Goal: Task Accomplishment & Management: Manage account settings

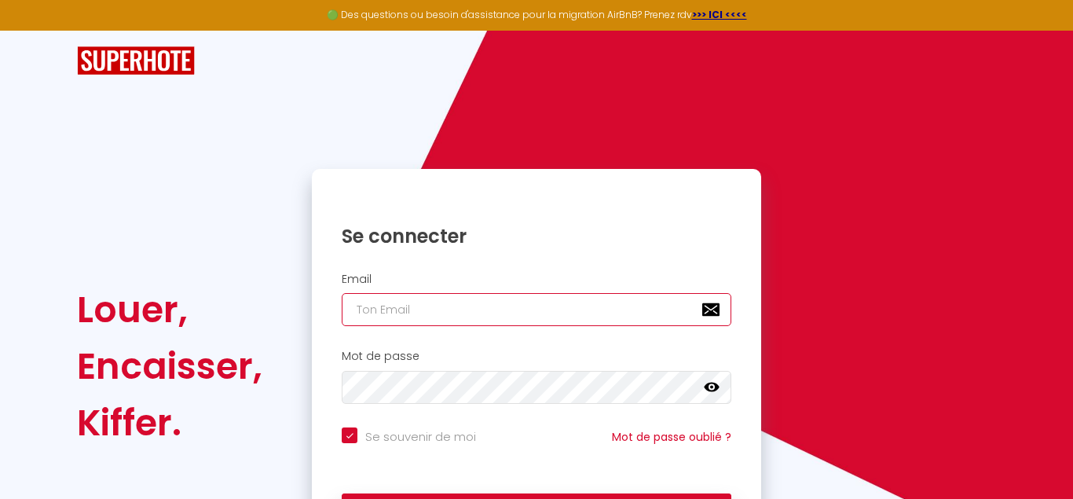
click at [460, 308] on input "email" at bounding box center [537, 309] width 390 height 33
type input "f"
checkbox input "true"
type input "fa"
checkbox input "true"
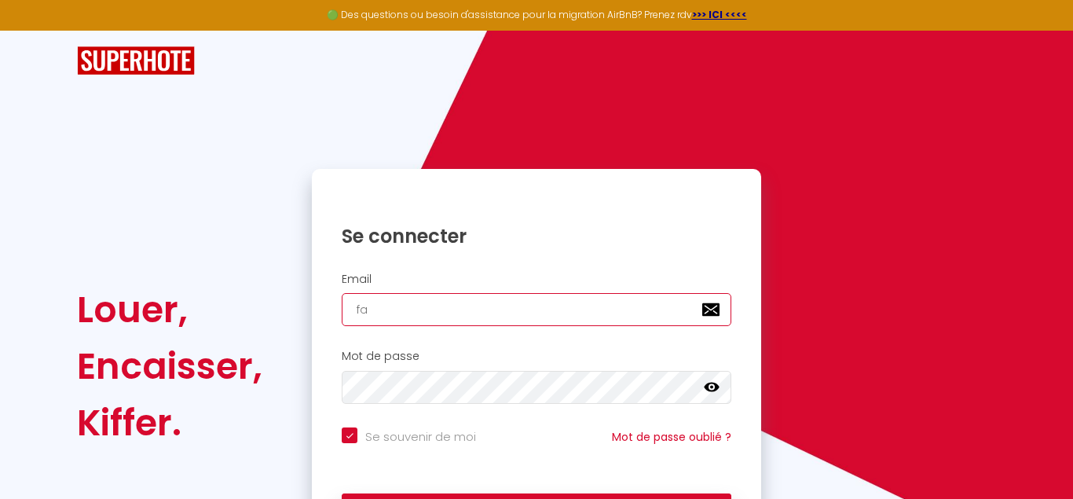
type input "fab"
checkbox input "true"
type input "fabo"
checkbox input "true"
type input "fabou"
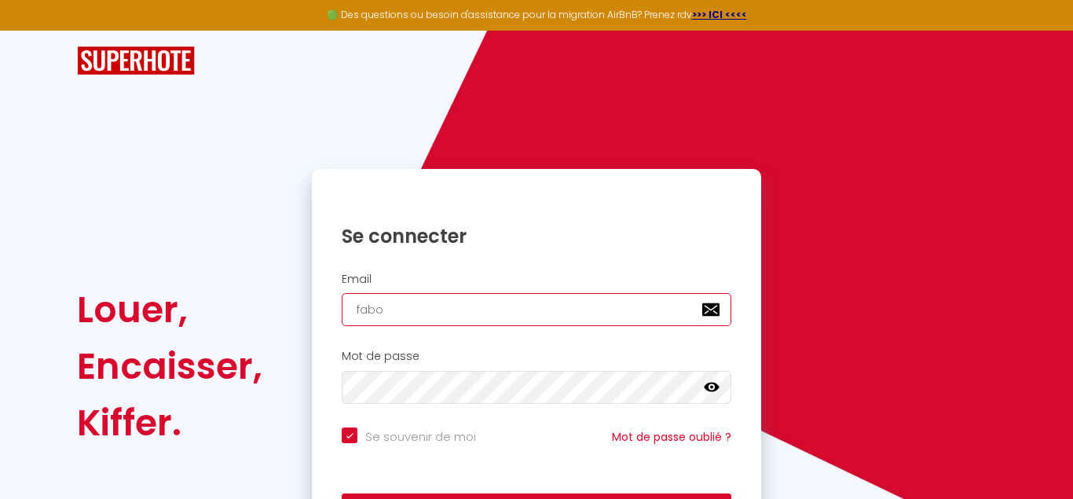
checkbox input "true"
type input "faboud"
checkbox input "true"
type input "faboudu"
checkbox input "true"
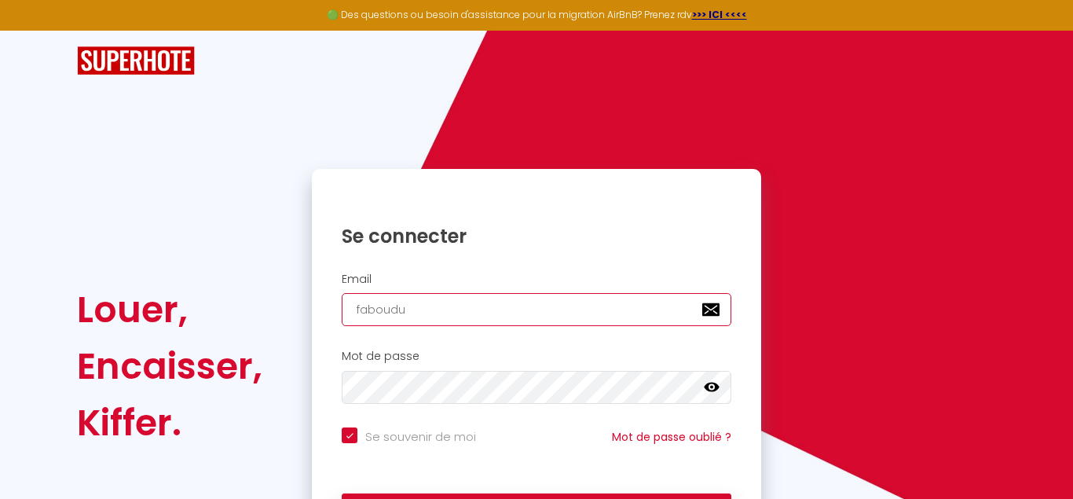
type input "faboudu7"
checkbox input "true"
type input "faboudu77"
checkbox input "true"
type input "faboudu77@"
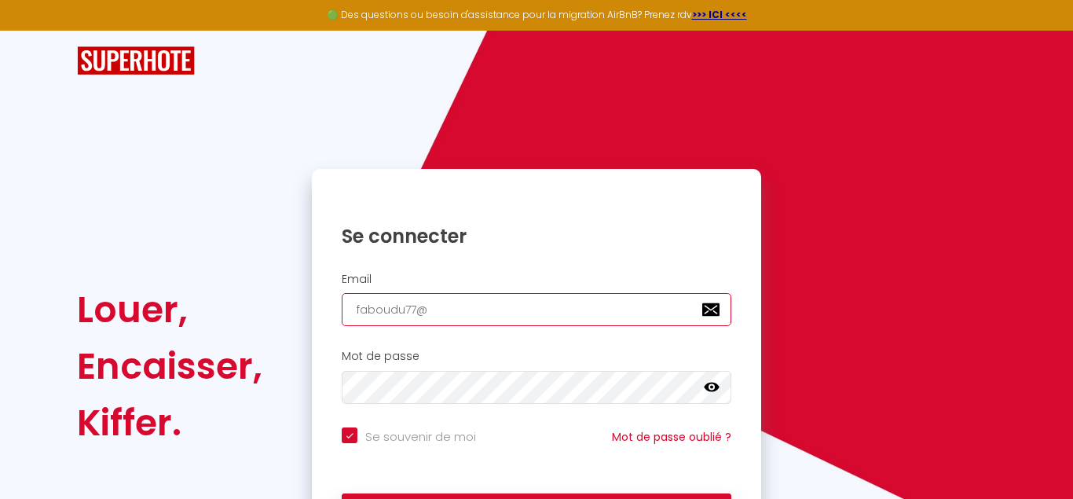
checkbox input "true"
type input "faboudu77@l"
checkbox input "true"
type input "faboudu77@li"
checkbox input "true"
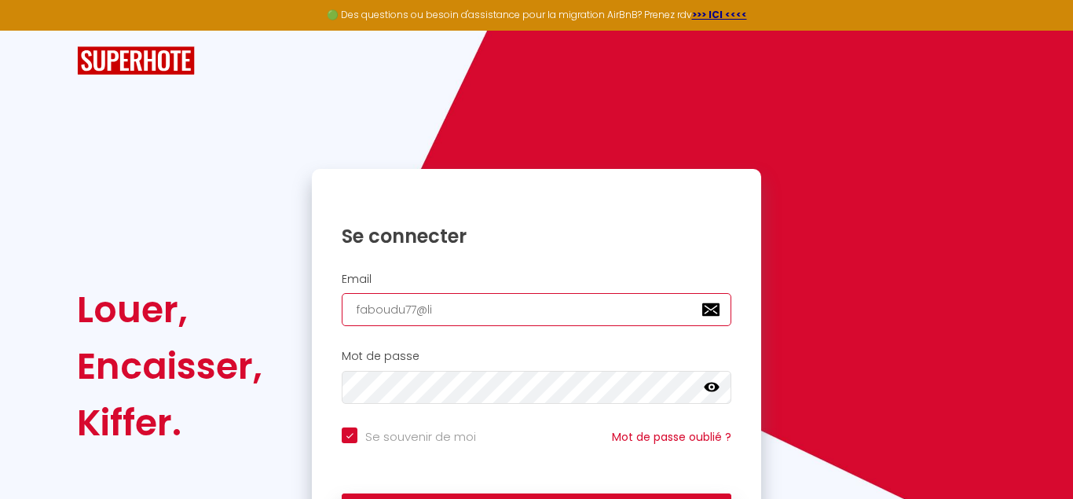
type input "faboudu77@liv"
checkbox input "true"
type input "faboudu77@live"
checkbox input "true"
type input "faboudu77@live."
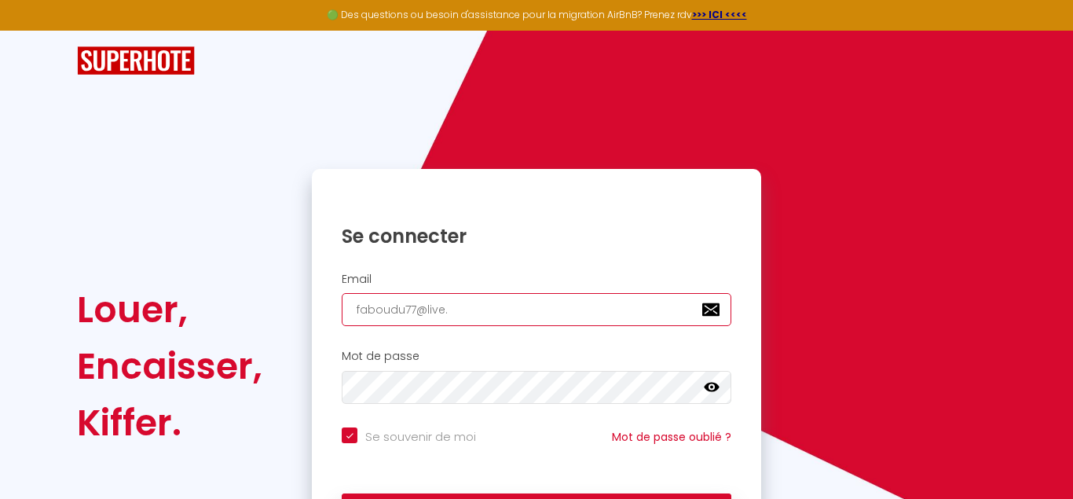
checkbox input "true"
type input "faboudu77@live.F"
checkbox input "true"
type input "[EMAIL_ADDRESS][DOMAIN_NAME]"
checkbox input "true"
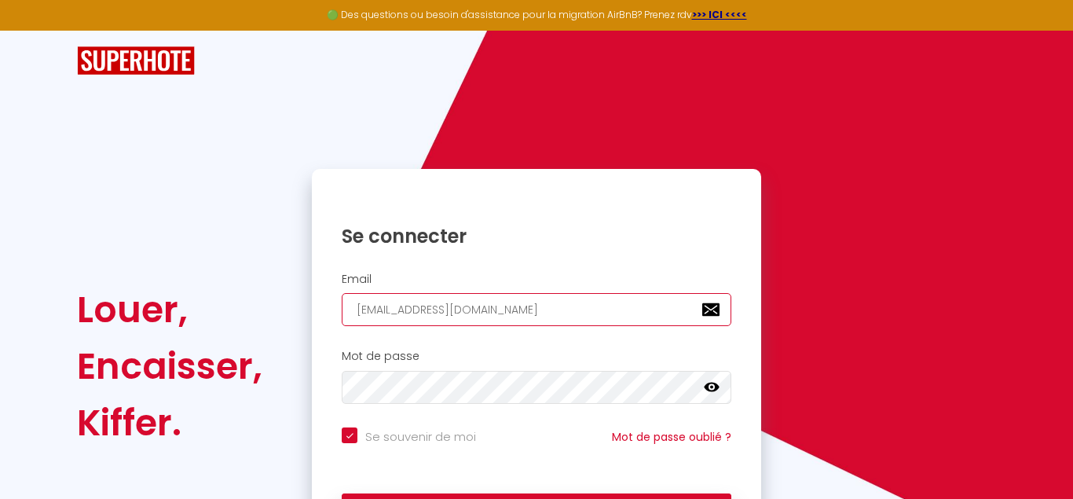
type input "[EMAIL_ADDRESS][DOMAIN_NAME]"
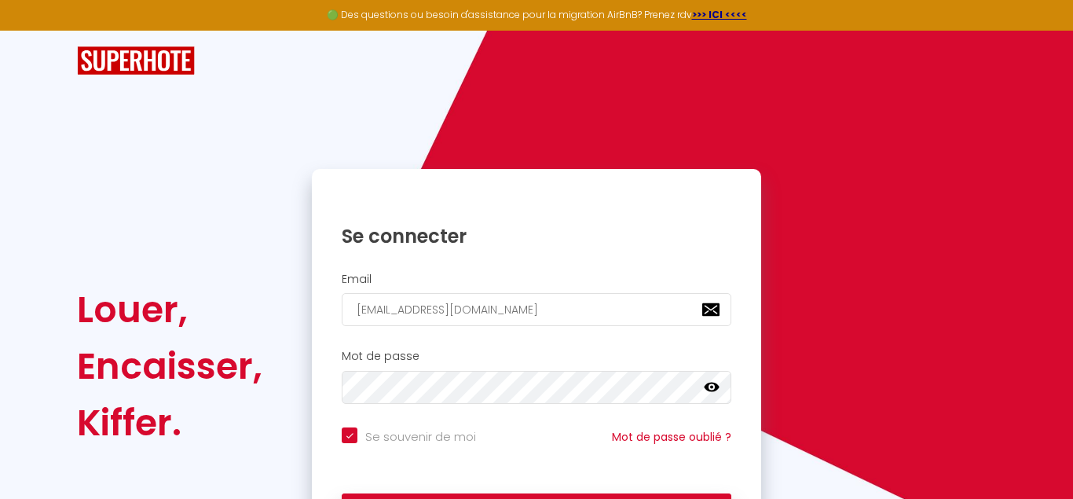
click at [714, 390] on icon at bounding box center [712, 387] width 16 height 9
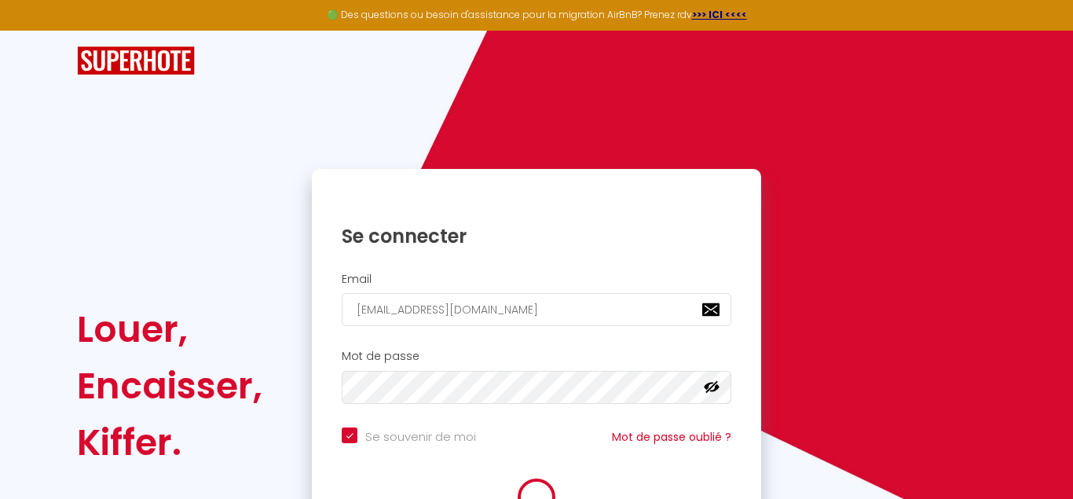
checkbox input "true"
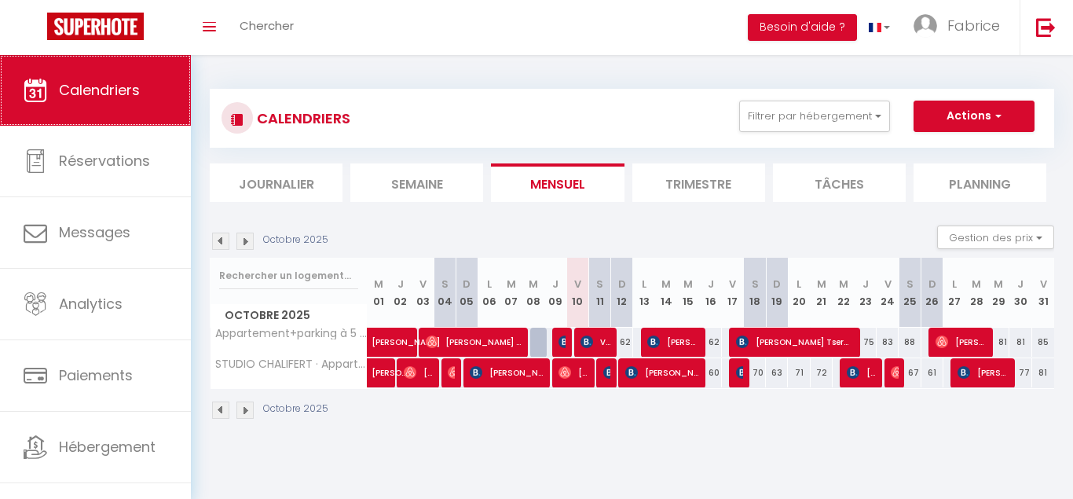
click at [137, 99] on span "Calendriers" at bounding box center [99, 90] width 81 height 20
click at [718, 180] on li "Trimestre" at bounding box center [698, 182] width 133 height 38
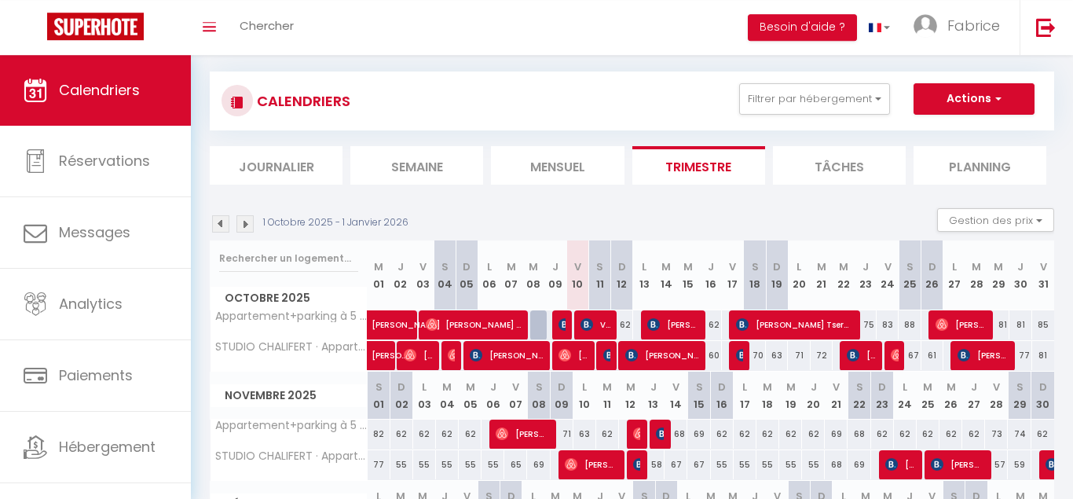
scroll to position [13, 0]
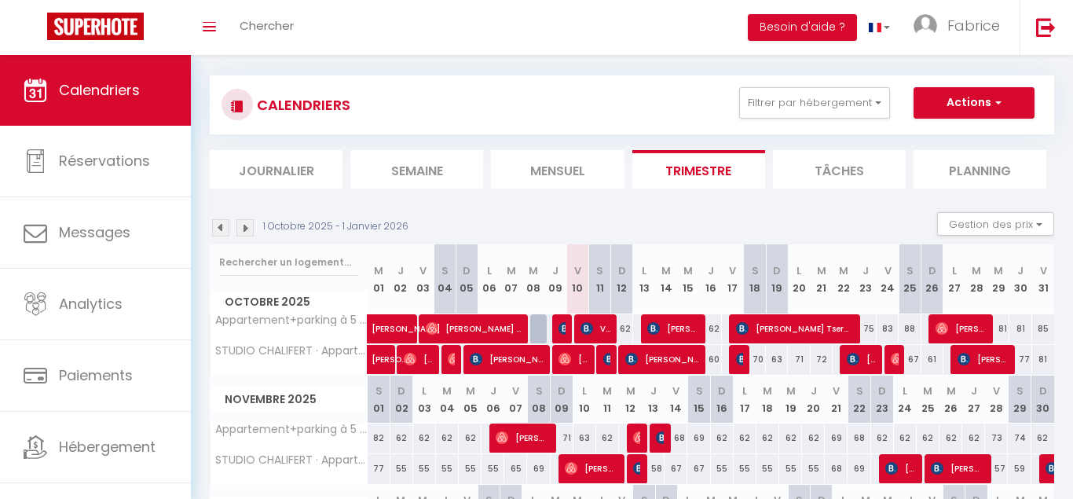
click at [243, 228] on img at bounding box center [244, 227] width 17 height 17
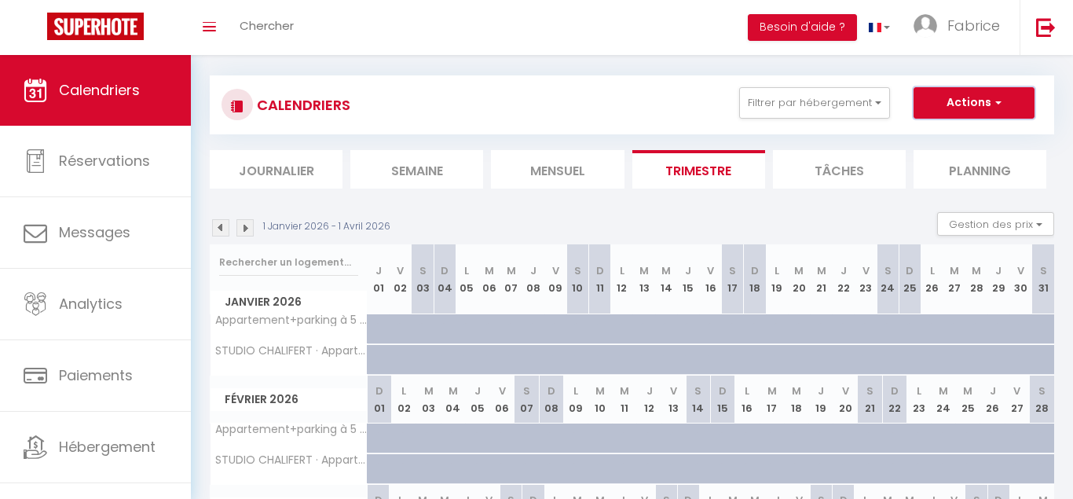
click at [1002, 102] on button "Actions" at bounding box center [974, 102] width 121 height 31
click at [835, 172] on li "Tâches" at bounding box center [839, 169] width 133 height 38
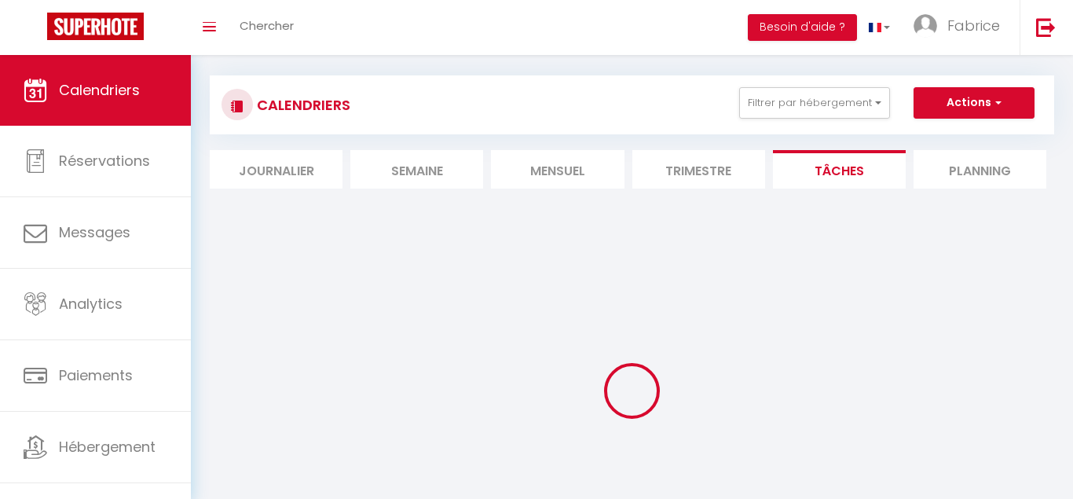
select select
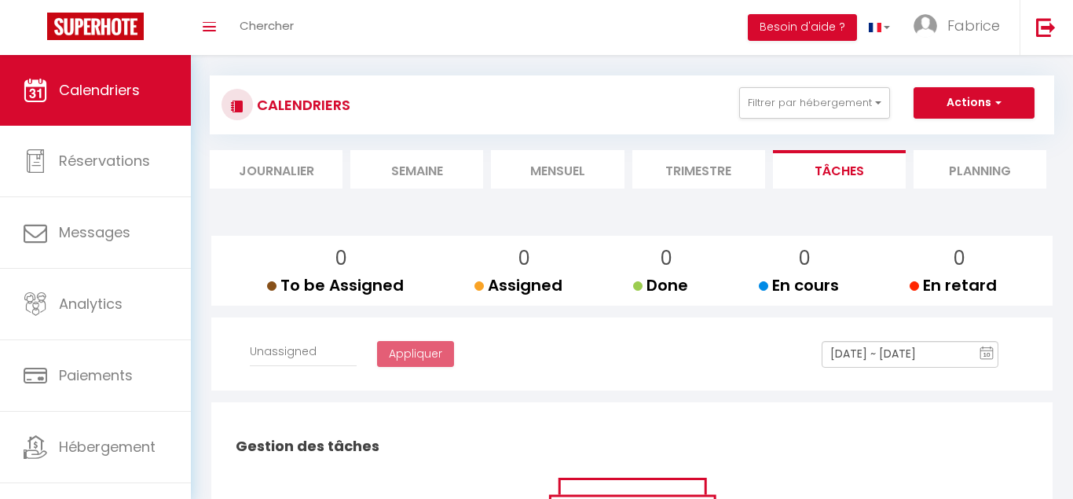
click at [973, 183] on li "Planning" at bounding box center [980, 169] width 133 height 38
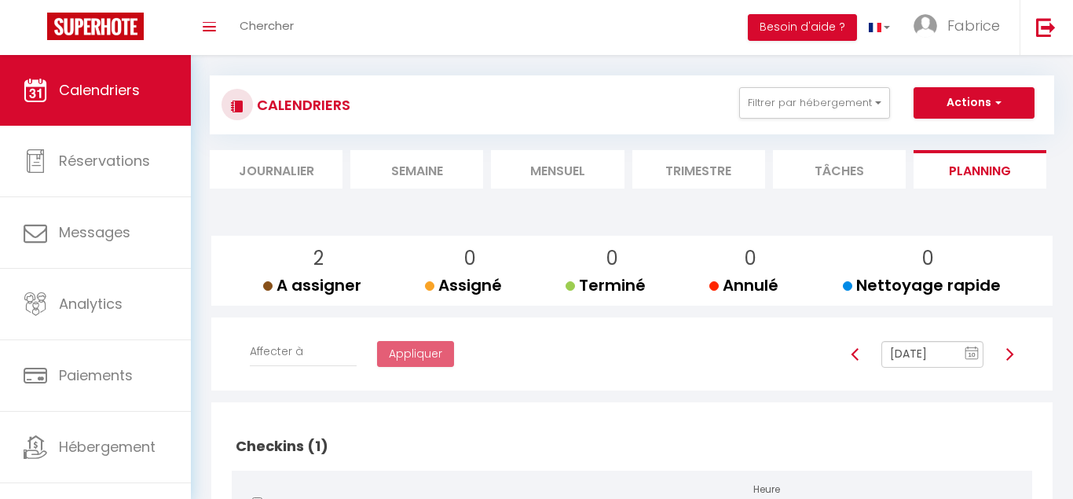
click at [277, 159] on li "Journalier" at bounding box center [276, 169] width 133 height 38
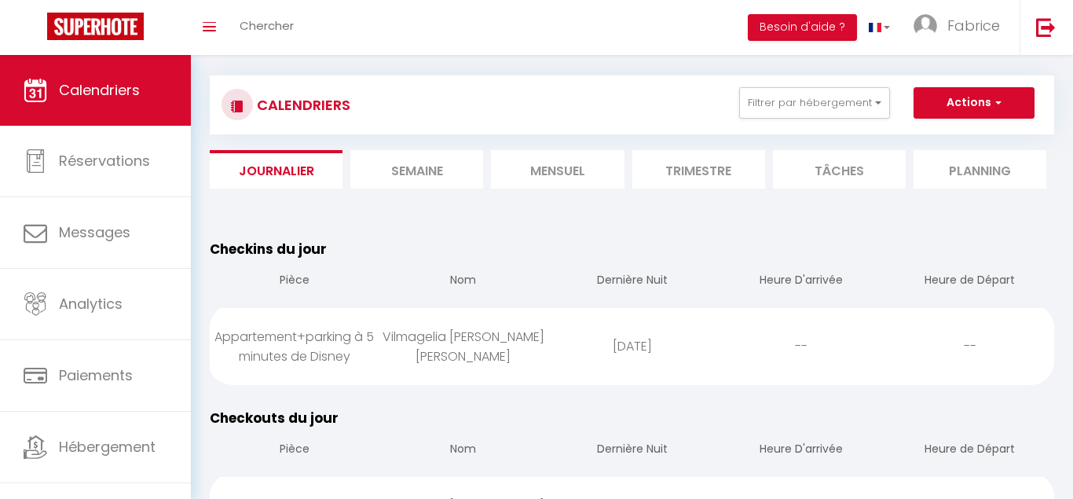
click at [209, 268] on div "Checkins du jour Pièce Nom Dernière Nuit Heure D'arrivée Heure de Départ Appart…" at bounding box center [632, 311] width 865 height 169
click at [148, 93] on link "Calendriers" at bounding box center [95, 90] width 191 height 71
click at [857, 99] on button "Filtrer par hébergement" at bounding box center [814, 102] width 151 height 31
click at [1001, 104] on span "button" at bounding box center [996, 102] width 9 height 16
click at [604, 227] on div "Checkins du jour Pièce Nom Dernière Nuit Heure D'arrivée Heure de Départ Appart…" at bounding box center [632, 311] width 865 height 169
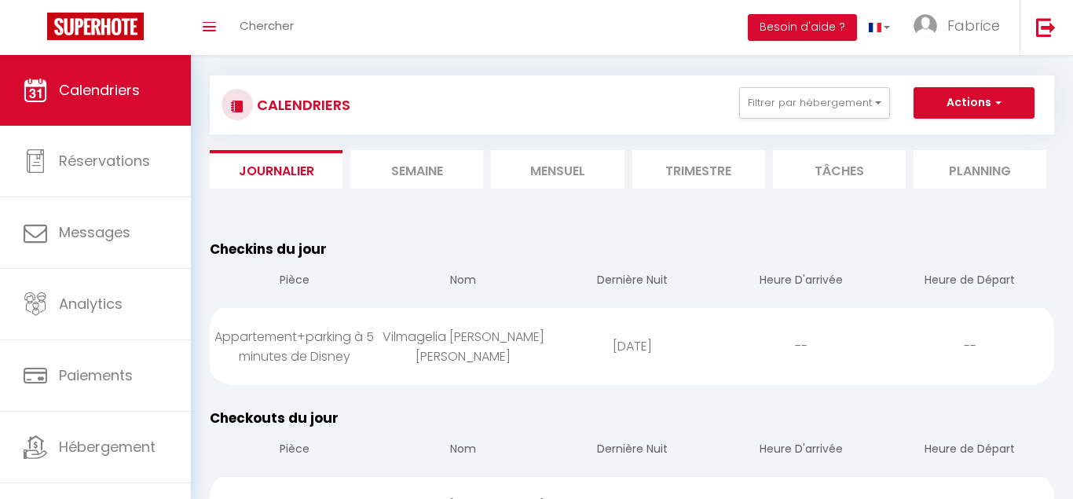
click at [994, 164] on li "Planning" at bounding box center [980, 169] width 133 height 38
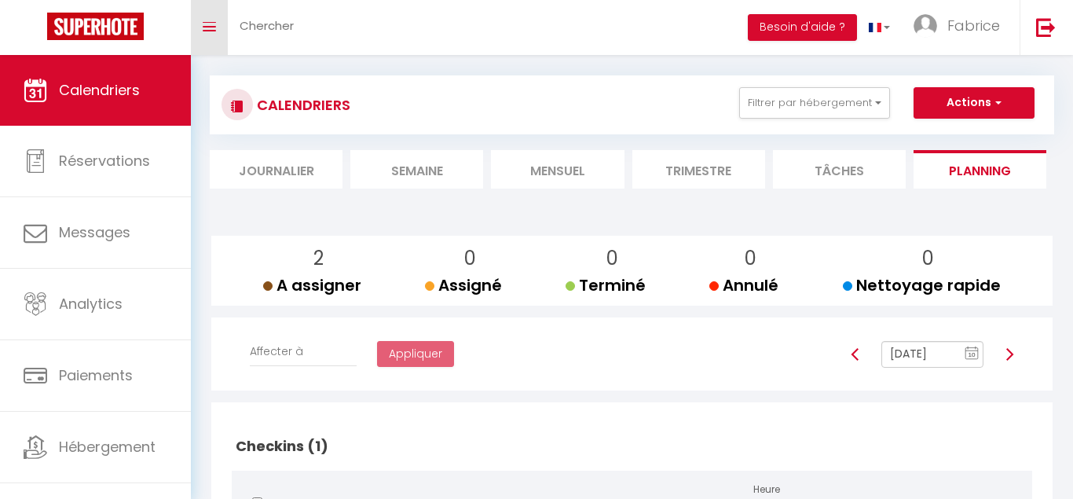
click at [200, 28] on link "Toggle menubar" at bounding box center [209, 27] width 37 height 55
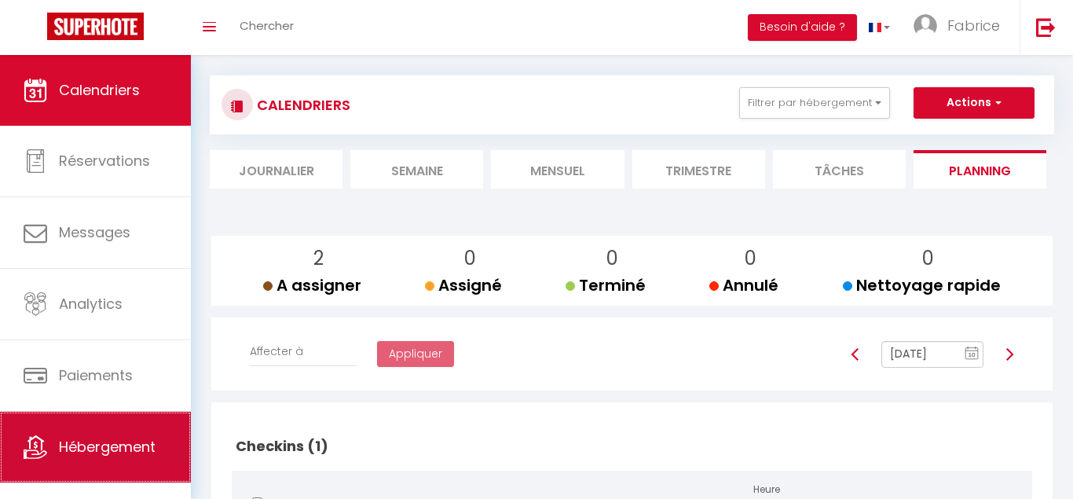
click at [141, 468] on link "Hébergement" at bounding box center [95, 447] width 191 height 71
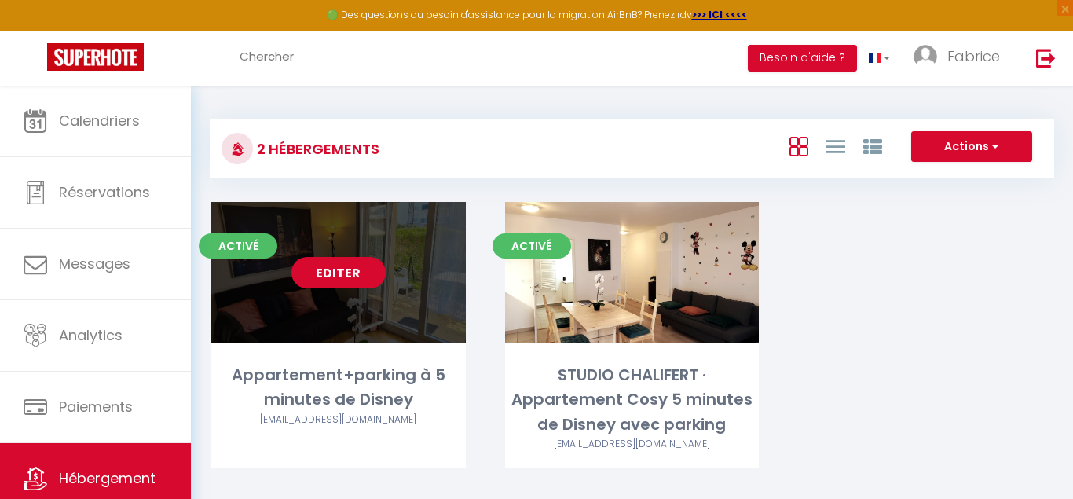
click at [340, 286] on link "Editer" at bounding box center [338, 272] width 94 height 31
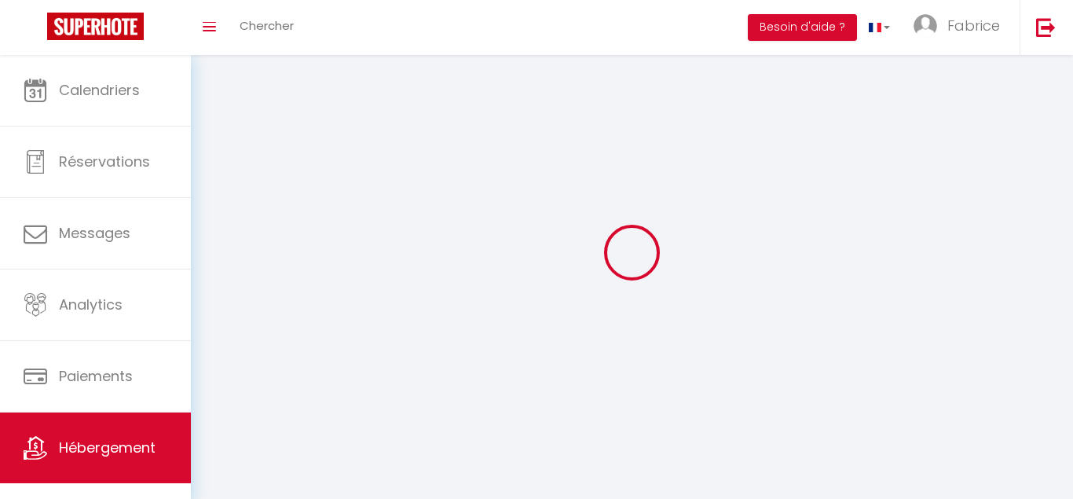
select select "28"
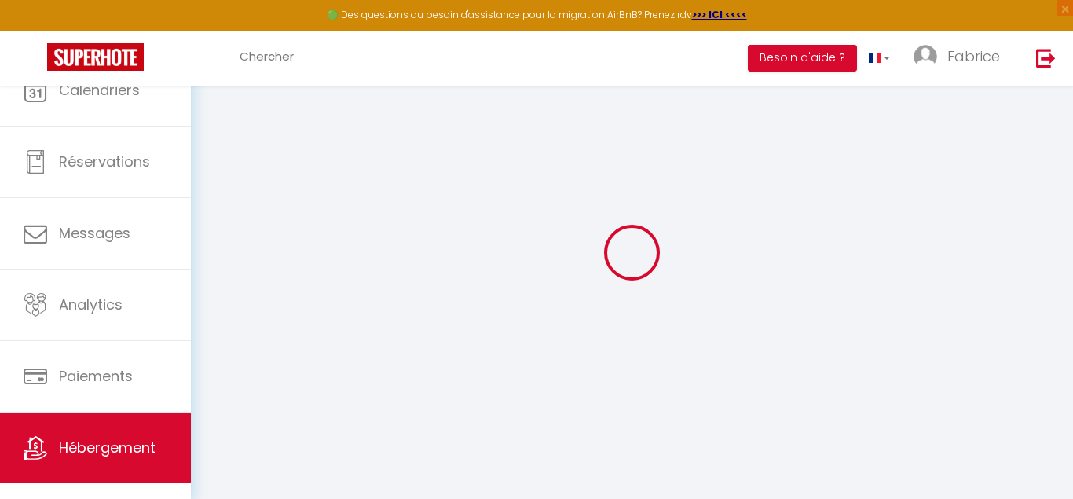
select select
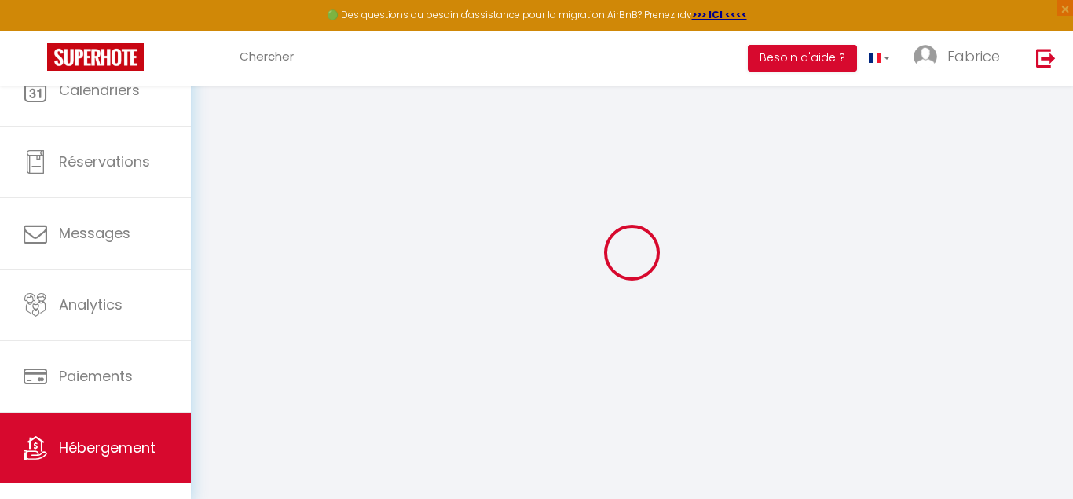
select select
checkbox input "false"
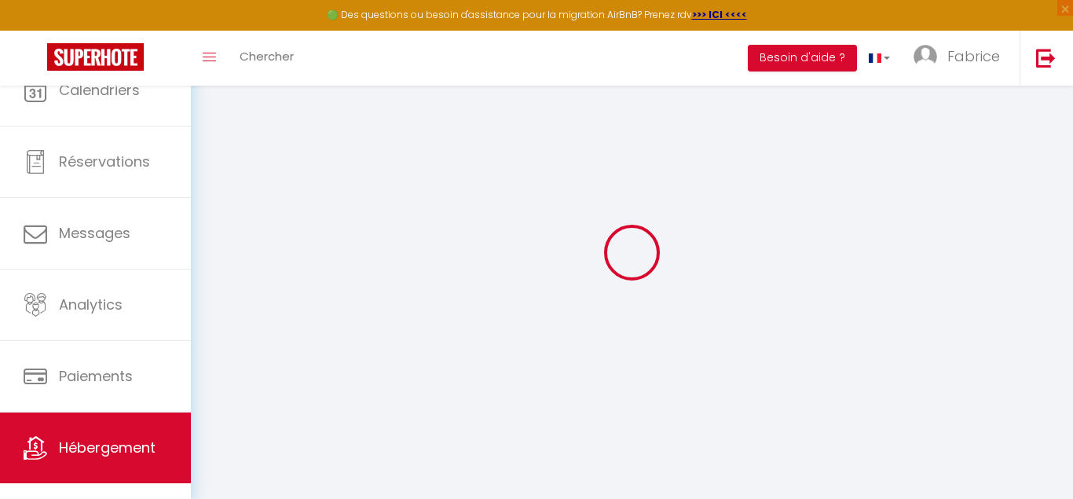
select select
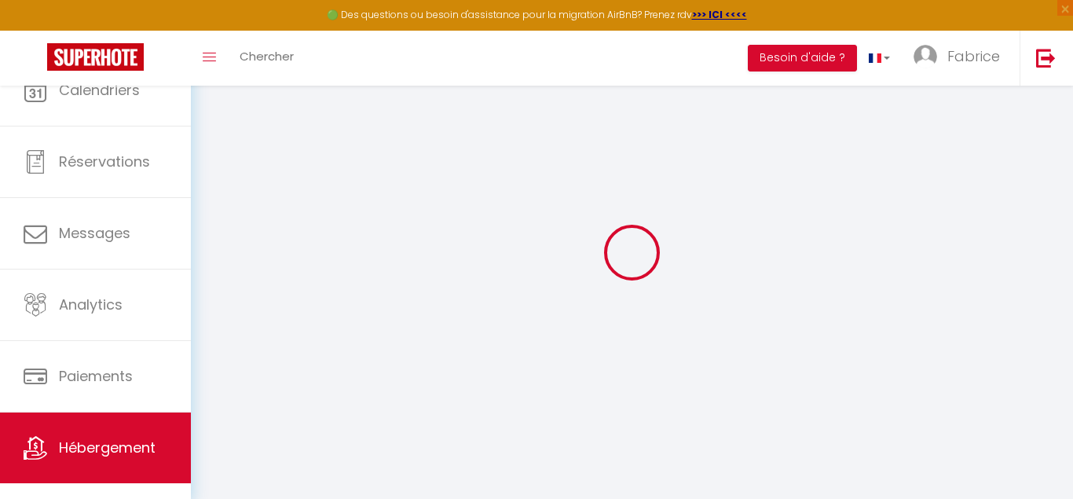
select select
checkbox input "false"
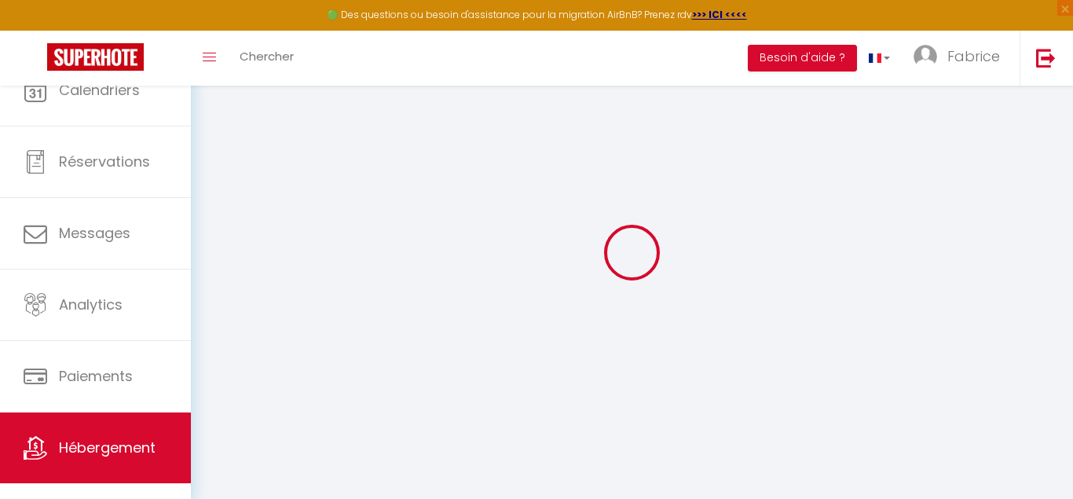
checkbox input "false"
select select
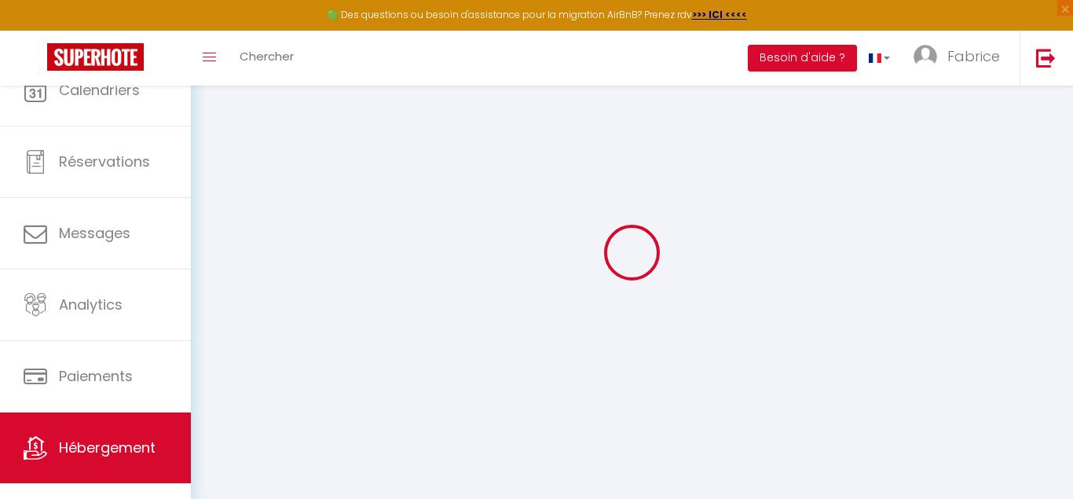
select select
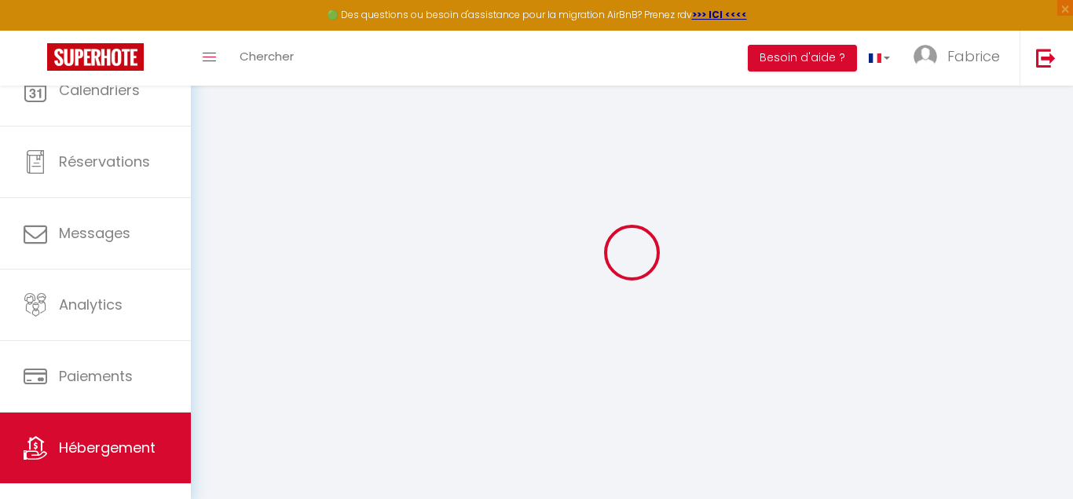
checkbox input "false"
select select
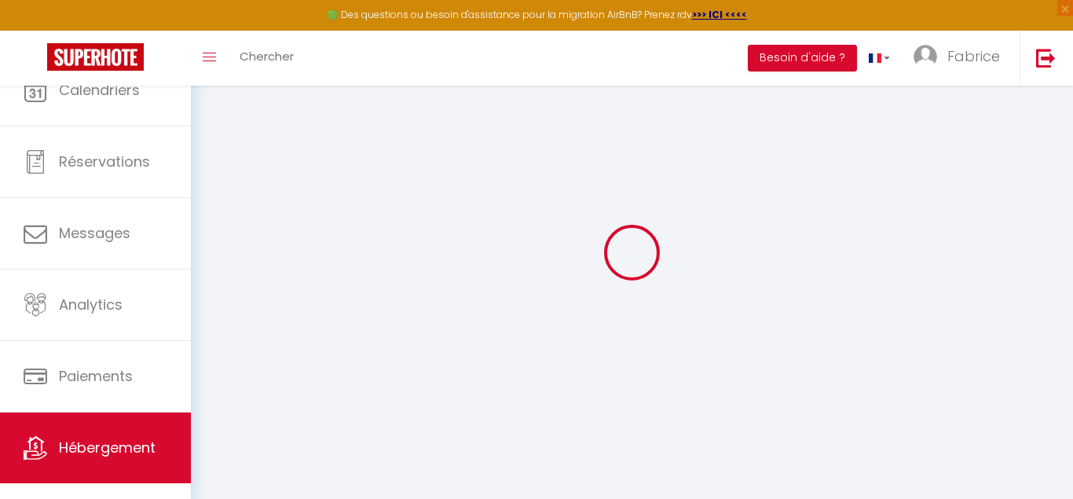
select select
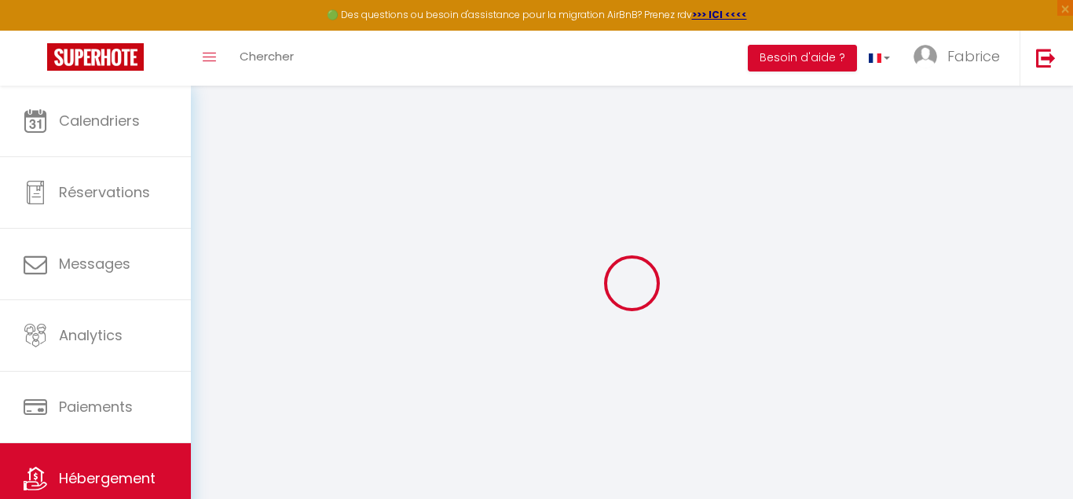
select select
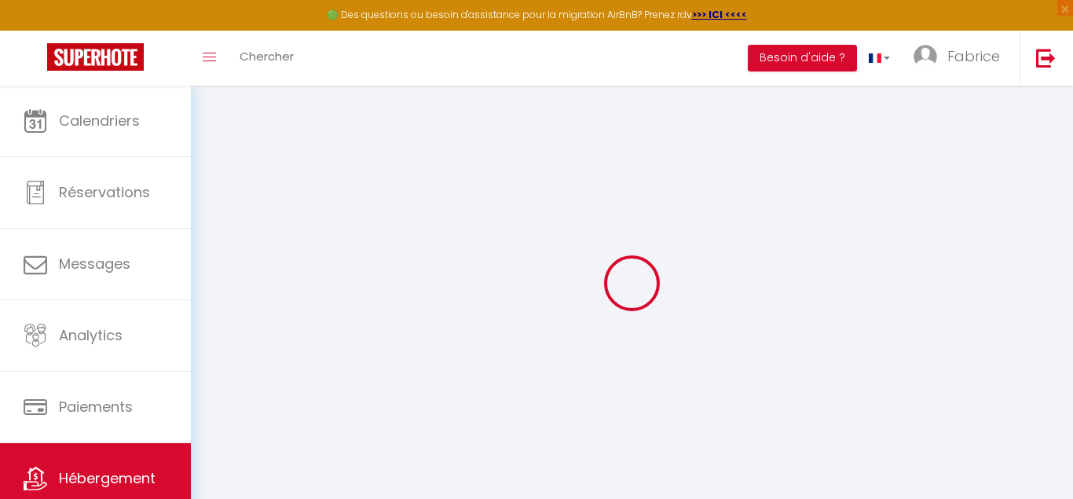
select select
checkbox input "false"
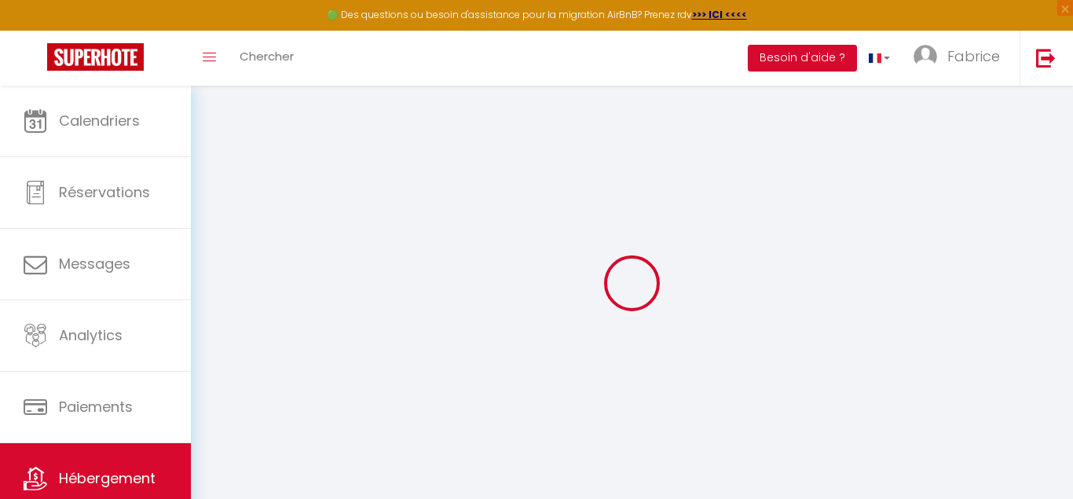
select select
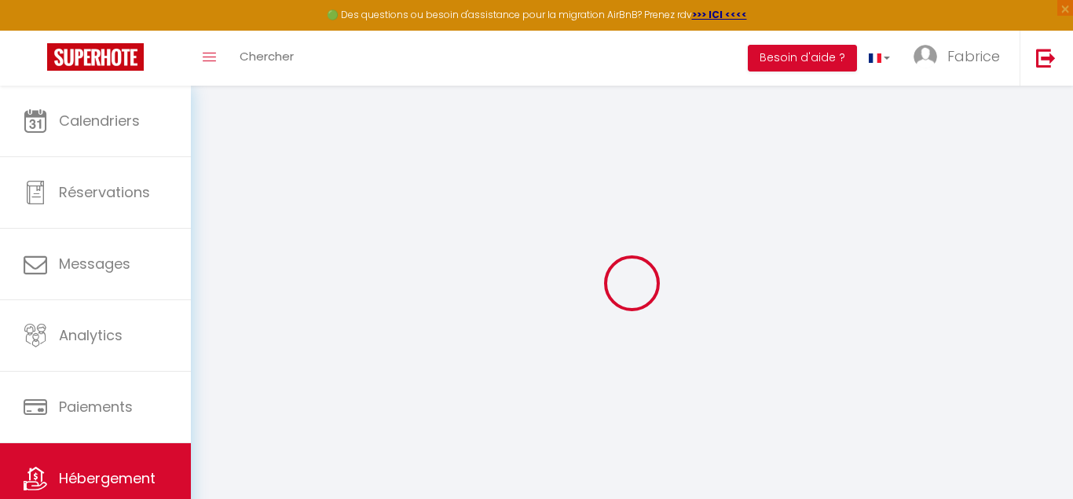
select select
checkbox input "false"
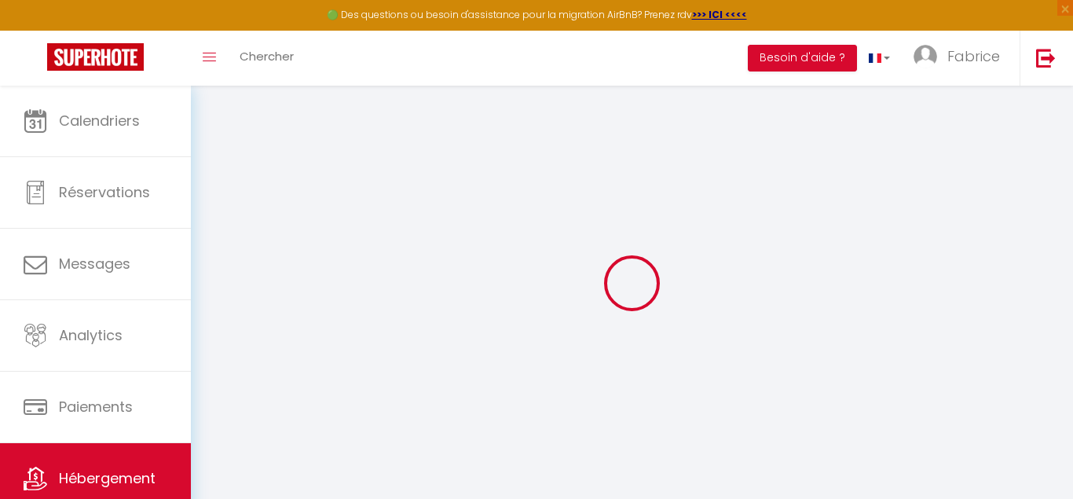
checkbox input "false"
select select
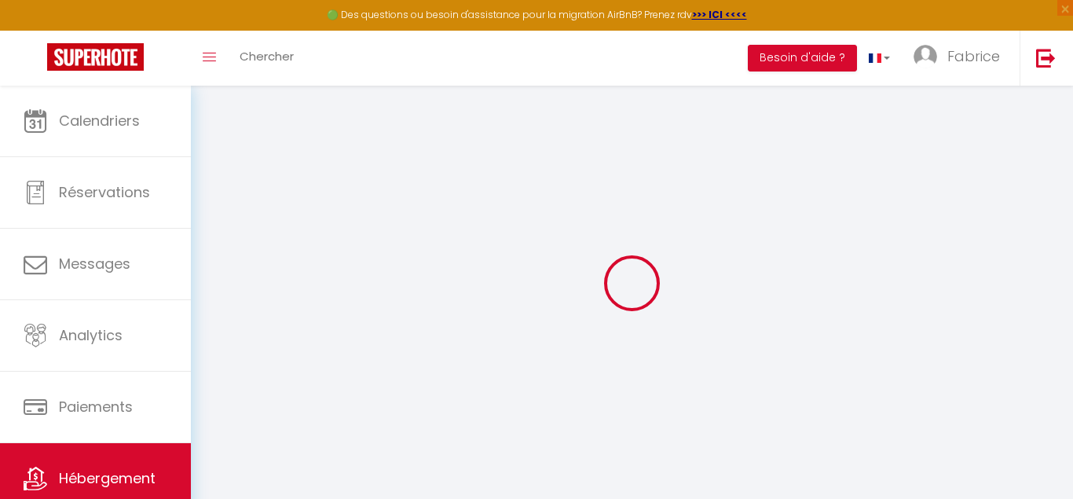
select select
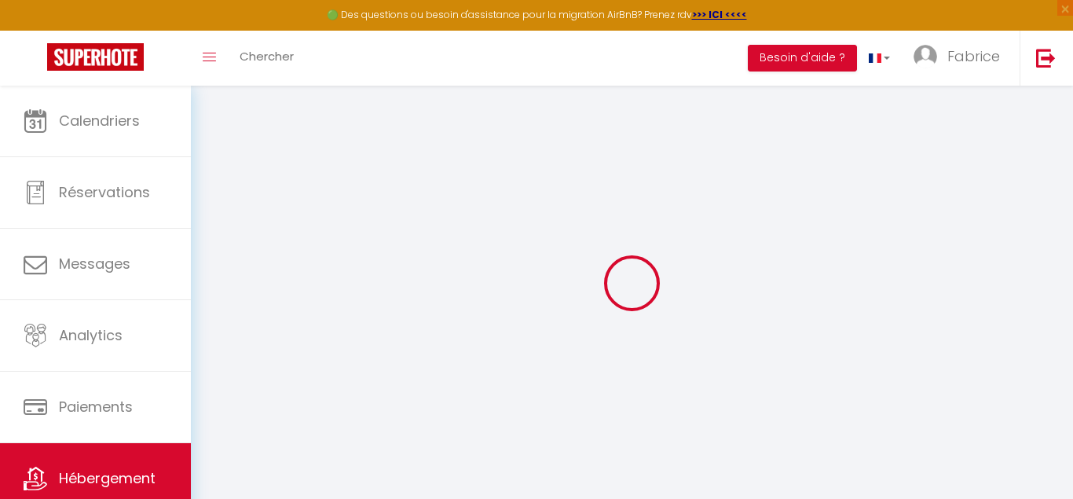
checkbox input "false"
select select
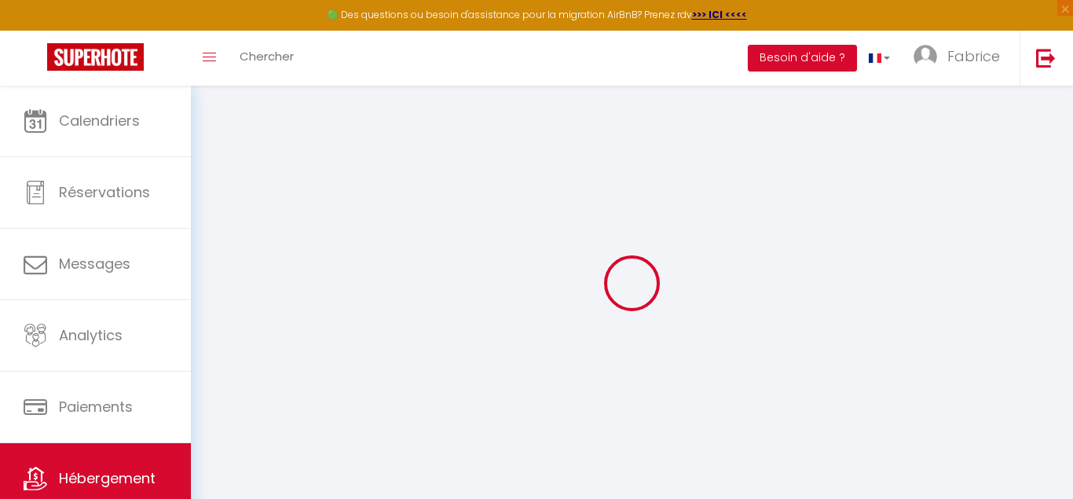
select select
type input "Appartement+parking à 5 minutes de Disney"
type input "Fabrice Et [PERSON_NAME]"
type input "87"
type input "25"
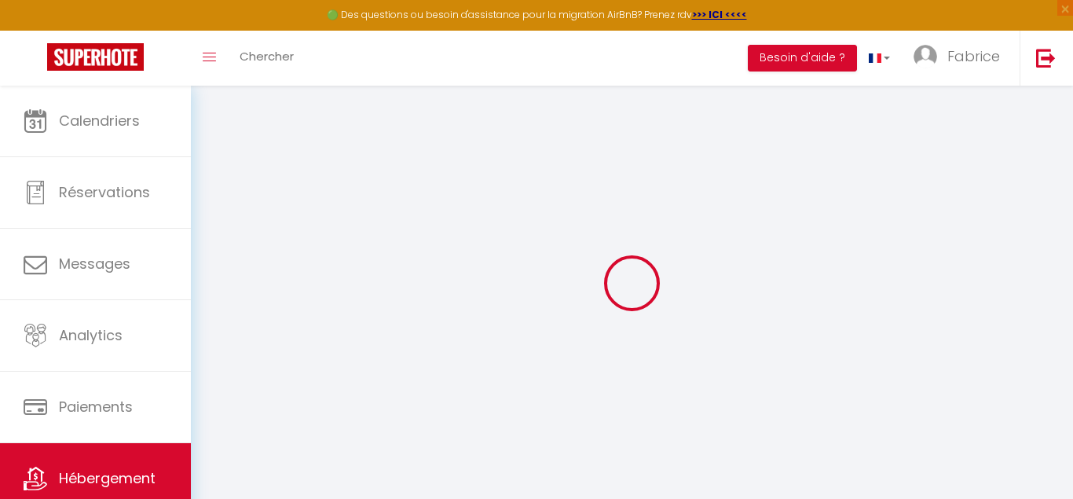
select select
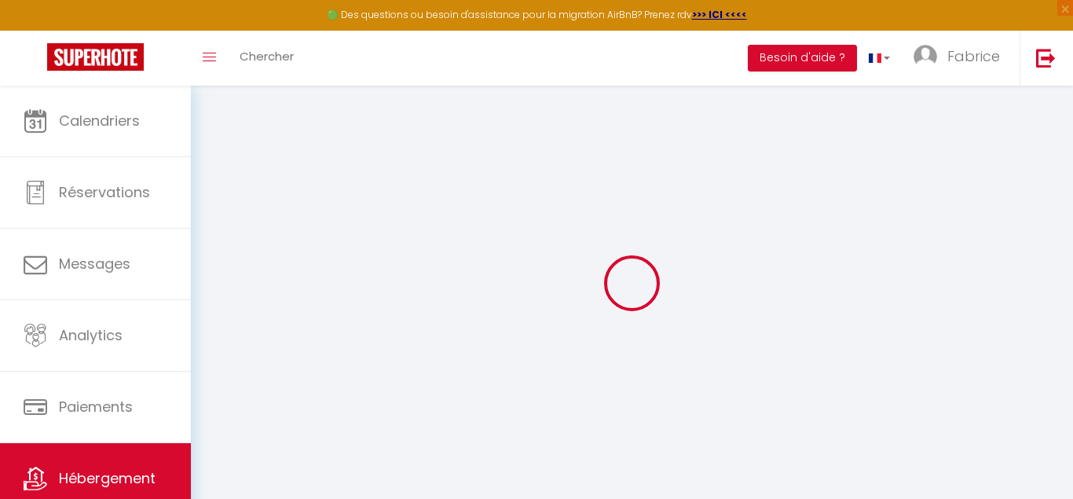
type input "[STREET_ADDRESS]"
type input "77144"
type input "Montévrain"
type input "[EMAIL_ADDRESS][DOMAIN_NAME]"
select select
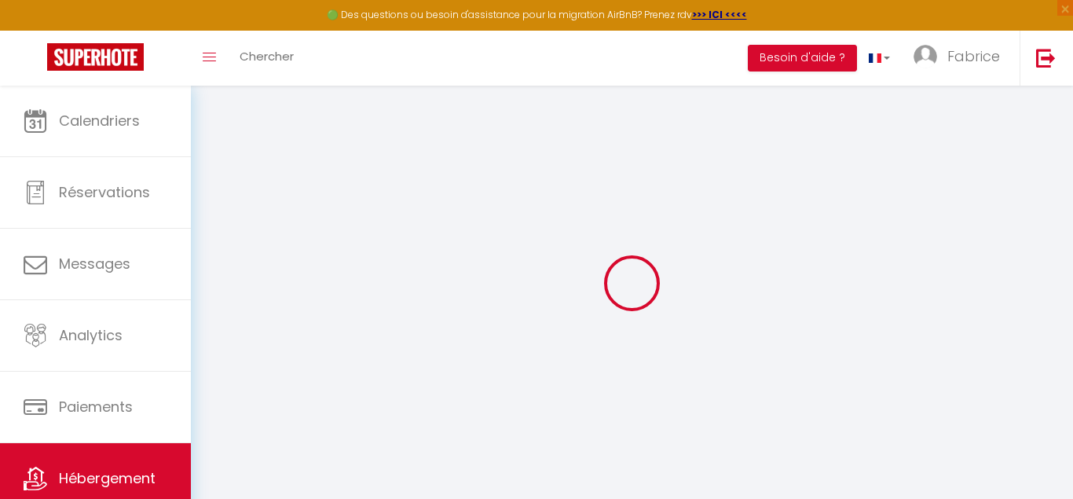
checkbox input "false"
type input "0"
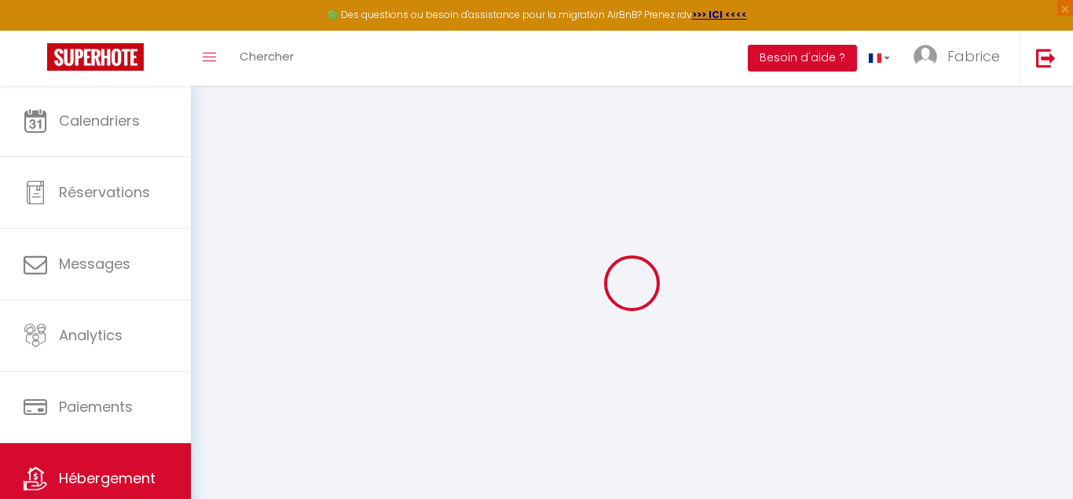
type input "0"
select select
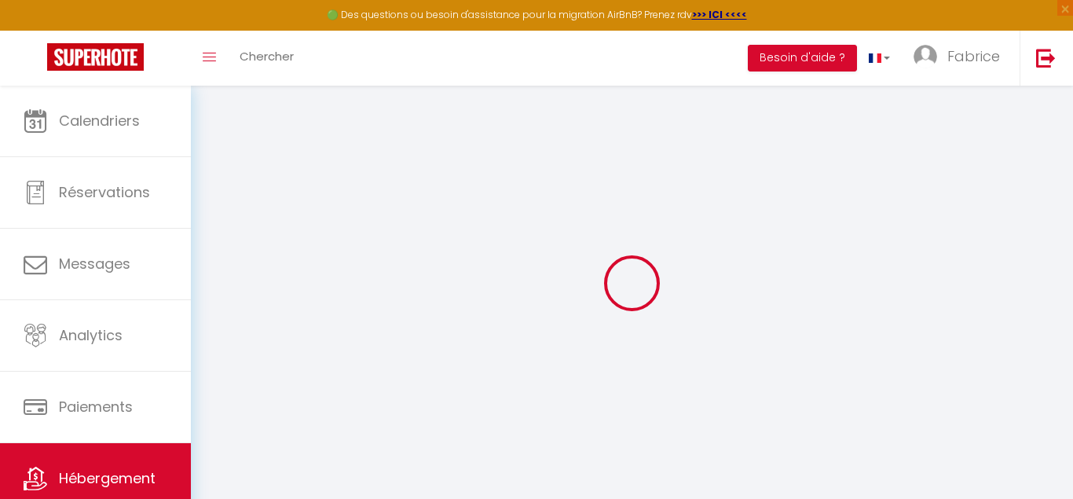
select select
checkbox input "false"
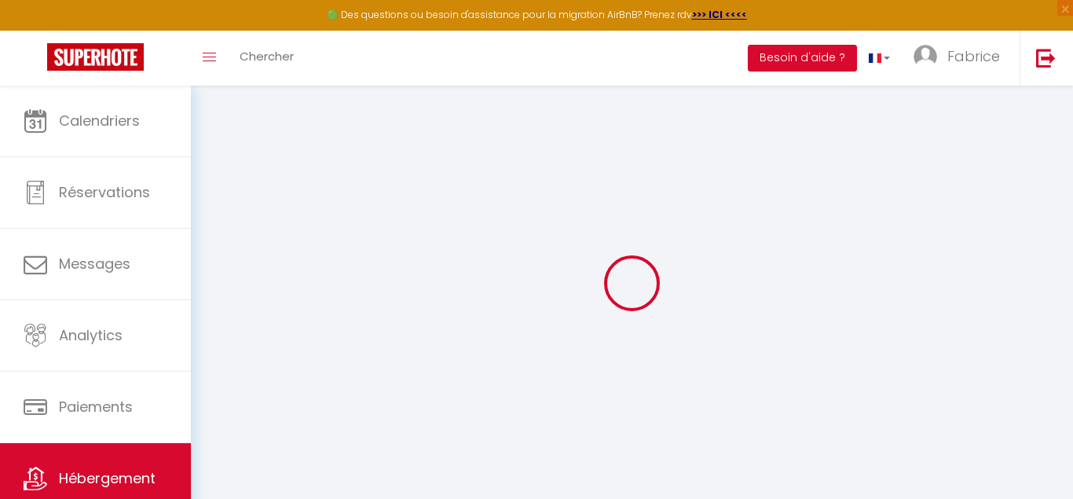
checkbox input "false"
select select
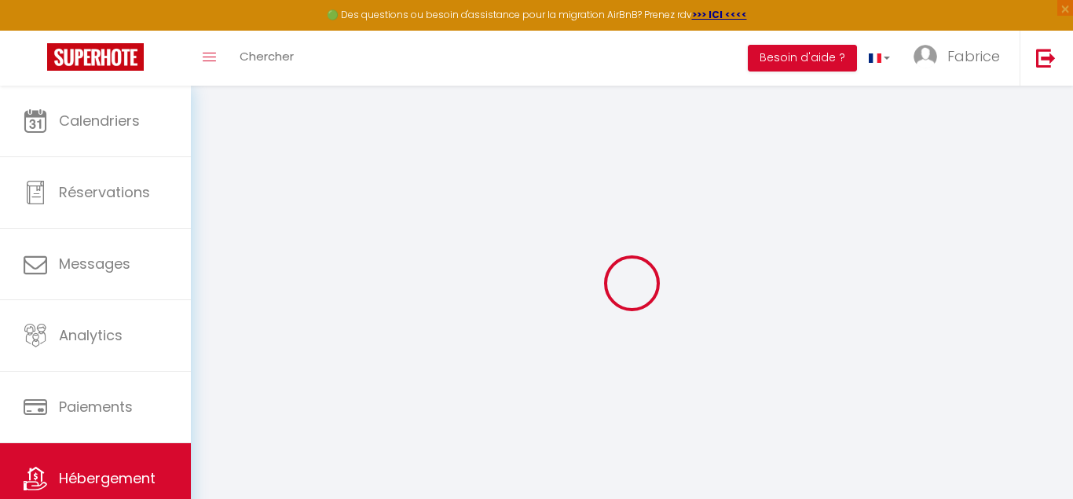
select select
checkbox input "false"
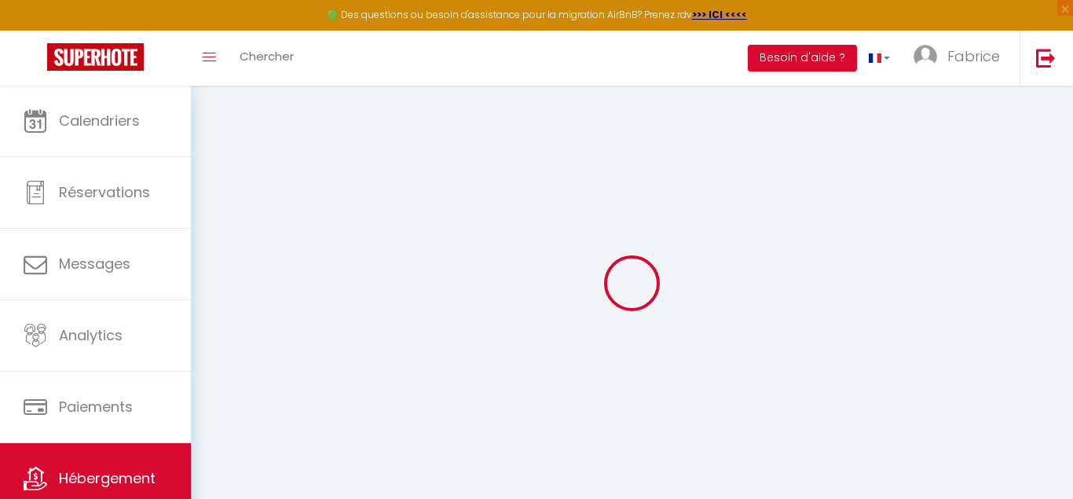
checkbox input "false"
select select
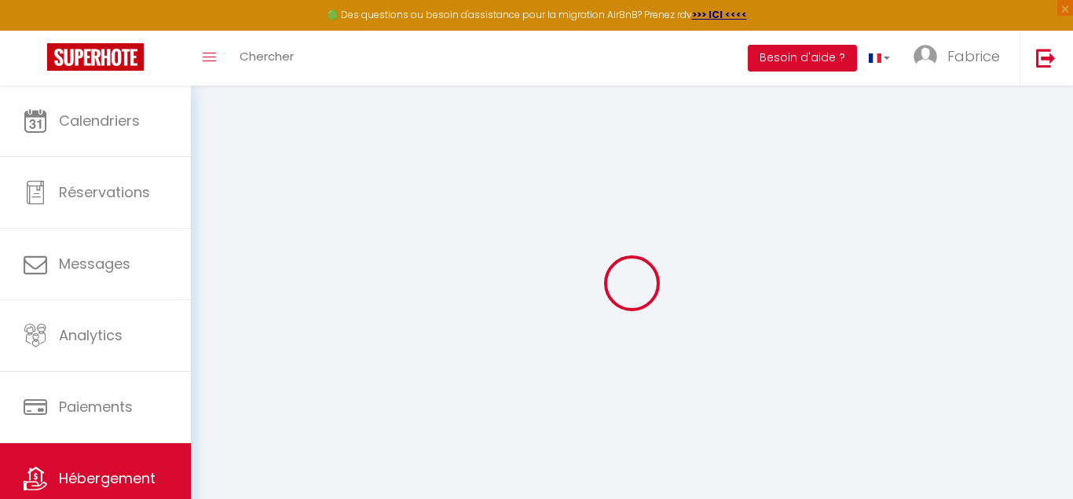
select select
checkbox input "false"
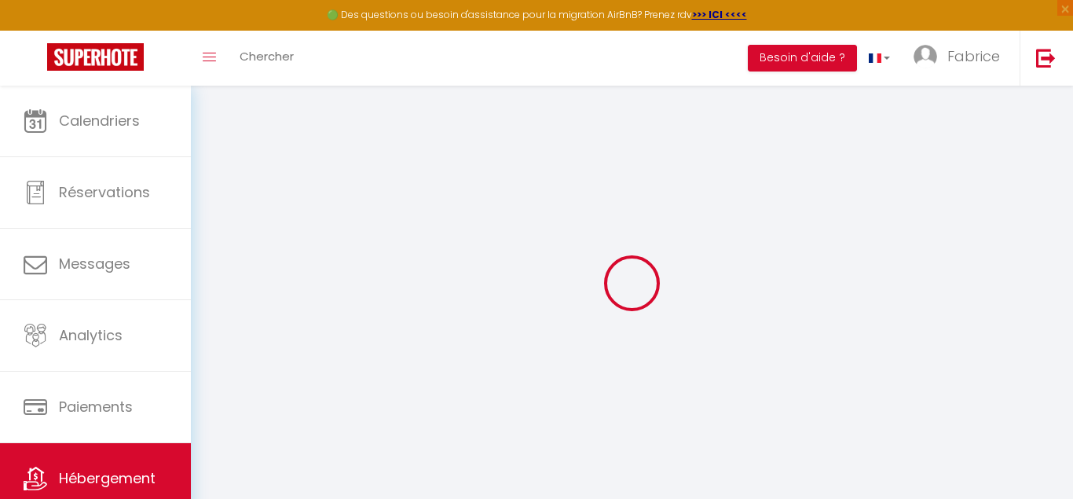
checkbox input "false"
select select "17:00"
select select
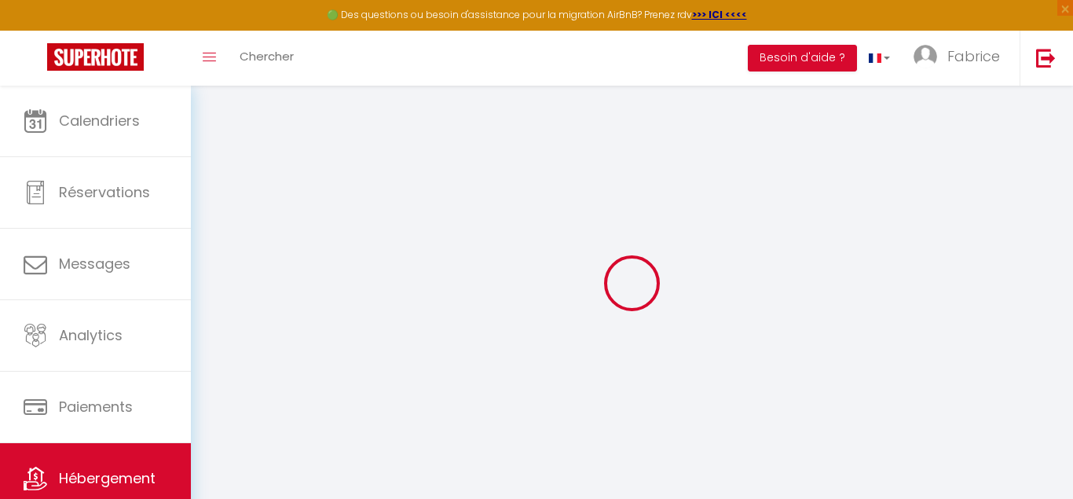
select select "11:00"
select select "30"
select select "120"
select select
checkbox input "false"
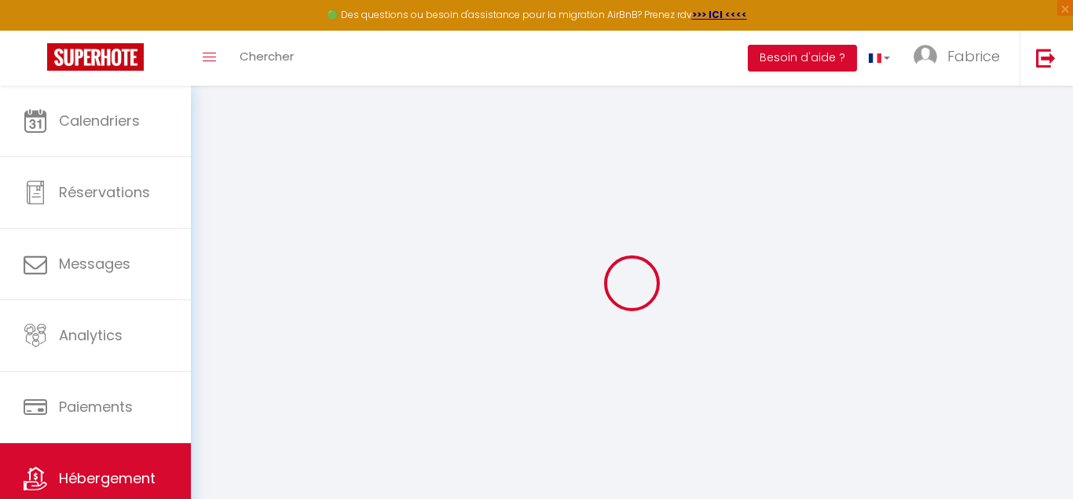
checkbox input "false"
select select
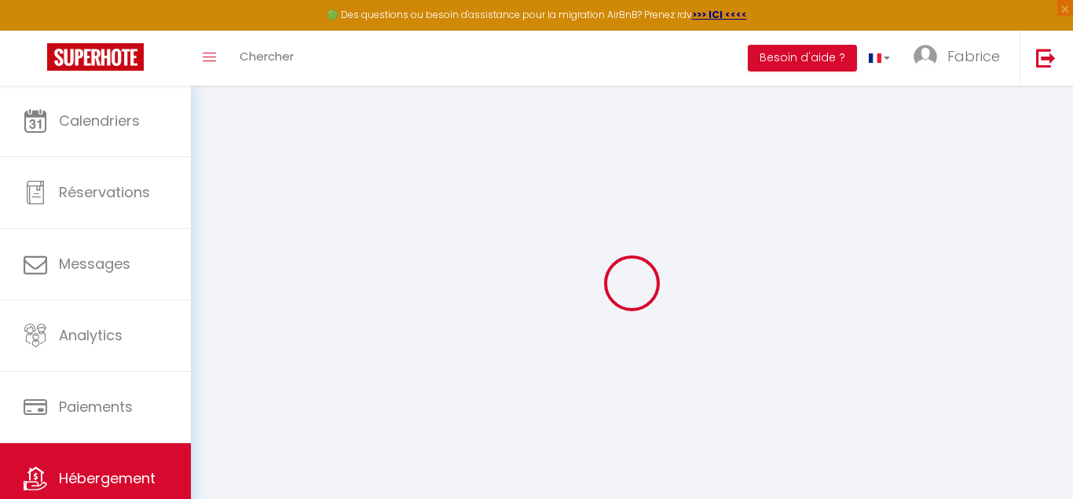
checkbox input "false"
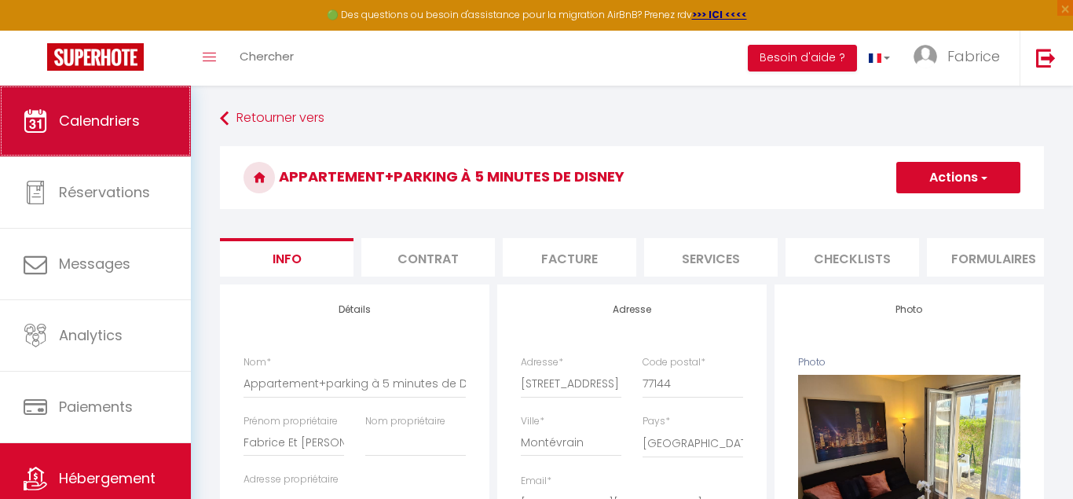
click at [123, 119] on span "Calendriers" at bounding box center [99, 121] width 81 height 20
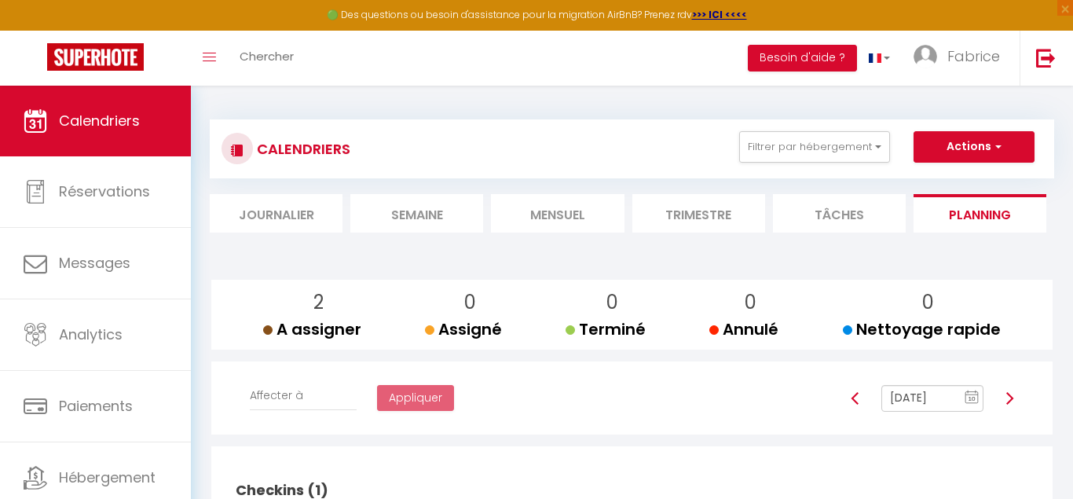
click at [574, 208] on li "Mensuel" at bounding box center [557, 213] width 133 height 38
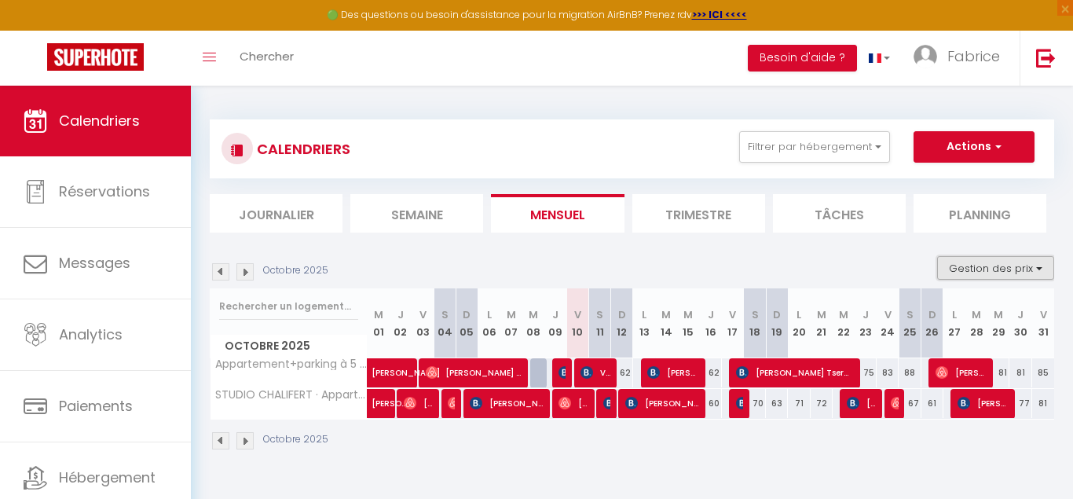
click at [1040, 263] on button "Gestion des prix" at bounding box center [995, 268] width 117 height 24
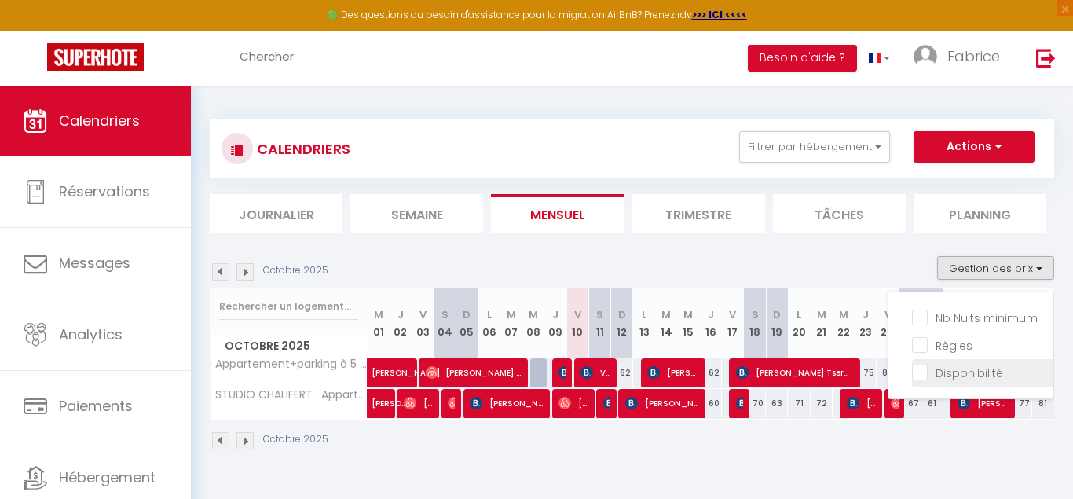
click at [922, 368] on input "Disponibilité" at bounding box center [982, 372] width 141 height 16
checkbox input "true"
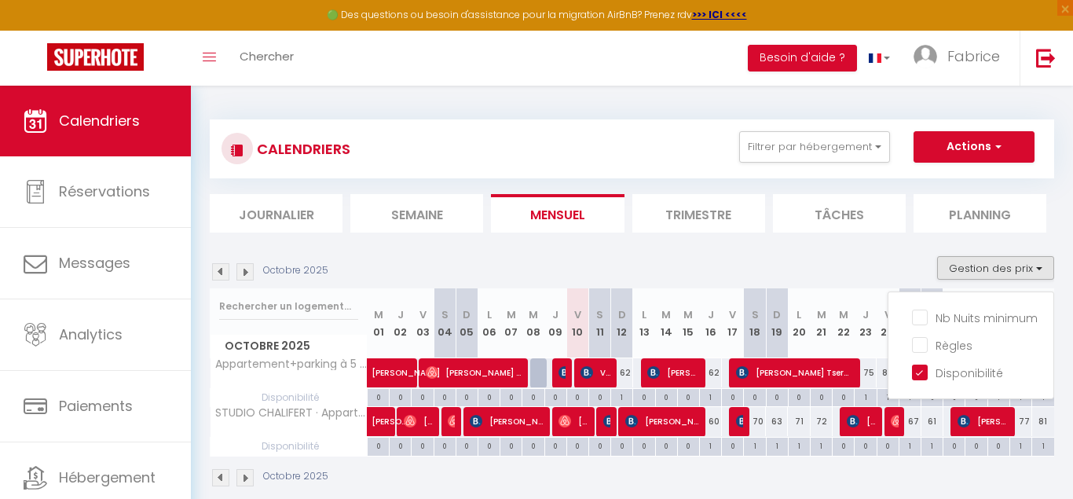
click at [247, 269] on img at bounding box center [244, 271] width 17 height 17
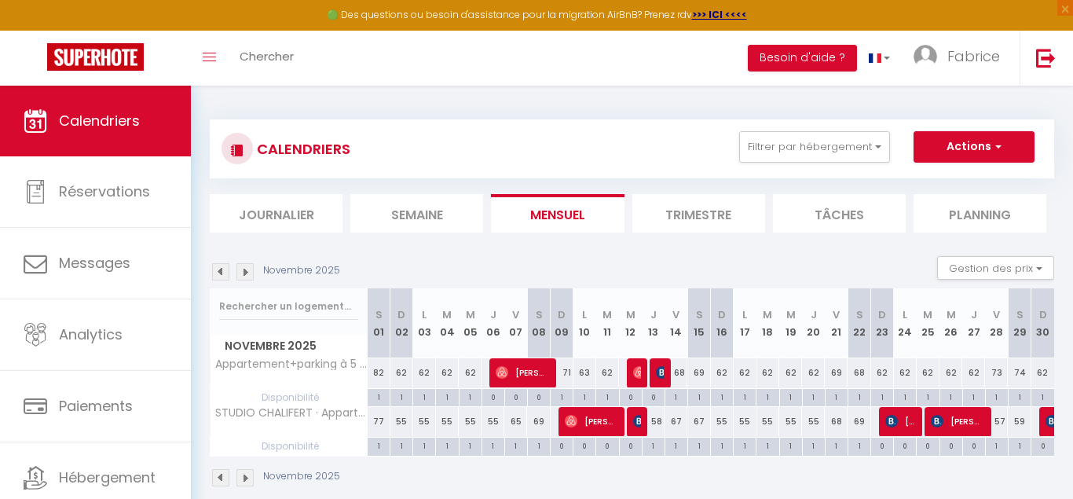
click at [247, 269] on img at bounding box center [244, 271] width 17 height 17
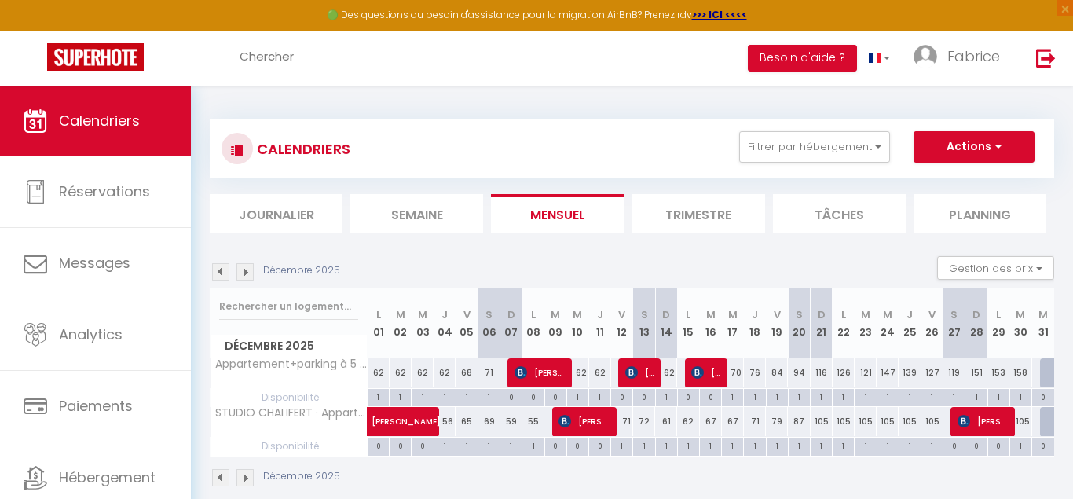
click at [247, 269] on img at bounding box center [244, 271] width 17 height 17
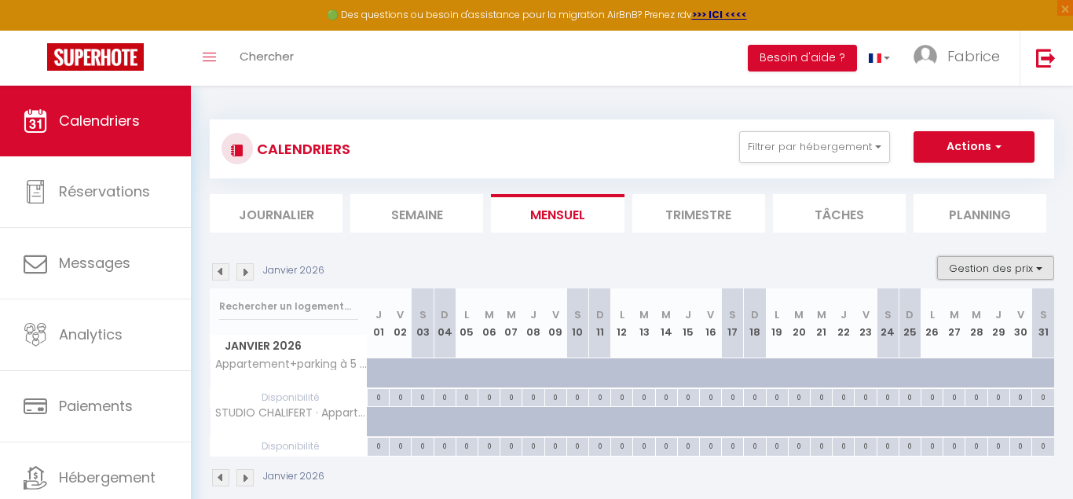
click at [1037, 266] on button "Gestion des prix" at bounding box center [995, 268] width 117 height 24
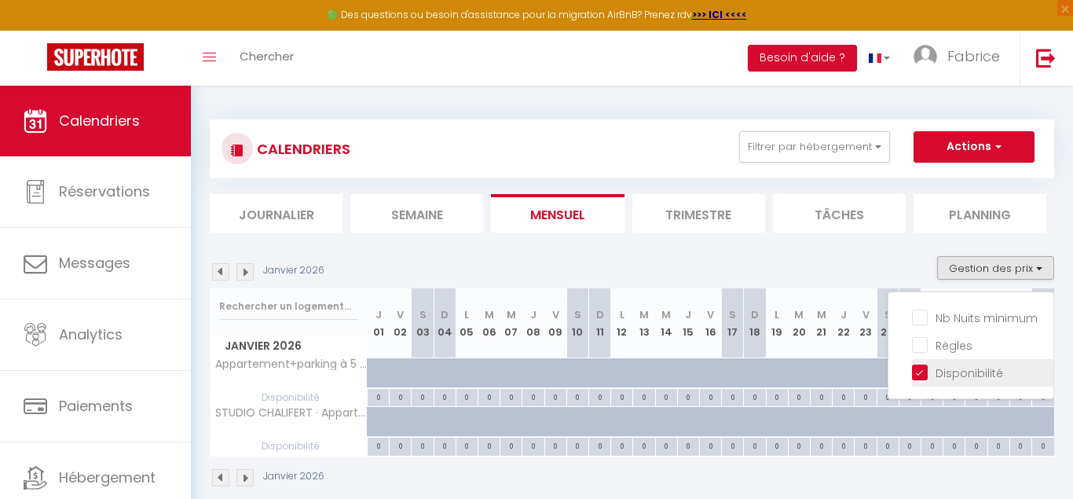
click at [925, 375] on input "Disponibilité" at bounding box center [982, 372] width 141 height 16
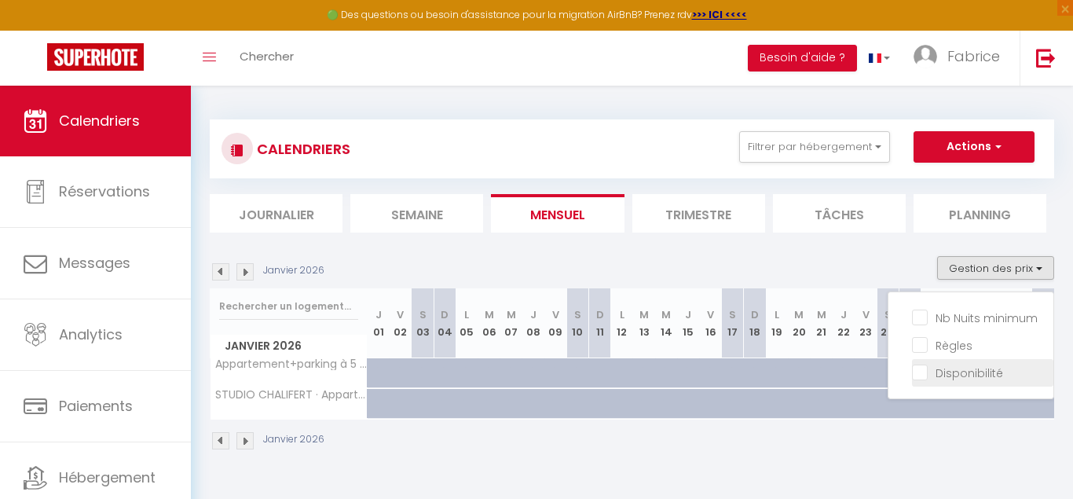
click at [925, 375] on input "Disponibilité" at bounding box center [982, 372] width 141 height 16
checkbox input "true"
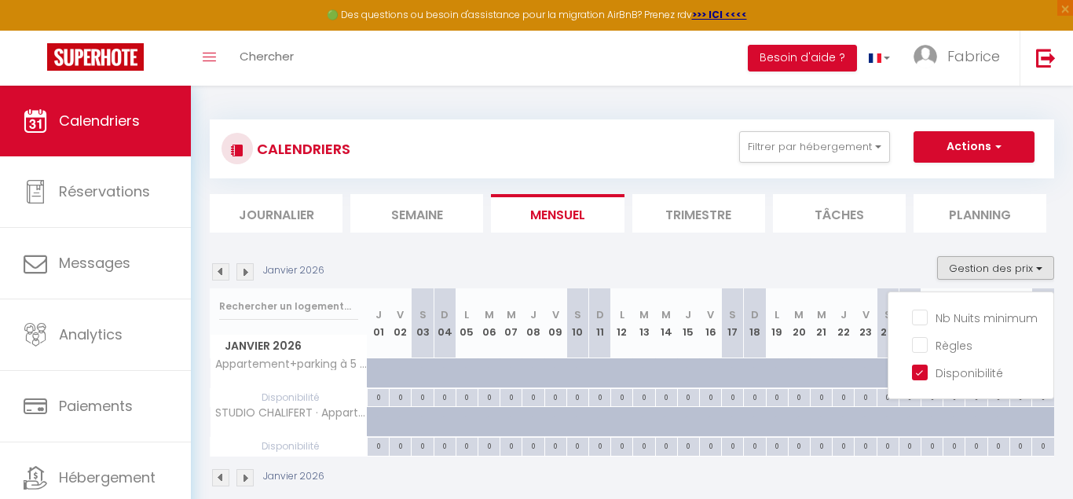
click at [375, 383] on div at bounding box center [379, 373] width 22 height 30
type input "135"
type input "Jeu 01 Janvier 2026"
type input "Ven 02 Janvier 2026"
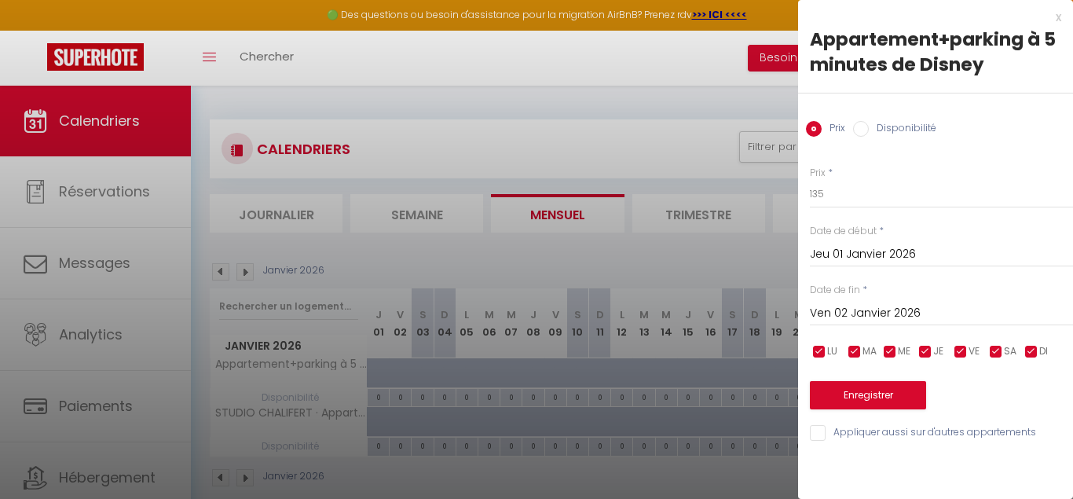
click at [863, 129] on input "Disponibilité" at bounding box center [861, 129] width 16 height 16
radio input "true"
radio input "false"
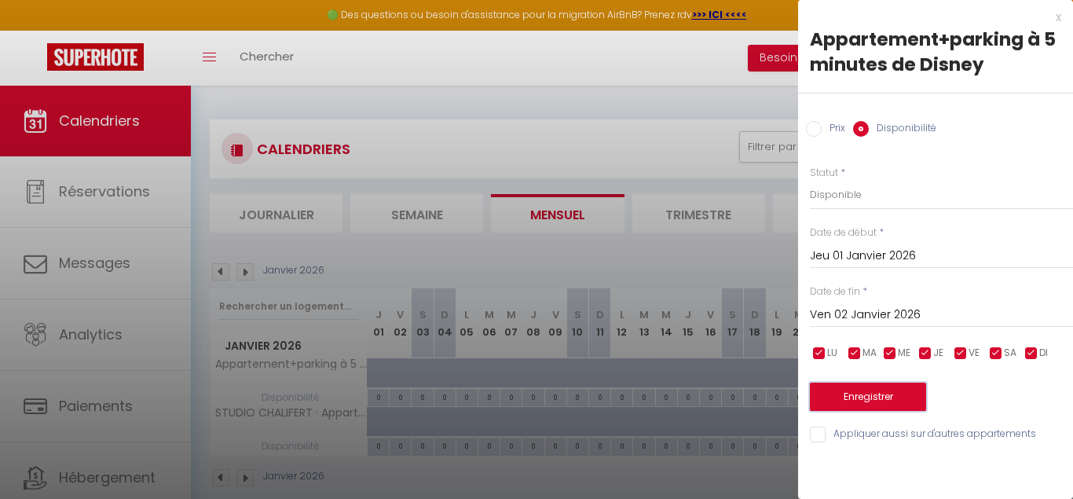
click at [874, 396] on button "Enregistrer" at bounding box center [868, 397] width 116 height 28
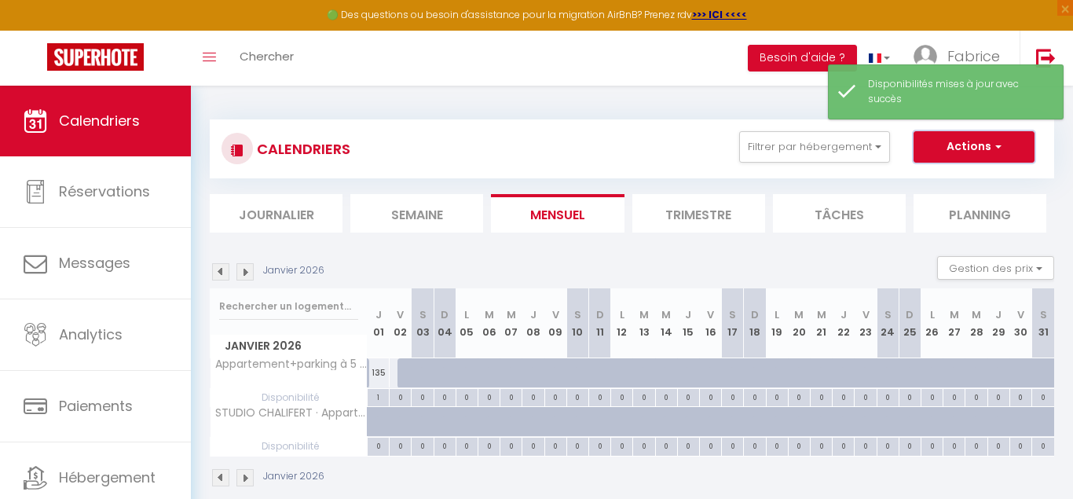
click at [1006, 155] on button "Actions" at bounding box center [974, 146] width 121 height 31
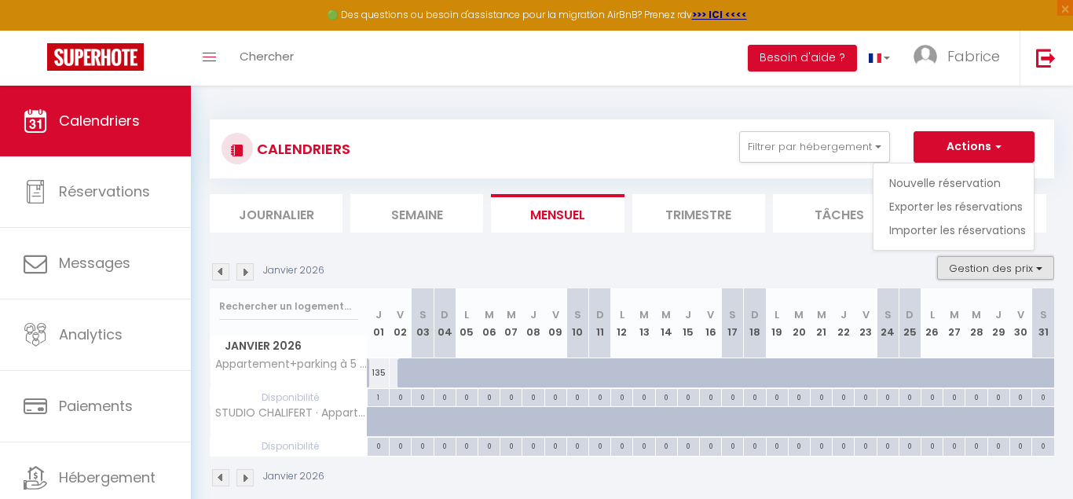
click at [1039, 269] on button "Gestion des prix" at bounding box center [995, 268] width 117 height 24
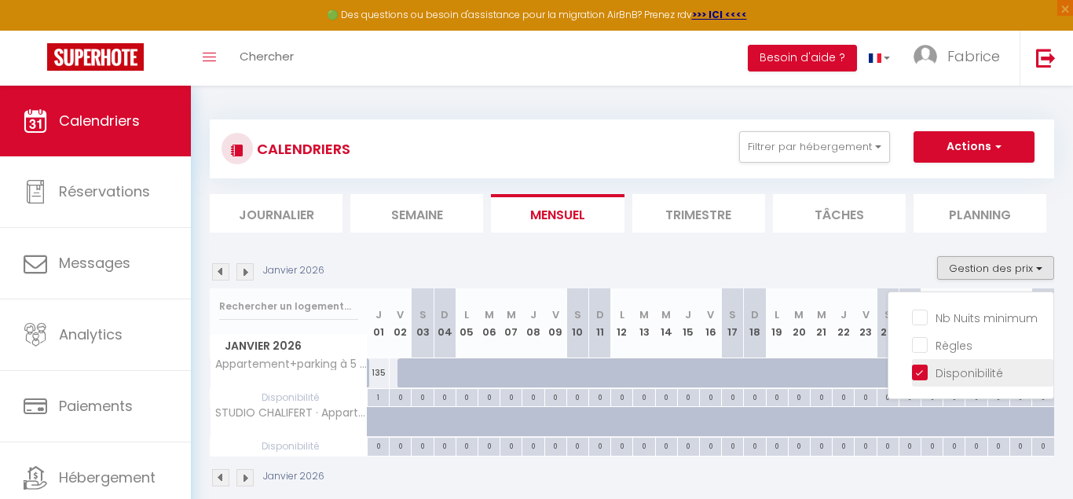
click at [918, 370] on input "Disponibilité" at bounding box center [982, 372] width 141 height 16
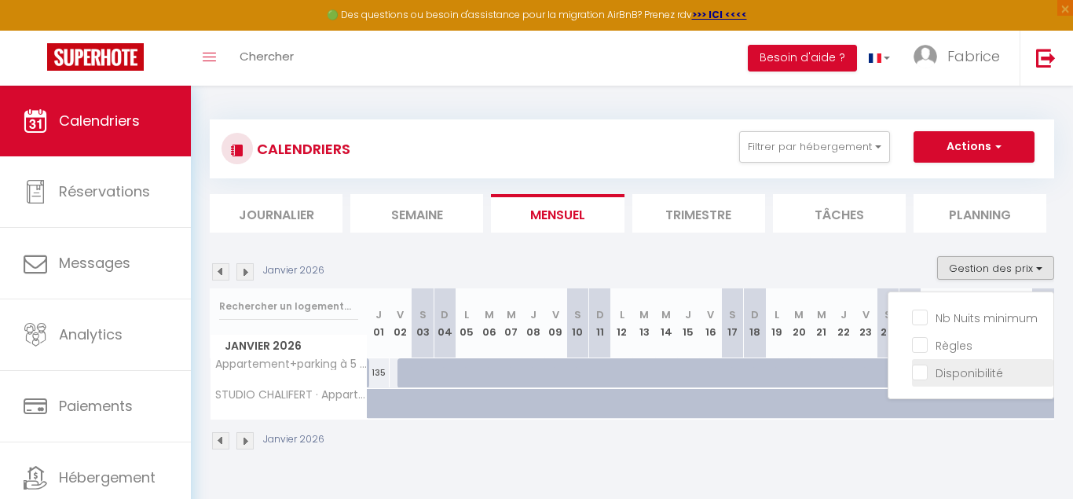
click at [918, 370] on input "Disponibilité" at bounding box center [982, 372] width 141 height 16
checkbox input "true"
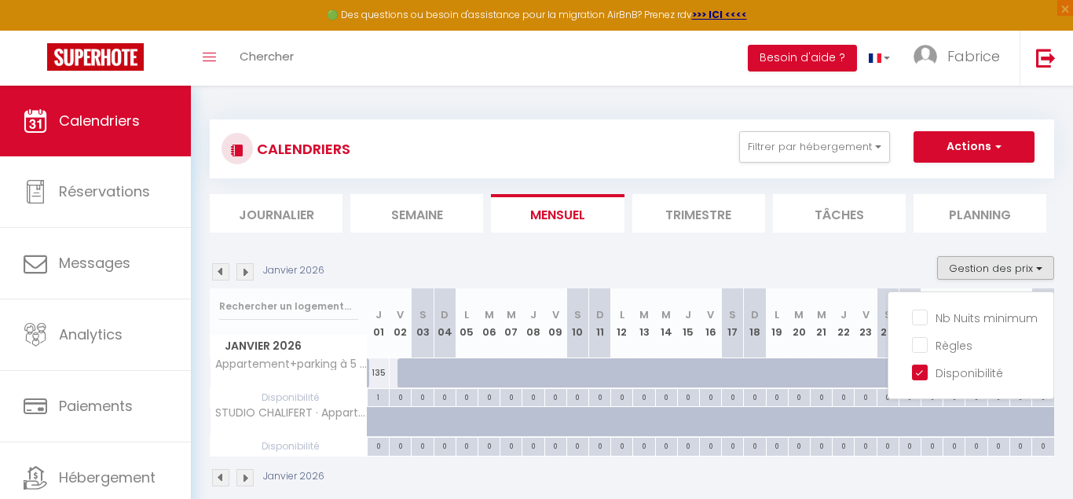
click at [396, 375] on div "128" at bounding box center [400, 372] width 23 height 29
select select "1"
type input "Ven 02 Janvier 2026"
type input "[PERSON_NAME] 03 Janvier 2026"
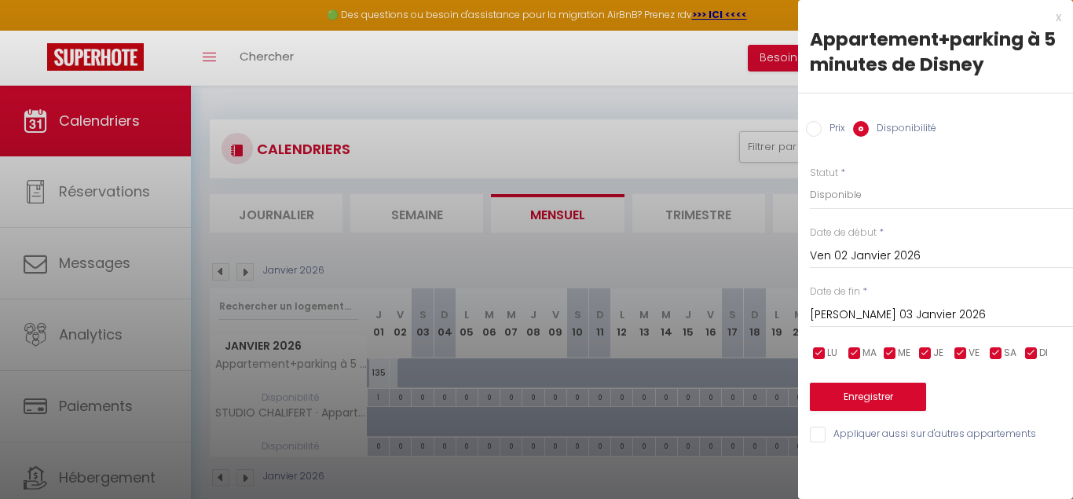
click at [891, 319] on input "[PERSON_NAME] 03 Janvier 2026" at bounding box center [941, 315] width 263 height 20
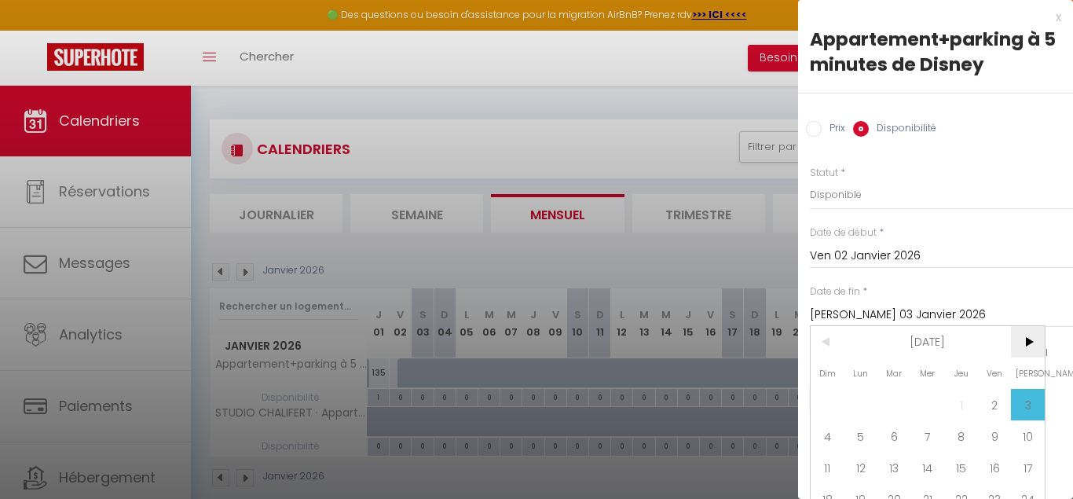
click at [1032, 349] on span ">" at bounding box center [1028, 341] width 34 height 31
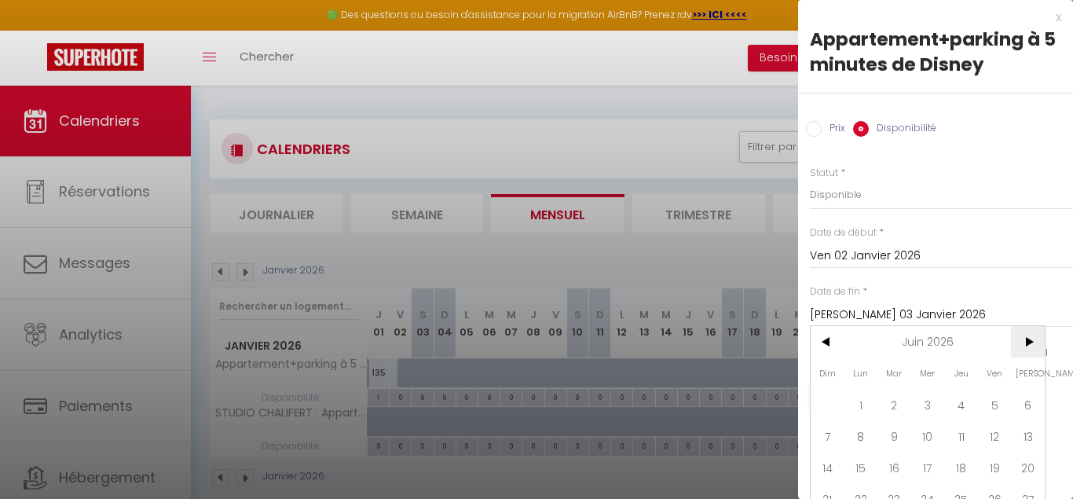
click at [1032, 349] on span ">" at bounding box center [1028, 341] width 34 height 31
click at [1034, 343] on span ">" at bounding box center [1028, 341] width 34 height 31
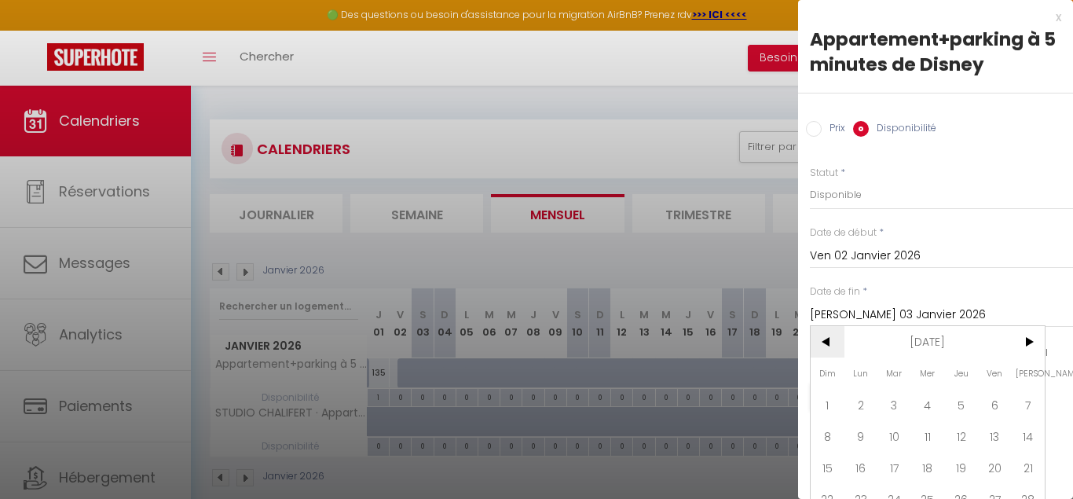
click at [828, 338] on span "<" at bounding box center [828, 341] width 34 height 31
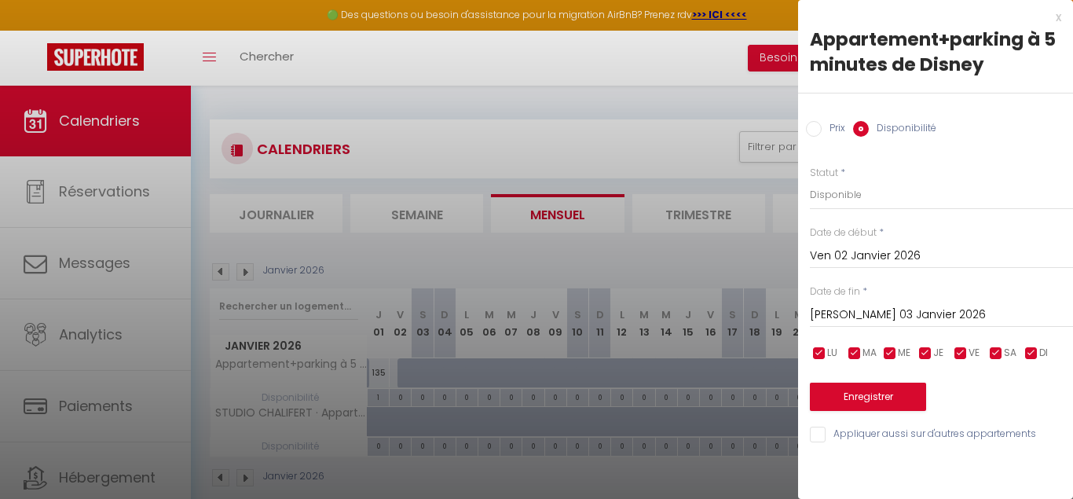
click at [1028, 264] on input "Ven 02 Janvier 2026" at bounding box center [941, 256] width 263 height 20
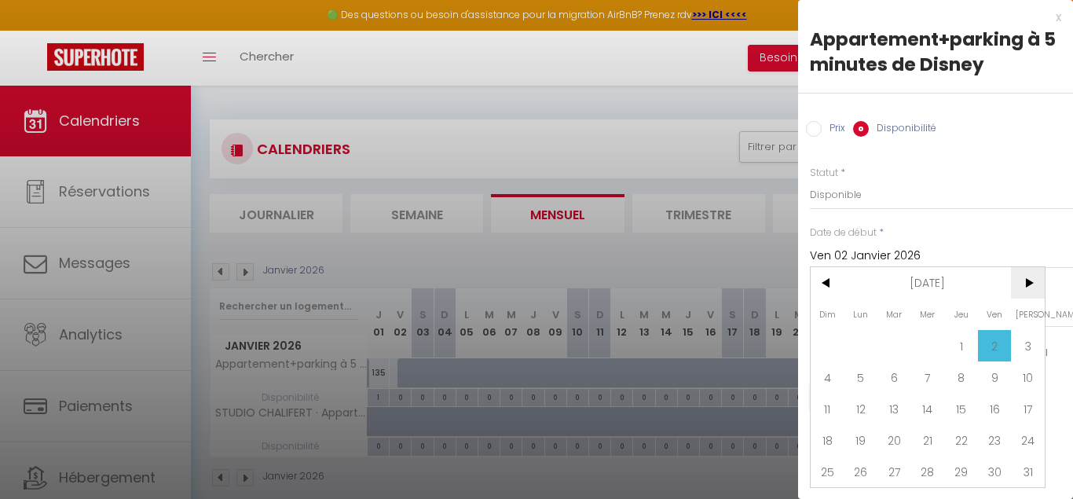
click at [1025, 288] on span ">" at bounding box center [1028, 282] width 34 height 31
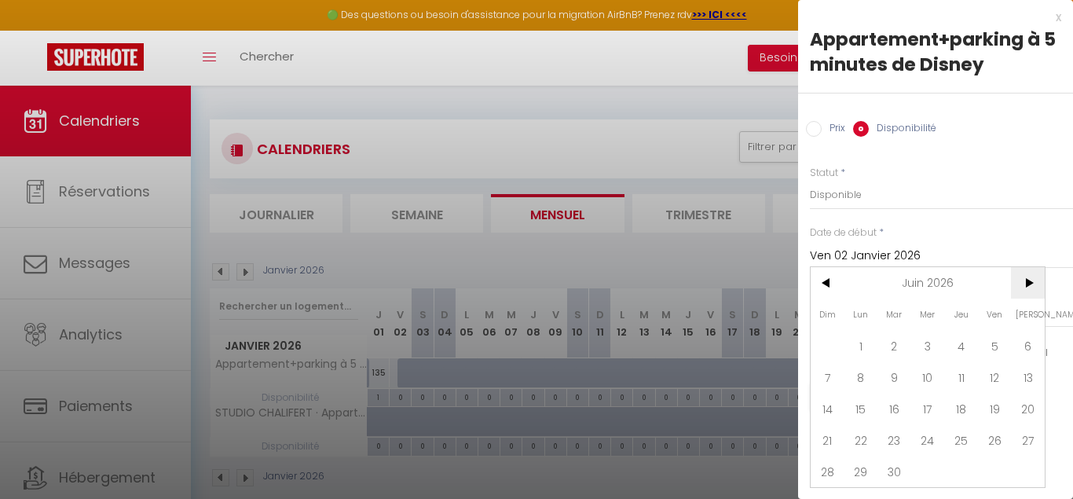
click at [1025, 288] on span ">" at bounding box center [1028, 282] width 34 height 31
click at [1033, 475] on span "31" at bounding box center [1028, 471] width 34 height 31
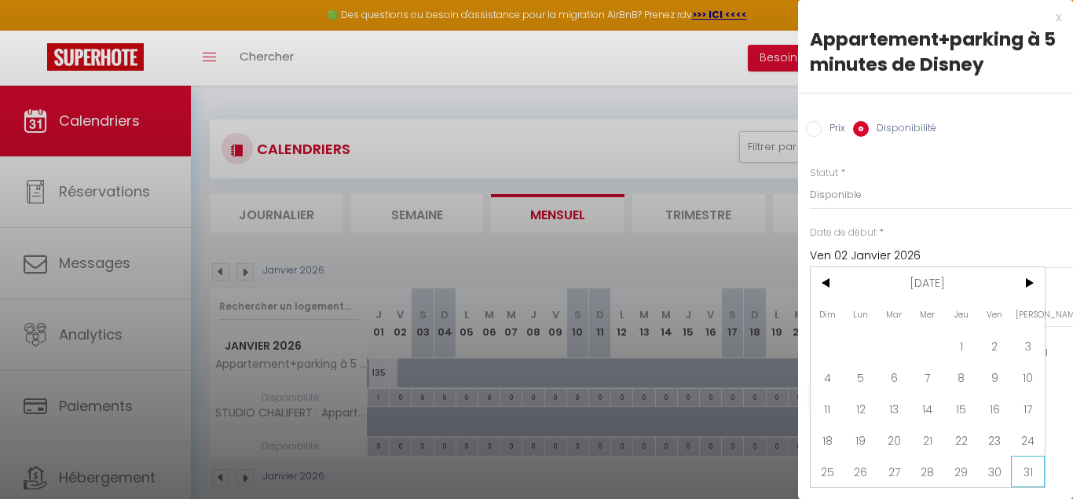
type input "[PERSON_NAME] 31 Octobre 2026"
type input "Dim 01 Novembre 2026"
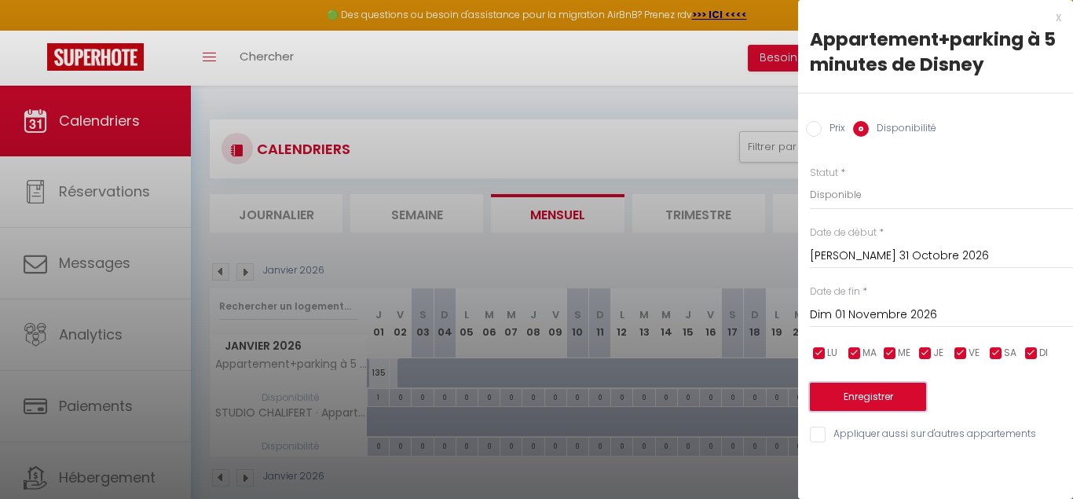
click at [885, 391] on button "Enregistrer" at bounding box center [868, 397] width 116 height 28
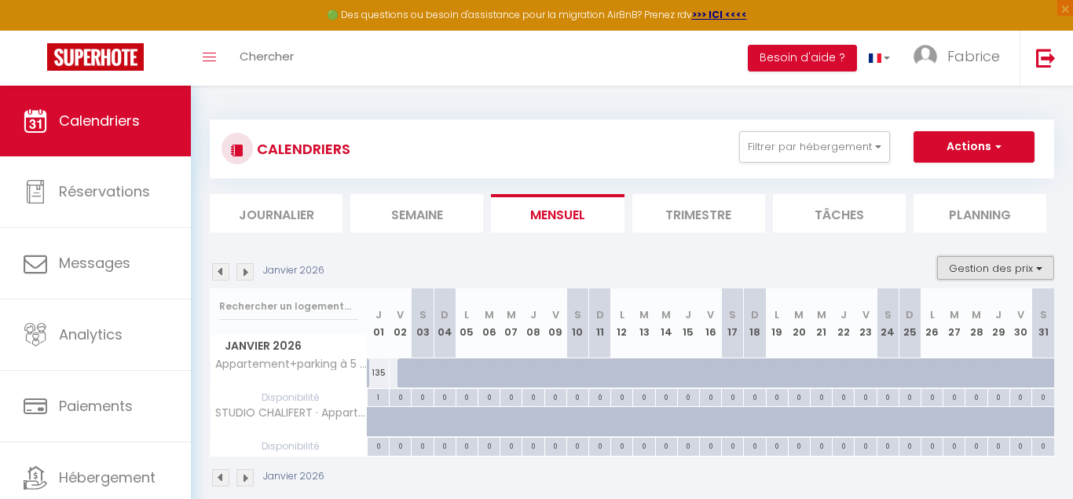
click at [1043, 266] on button "Gestion des prix" at bounding box center [995, 268] width 117 height 24
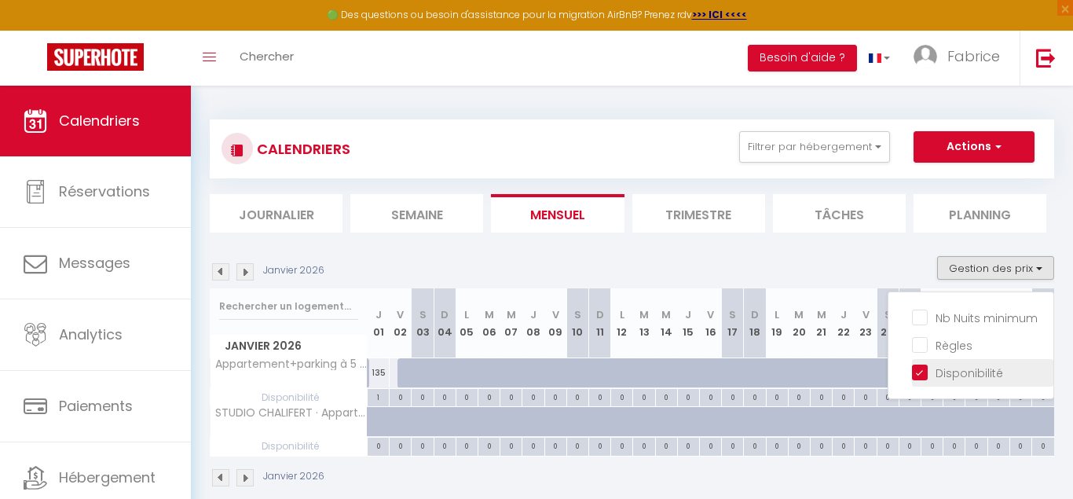
click at [925, 371] on input "Disponibilité" at bounding box center [982, 372] width 141 height 16
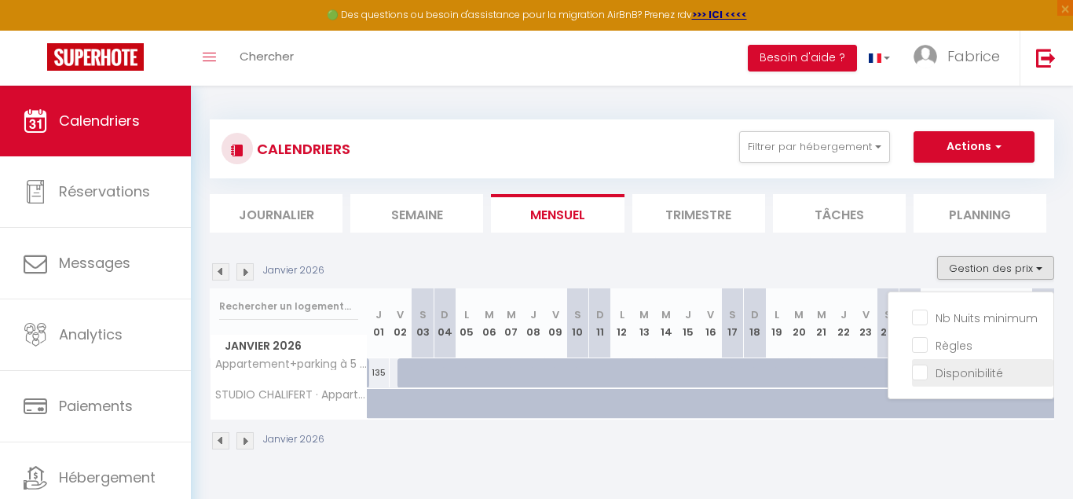
click at [925, 371] on input "Disponibilité" at bounding box center [982, 372] width 141 height 16
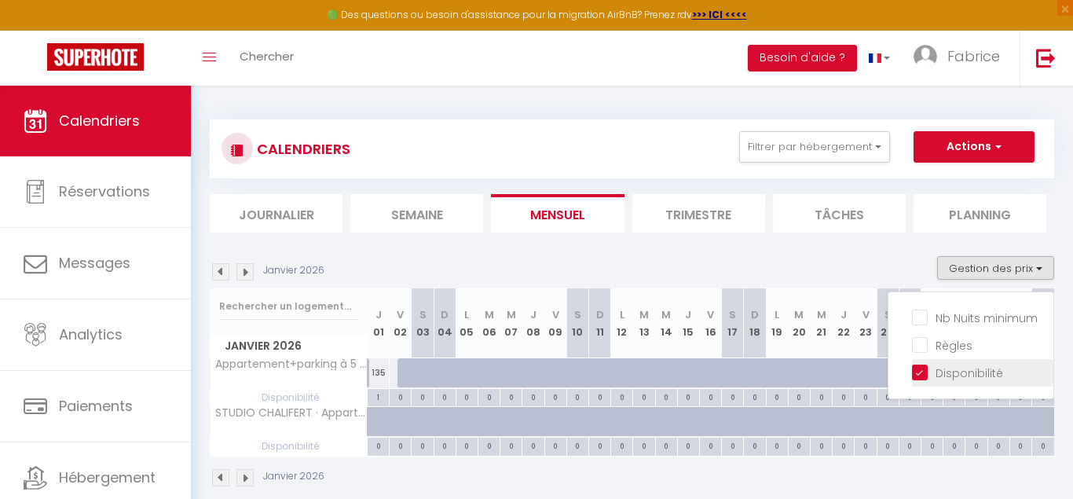
click at [922, 371] on input "Disponibilité" at bounding box center [982, 372] width 141 height 16
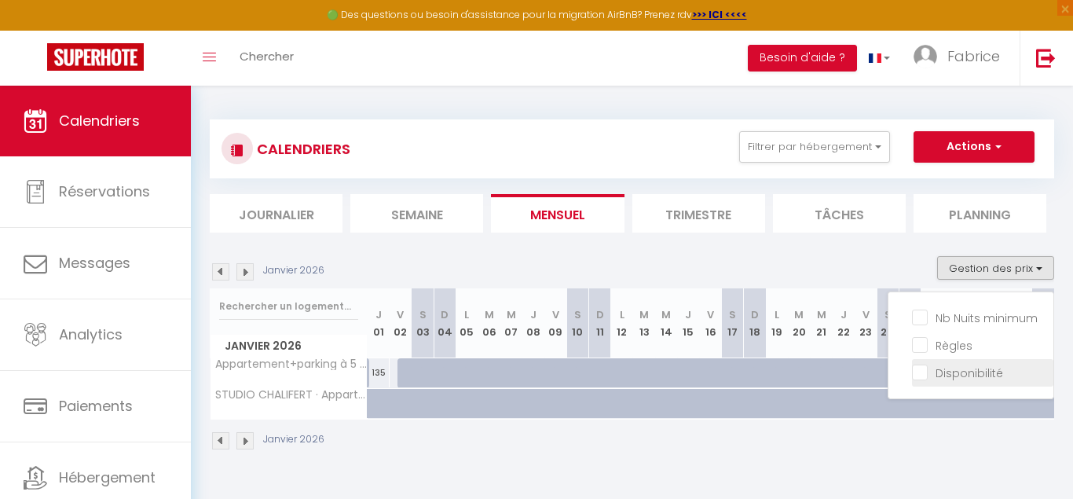
click at [922, 371] on input "Disponibilité" at bounding box center [982, 372] width 141 height 16
checkbox input "true"
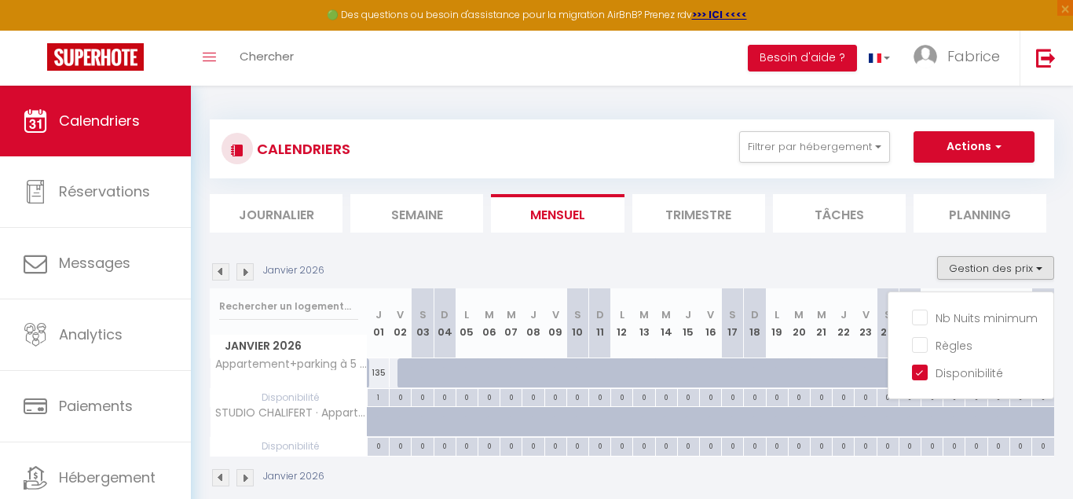
click at [414, 376] on div at bounding box center [423, 373] width 22 height 30
select select "1"
type input "[PERSON_NAME] 03 Janvier 2026"
type input "Dim 04 Janvier 2026"
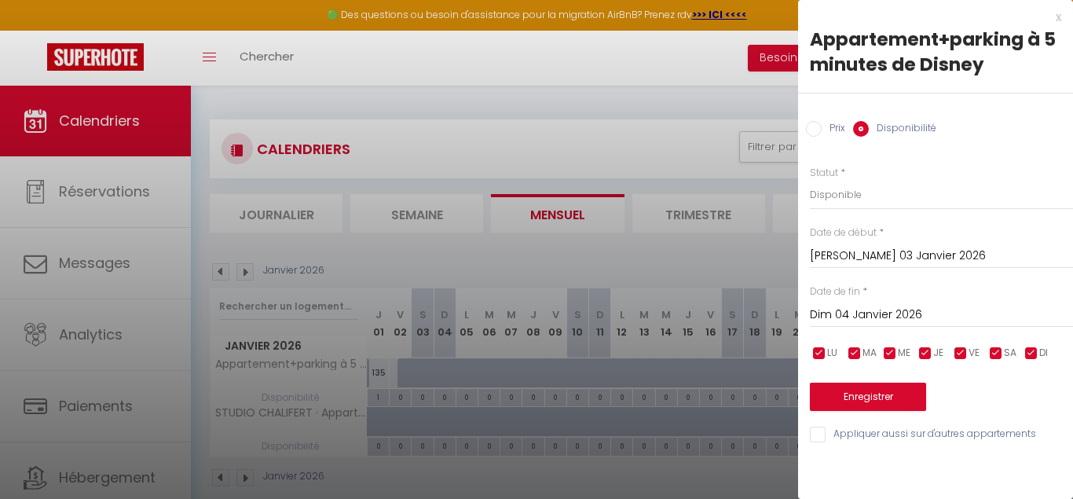
click at [890, 306] on input "Dim 04 Janvier 2026" at bounding box center [941, 315] width 263 height 20
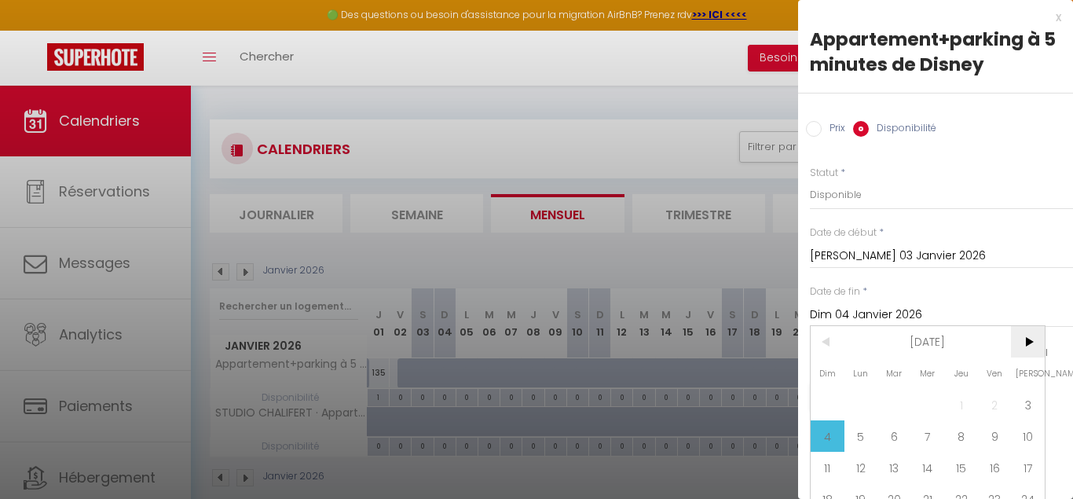
click at [1033, 343] on span ">" at bounding box center [1028, 341] width 34 height 31
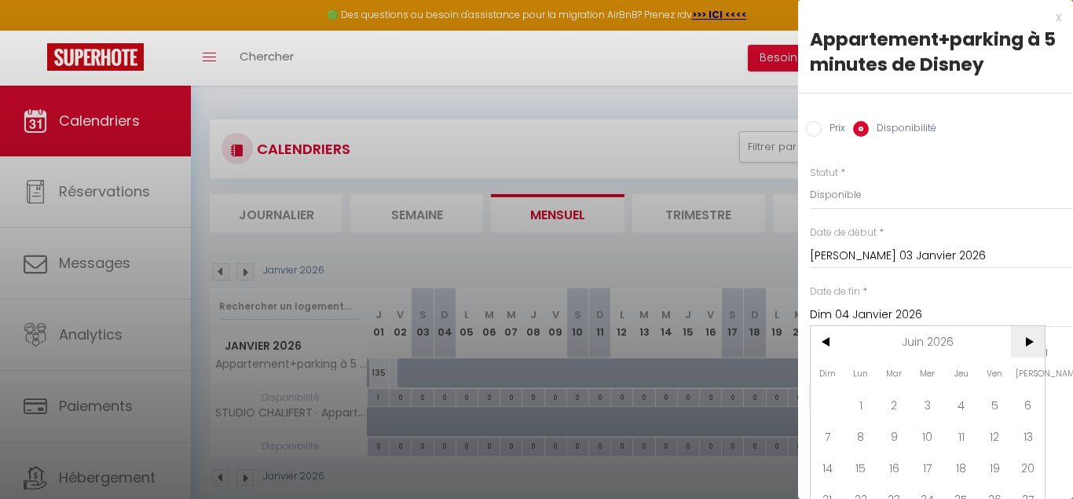
click at [1033, 343] on span ">" at bounding box center [1028, 341] width 34 height 31
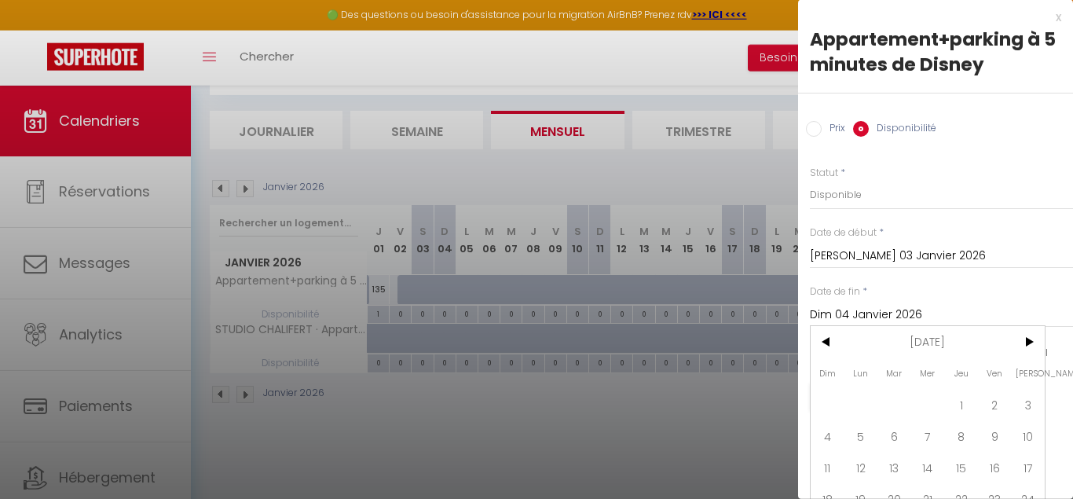
scroll to position [86, 0]
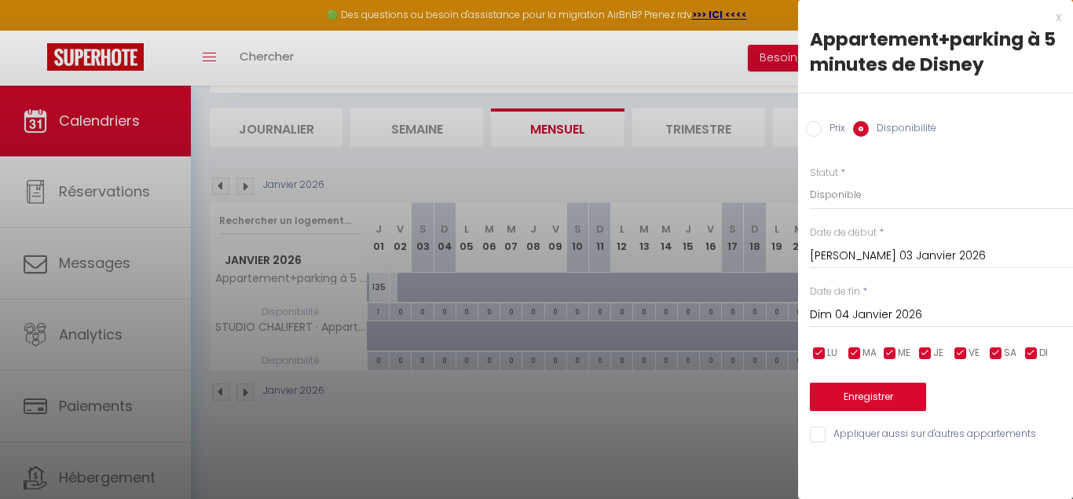
click at [999, 222] on div "Prix * 128 Statut * Disponible Indisponible Date de début * [PERSON_NAME] 03 Ja…" at bounding box center [935, 295] width 275 height 299
click at [908, 394] on button "Enregistrer" at bounding box center [868, 397] width 116 height 28
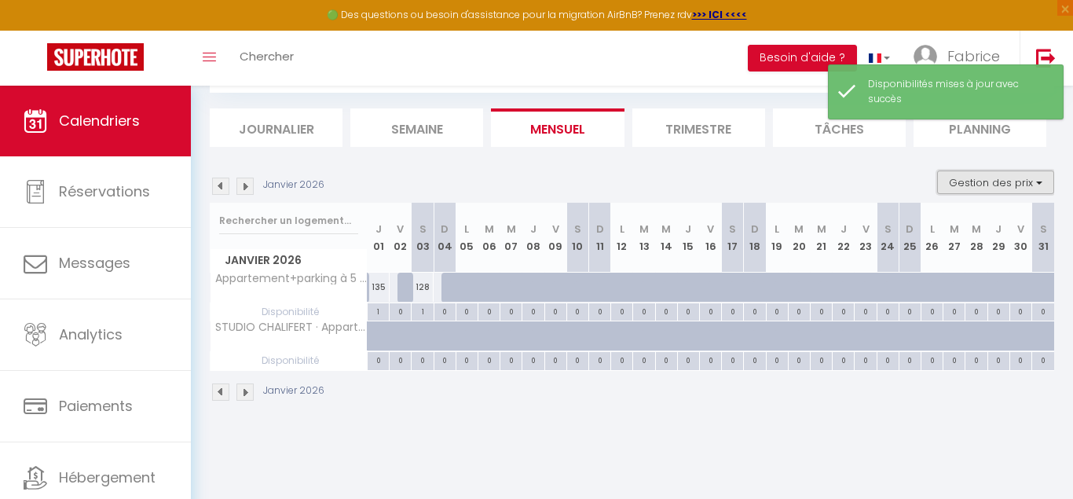
click at [1045, 174] on button "Gestion des prix" at bounding box center [995, 182] width 117 height 24
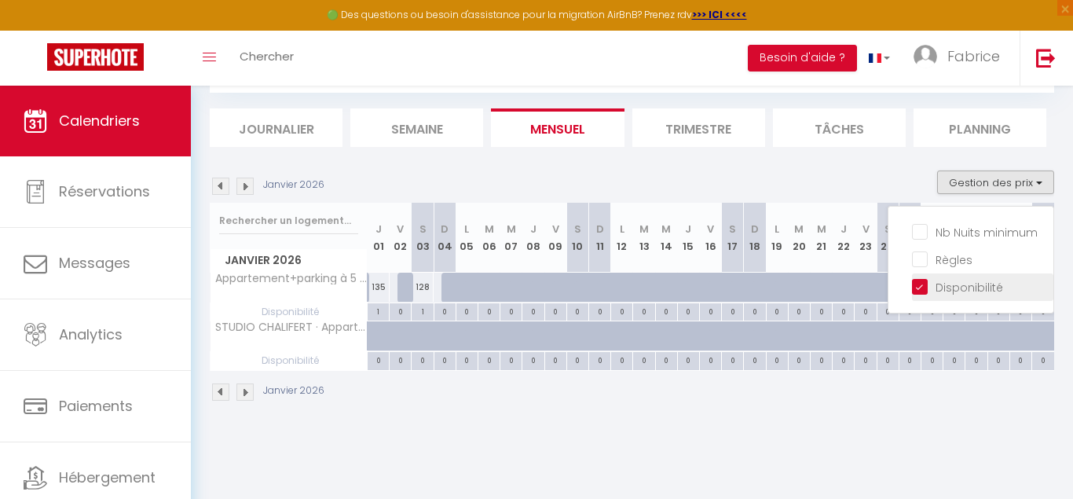
click at [972, 295] on span "Disponibilité" at bounding box center [970, 288] width 68 height 16
click at [972, 294] on input "Disponibilité" at bounding box center [982, 286] width 141 height 16
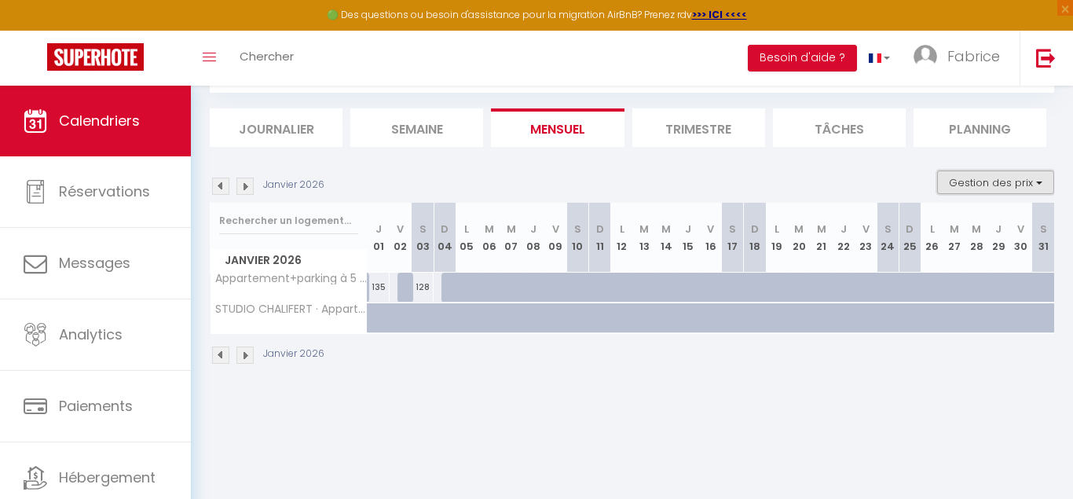
click at [999, 188] on button "Gestion des prix" at bounding box center [995, 182] width 117 height 24
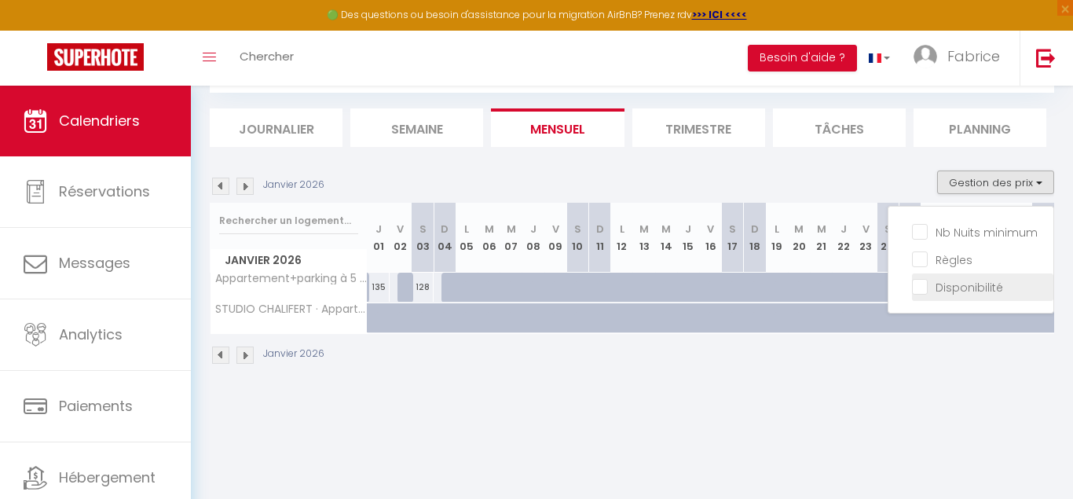
click at [934, 291] on input "Disponibilité" at bounding box center [982, 286] width 141 height 16
checkbox input "true"
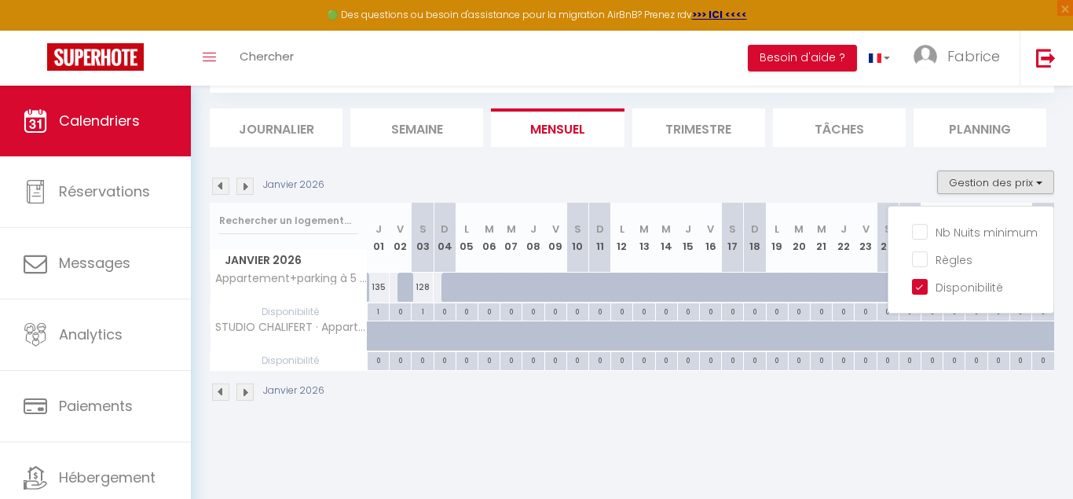
click at [453, 274] on div at bounding box center [453, 288] width 22 height 30
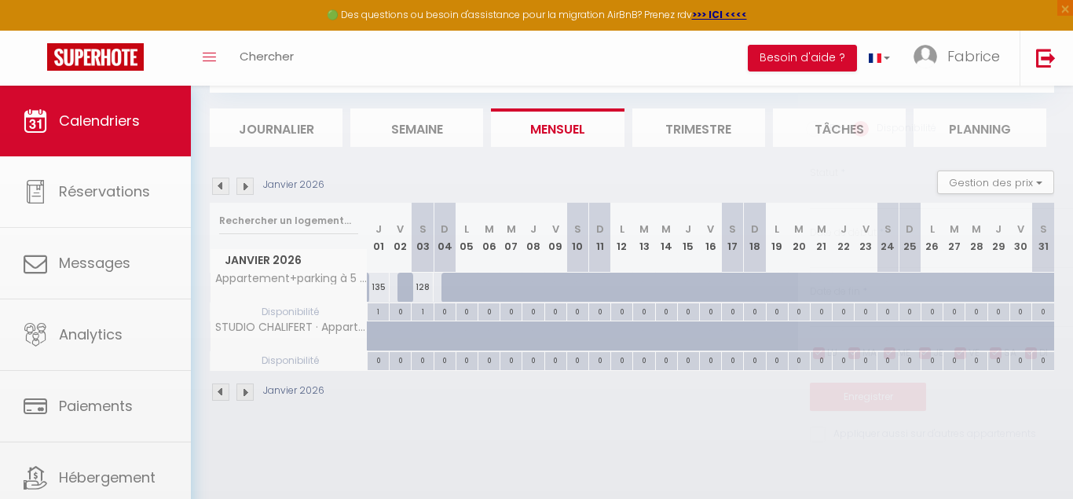
select select "1"
type input "Dim 04 Janvier 2026"
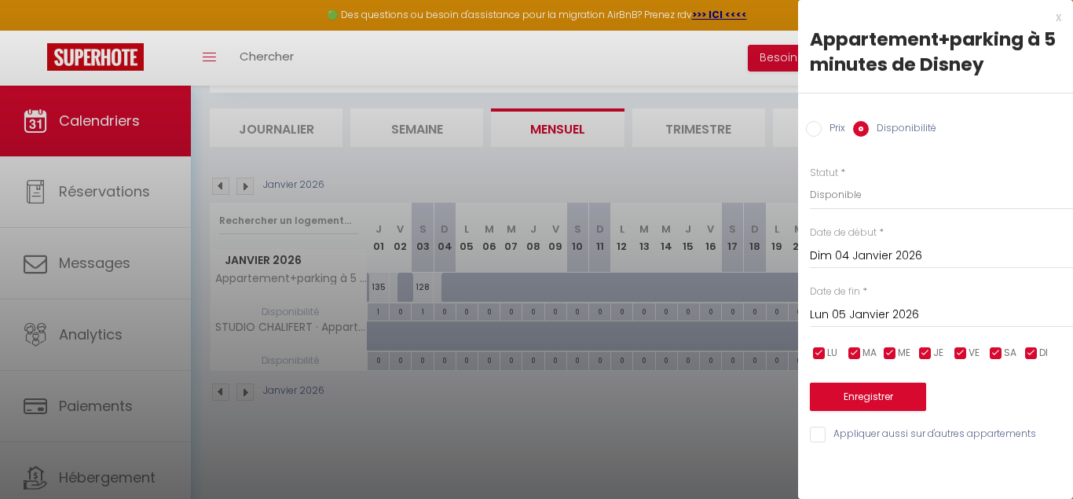
click at [890, 323] on input "Lun 05 Janvier 2026" at bounding box center [941, 315] width 263 height 20
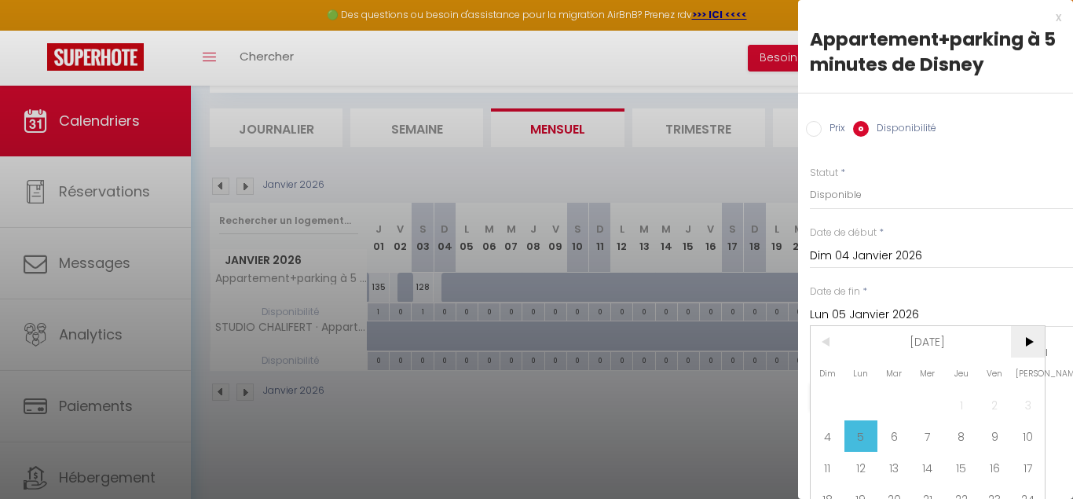
click at [1028, 347] on span ">" at bounding box center [1028, 341] width 34 height 31
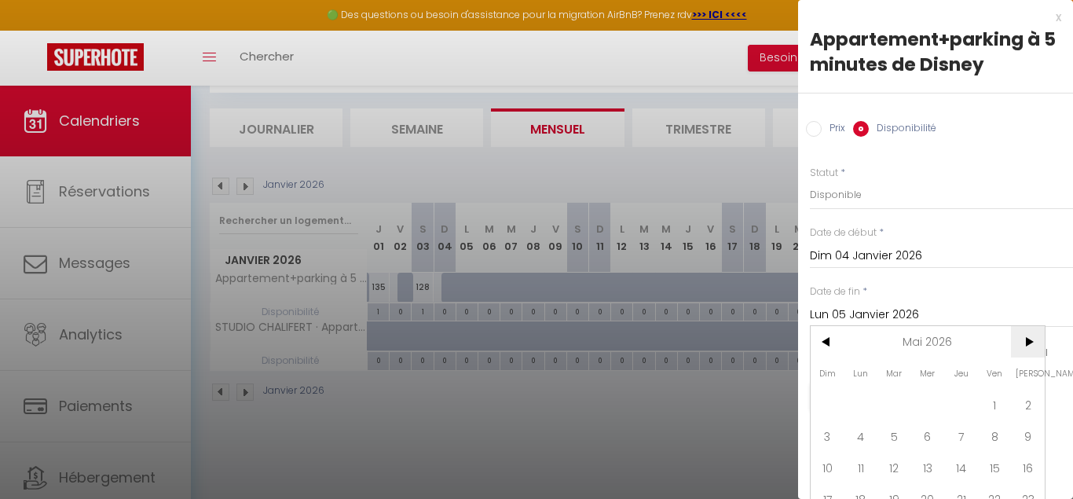
click at [1028, 347] on span ">" at bounding box center [1028, 341] width 34 height 31
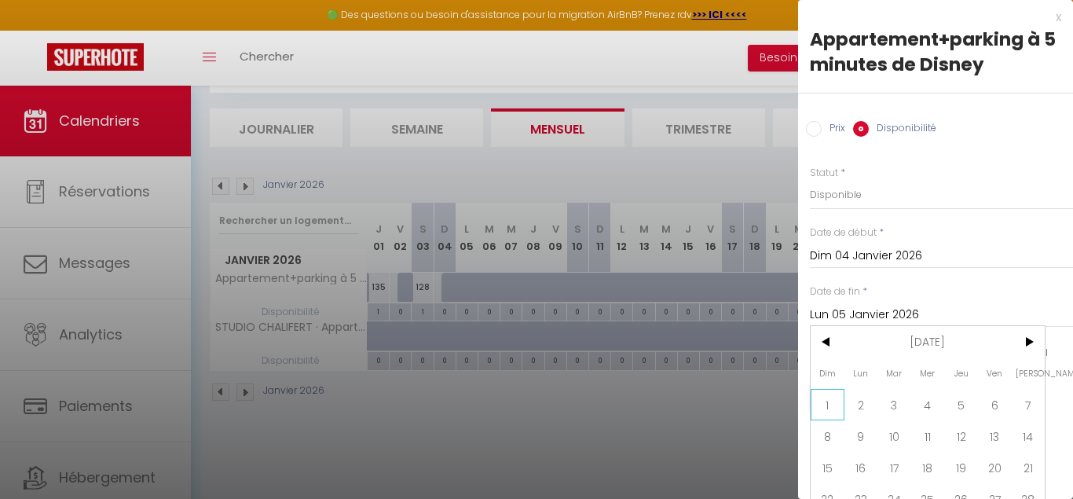
click at [822, 416] on span "1" at bounding box center [828, 404] width 34 height 31
type input "Dim 01 Novembre 2026"
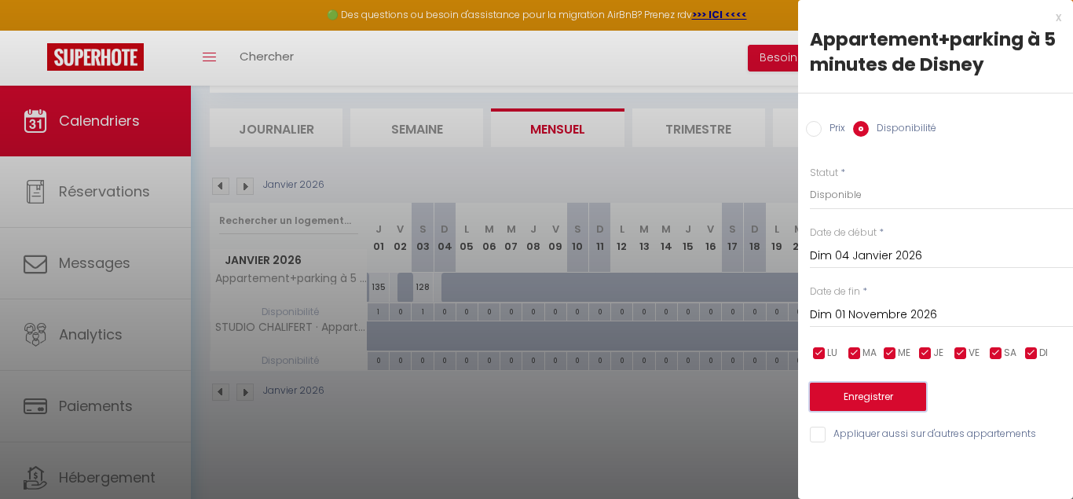
click at [841, 393] on button "Enregistrer" at bounding box center [868, 397] width 116 height 28
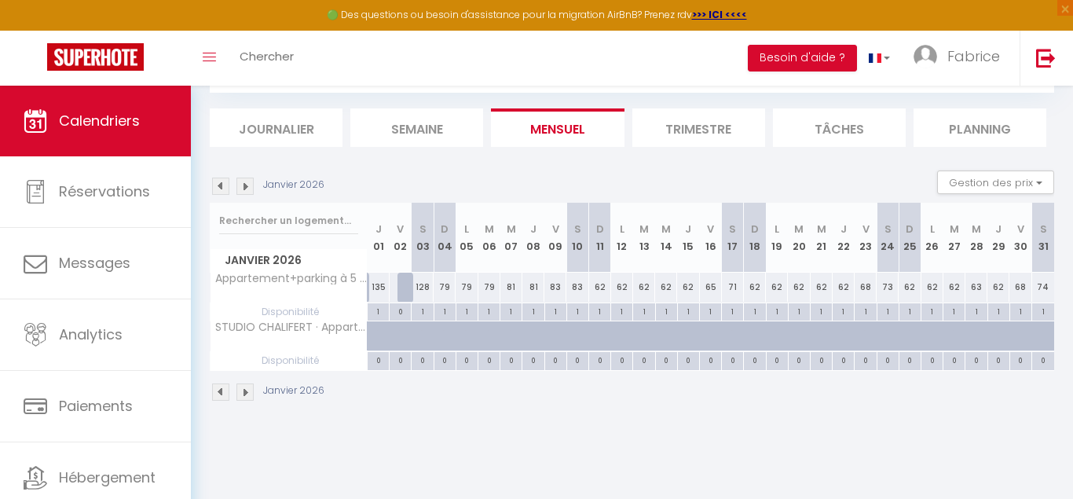
click at [419, 132] on li "Semaine" at bounding box center [416, 127] width 133 height 38
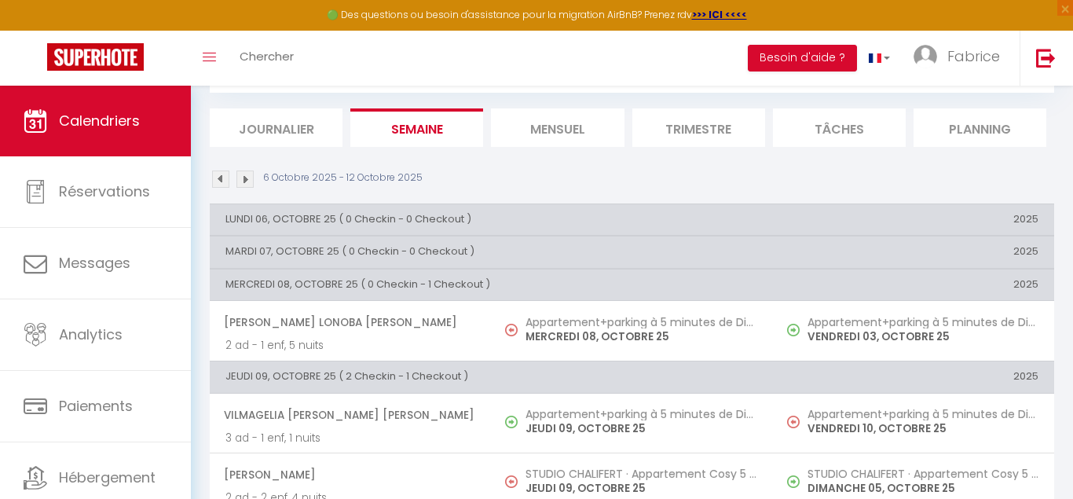
click at [552, 130] on li "Mensuel" at bounding box center [557, 127] width 133 height 38
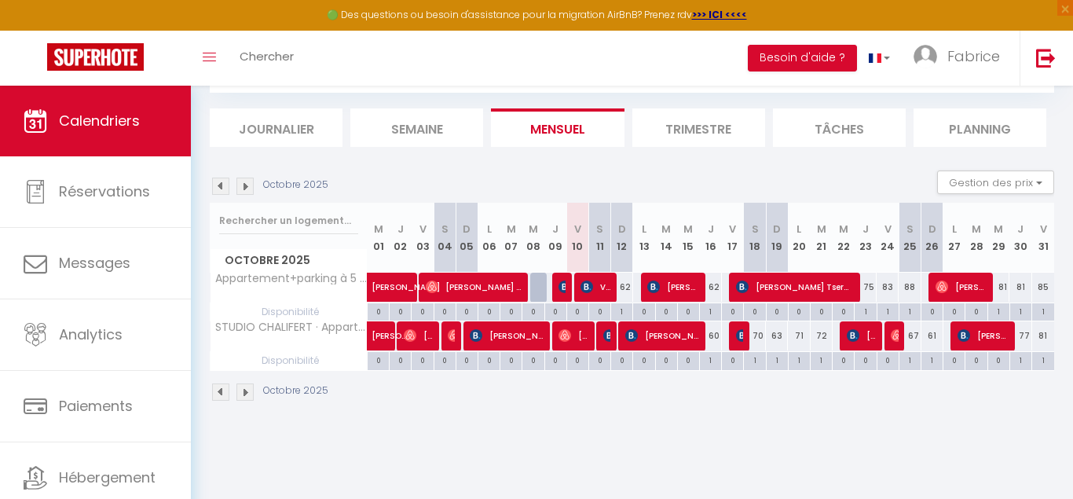
click at [248, 189] on img at bounding box center [244, 186] width 17 height 17
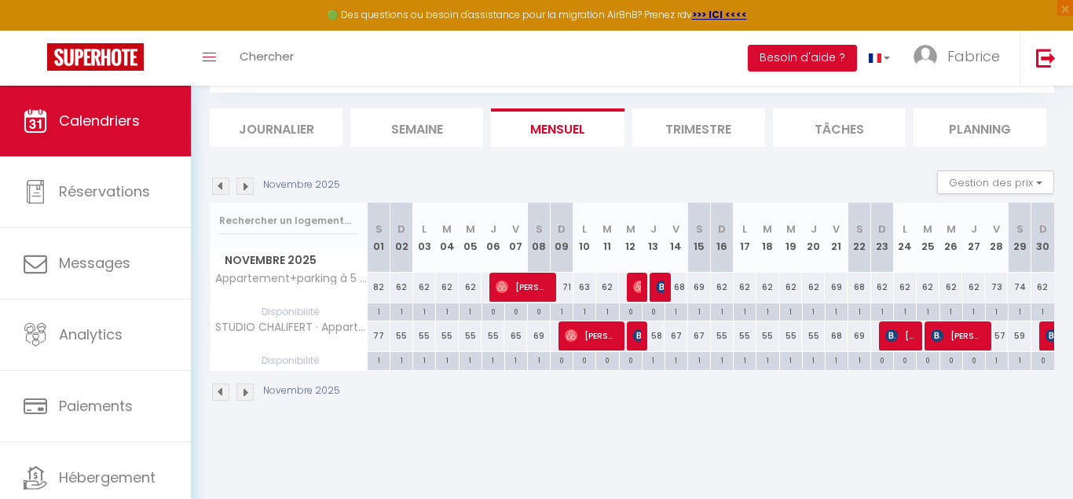
click at [248, 189] on img at bounding box center [244, 186] width 17 height 17
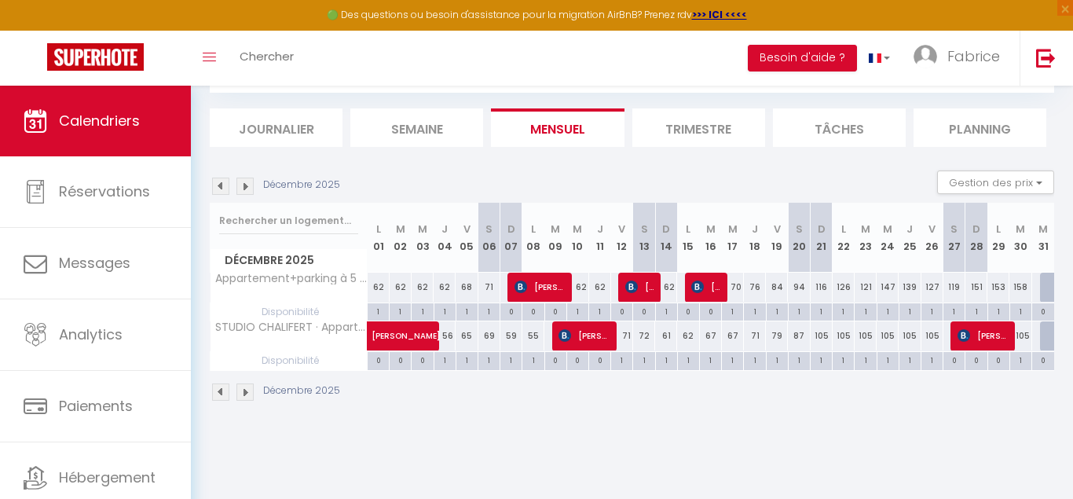
click at [248, 189] on img at bounding box center [244, 186] width 17 height 17
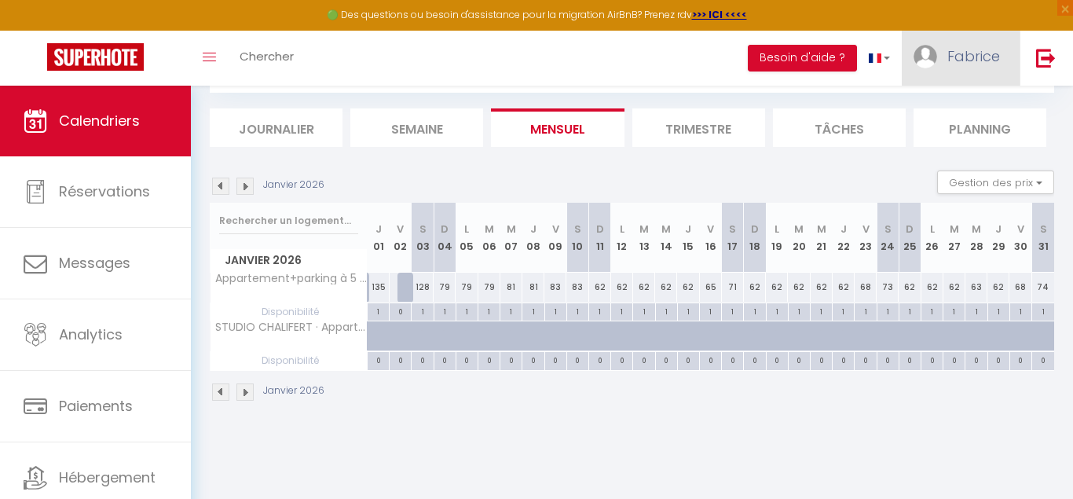
click at [990, 56] on span "Fabrice" at bounding box center [974, 56] width 53 height 20
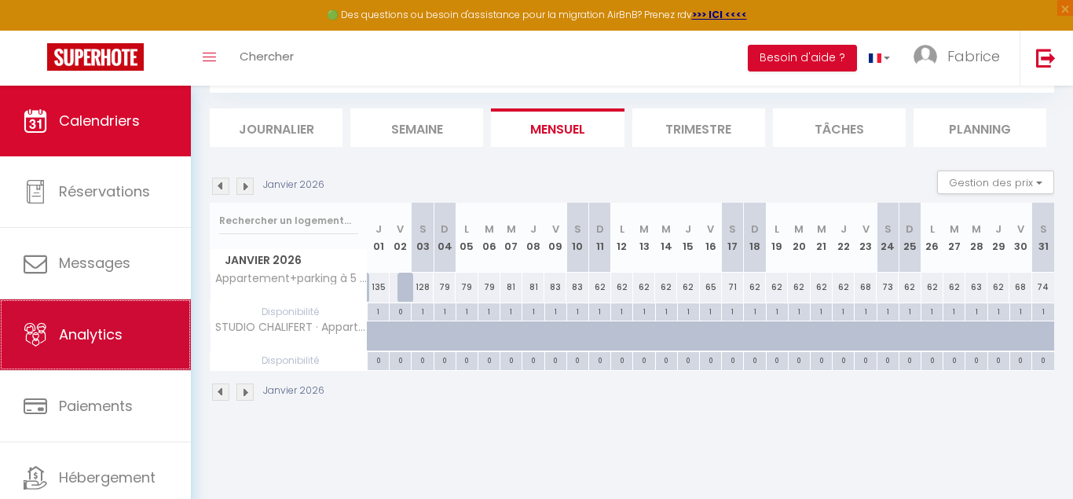
click at [126, 343] on link "Analytics" at bounding box center [95, 334] width 191 height 71
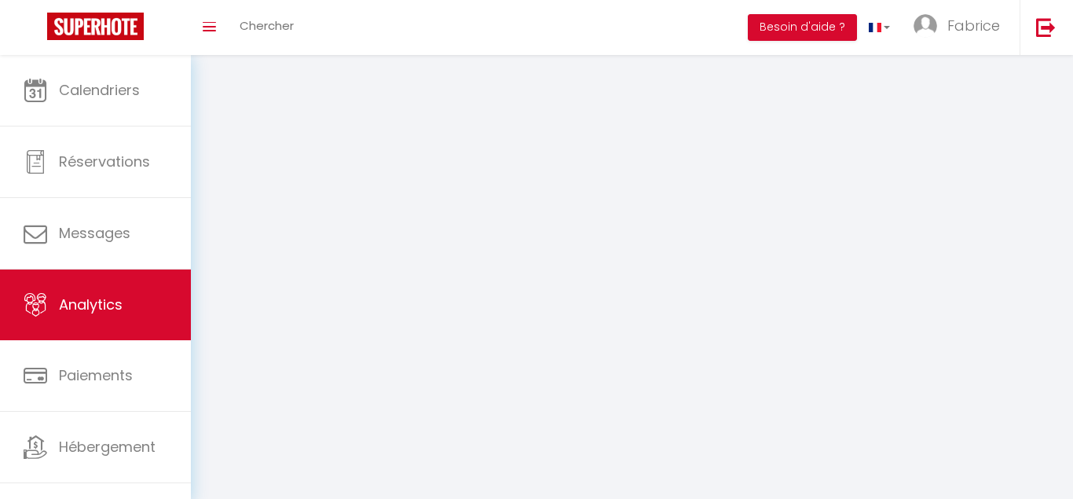
select select "2025"
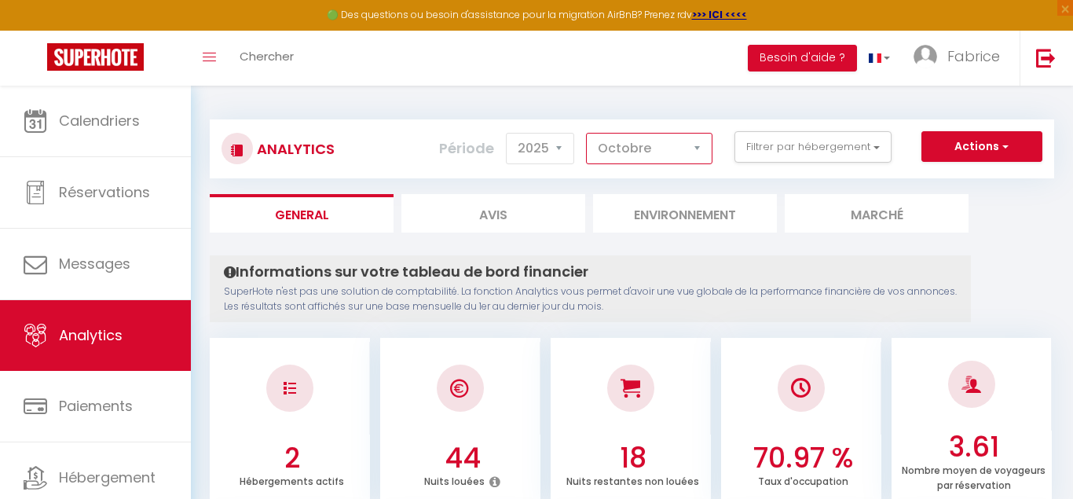
click at [586, 133] on select "[PERSON_NAME] Mars [PERSON_NAME] Juin Juillet Août Septembre Octobre Novembre D…" at bounding box center [649, 148] width 126 height 31
click at [506, 133] on select "2014 2015 2016 2017 2018 2019 2020 2021 2022 2023 2024 2025 2026 2027" at bounding box center [540, 148] width 68 height 31
click option "2026" at bounding box center [0, 0] width 0 height 0
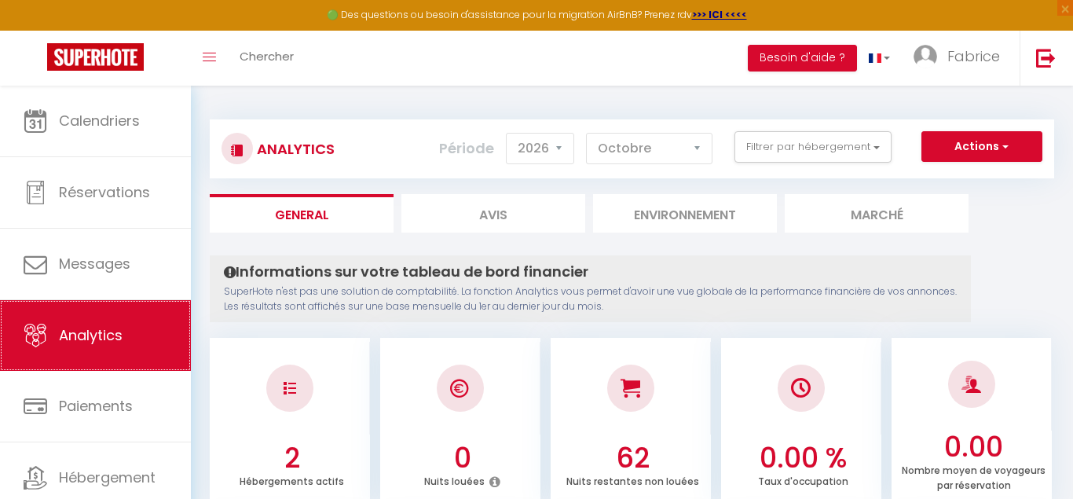
click at [145, 341] on link "Analytics" at bounding box center [95, 335] width 191 height 71
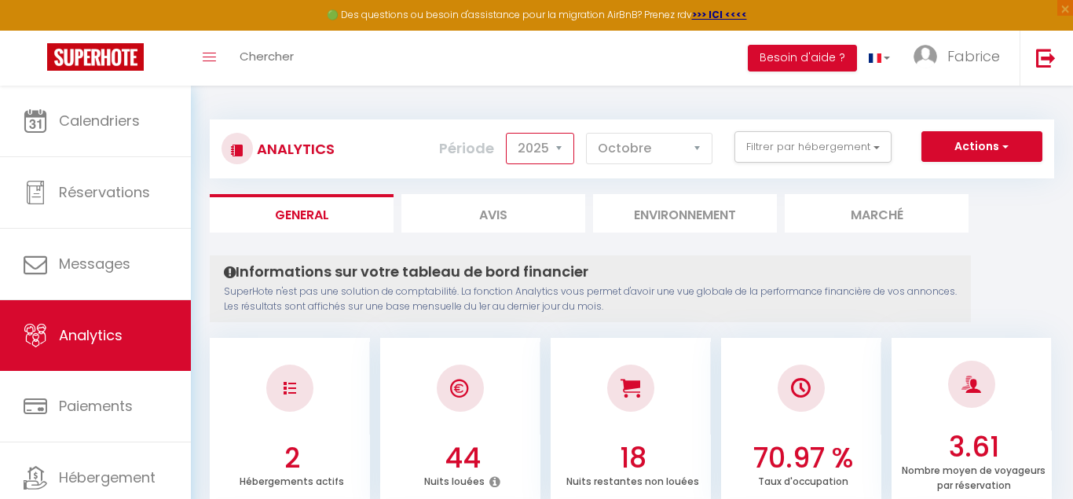
click at [506, 133] on select "2014 2015 2016 2017 2018 2019 2020 2021 2022 2023 2024 2025 2026 2027" at bounding box center [540, 148] width 68 height 31
click option "2026" at bounding box center [0, 0] width 0 height 0
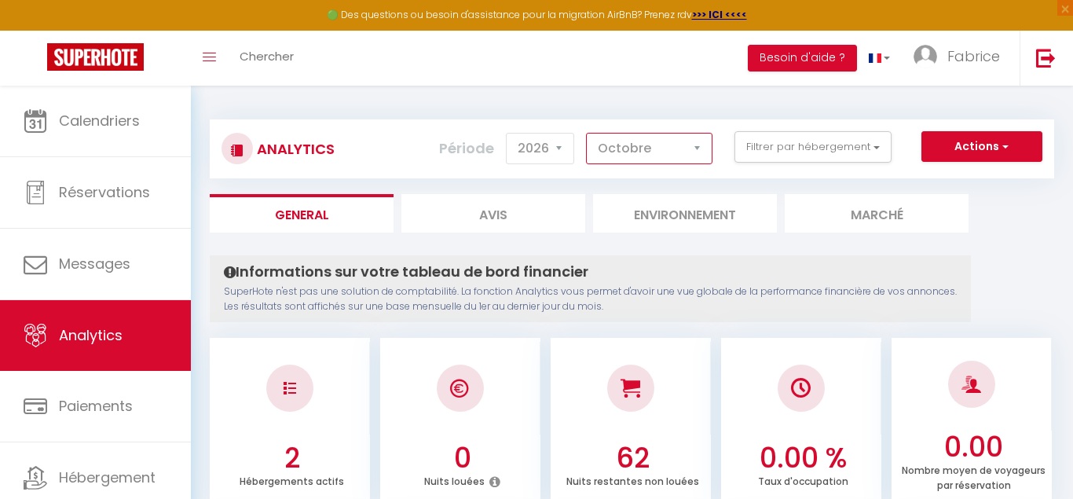
click at [586, 133] on select "[PERSON_NAME] Mars [PERSON_NAME] Juin Juillet Août Septembre Octobre Novembre D…" at bounding box center [649, 148] width 126 height 31
click at [863, 147] on button "Filtrer par hébergement" at bounding box center [813, 146] width 157 height 31
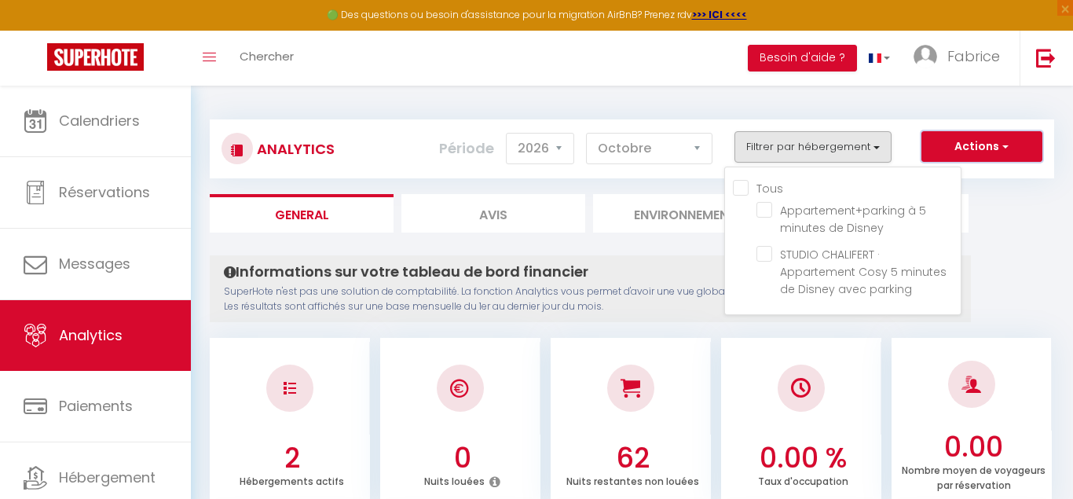
click at [974, 146] on button "Actions" at bounding box center [982, 146] width 121 height 31
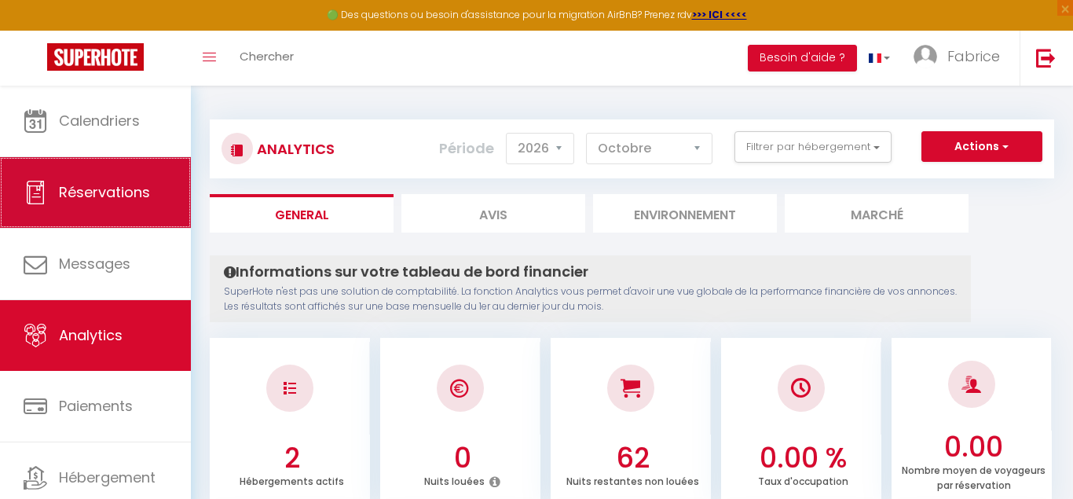
click at [111, 196] on span "Réservations" at bounding box center [104, 192] width 91 height 20
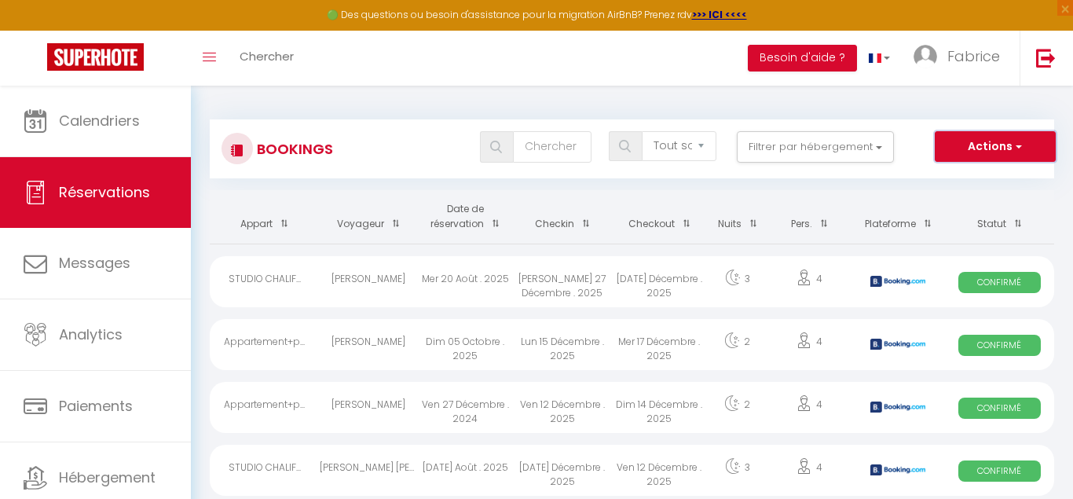
click at [1013, 151] on button "Actions" at bounding box center [995, 146] width 121 height 31
click at [642, 131] on select "Tous les statuts Annulé Confirmé Non Confirmé Tout sauf annulé No Show Request" at bounding box center [679, 146] width 75 height 30
click at [885, 152] on button "Filtrer par hébergement" at bounding box center [815, 146] width 157 height 31
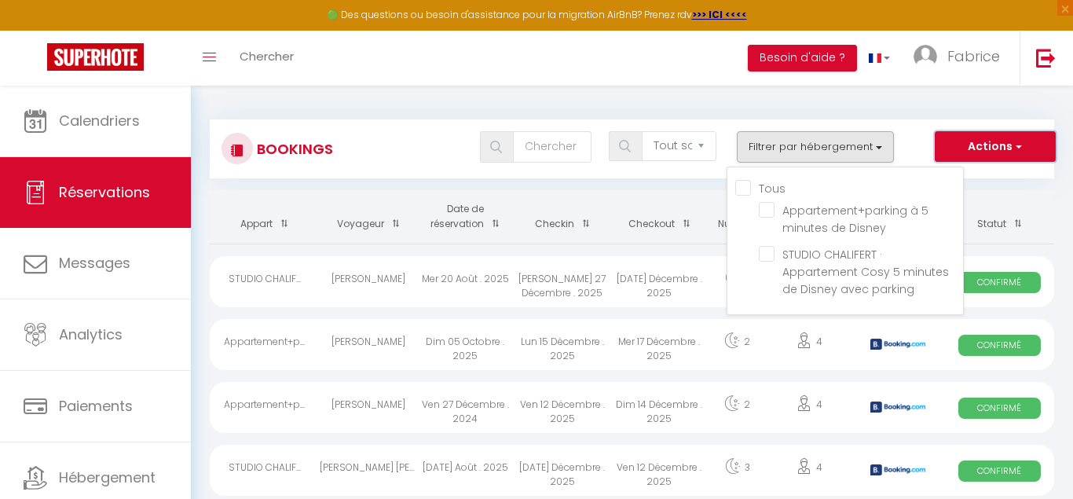
click at [1006, 158] on button "Actions" at bounding box center [995, 146] width 121 height 31
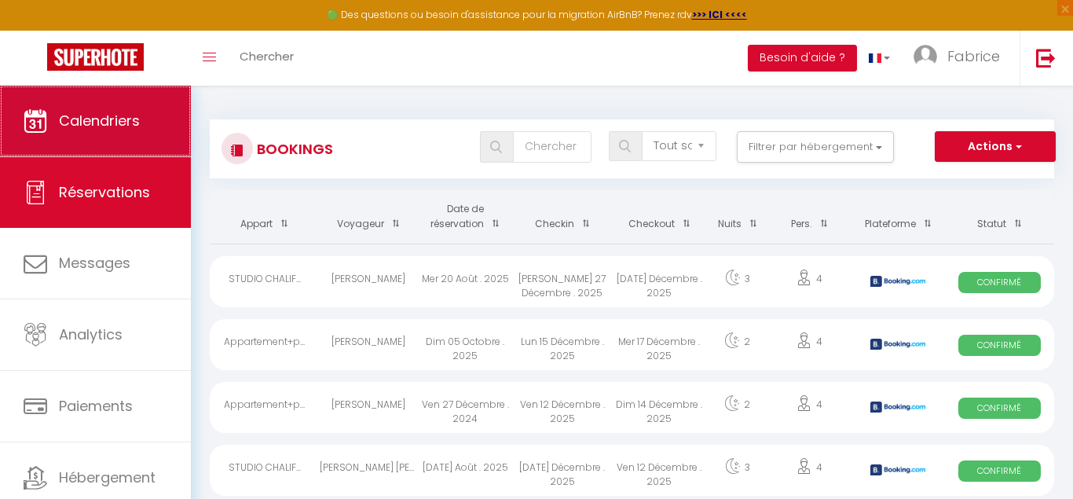
click at [135, 115] on span "Calendriers" at bounding box center [99, 121] width 81 height 20
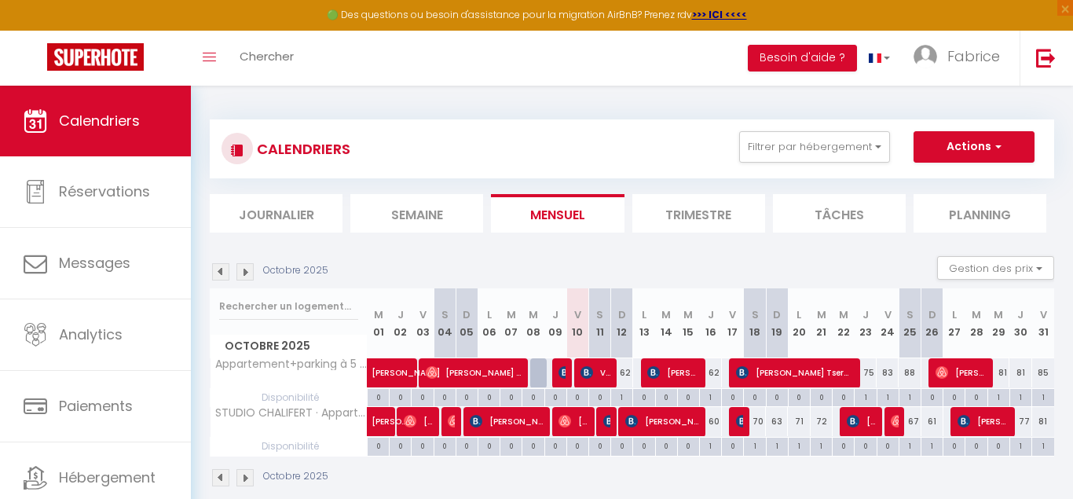
click at [247, 269] on img at bounding box center [244, 271] width 17 height 17
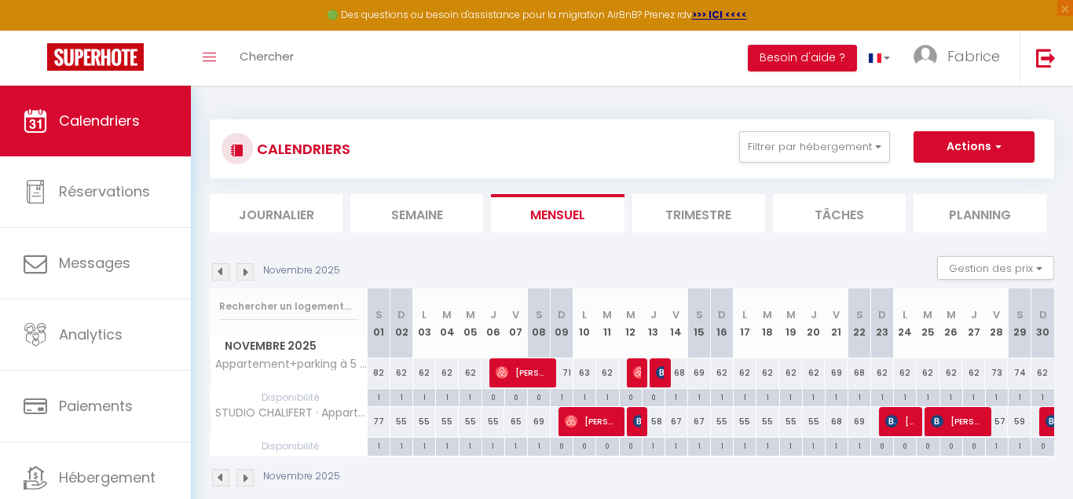
click at [247, 269] on img at bounding box center [244, 271] width 17 height 17
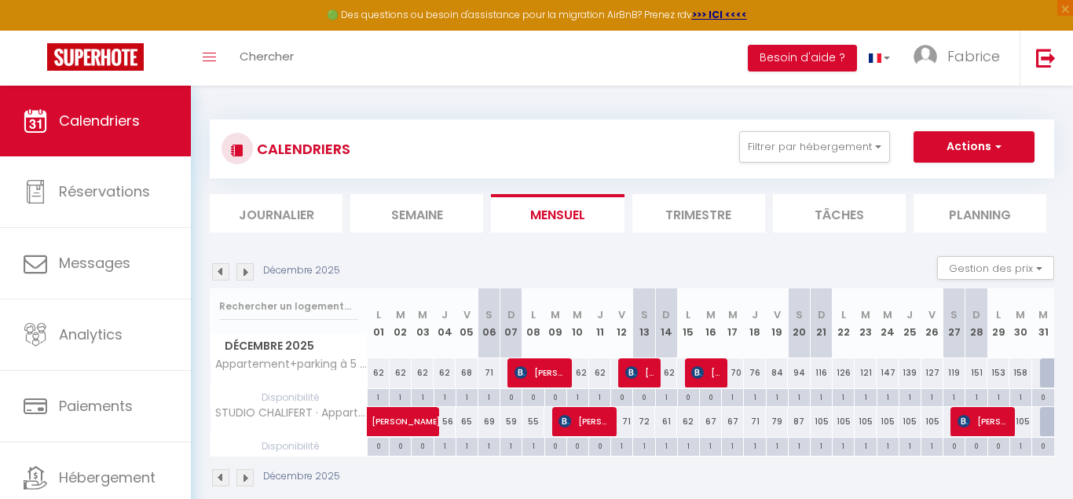
click at [247, 269] on img at bounding box center [244, 271] width 17 height 17
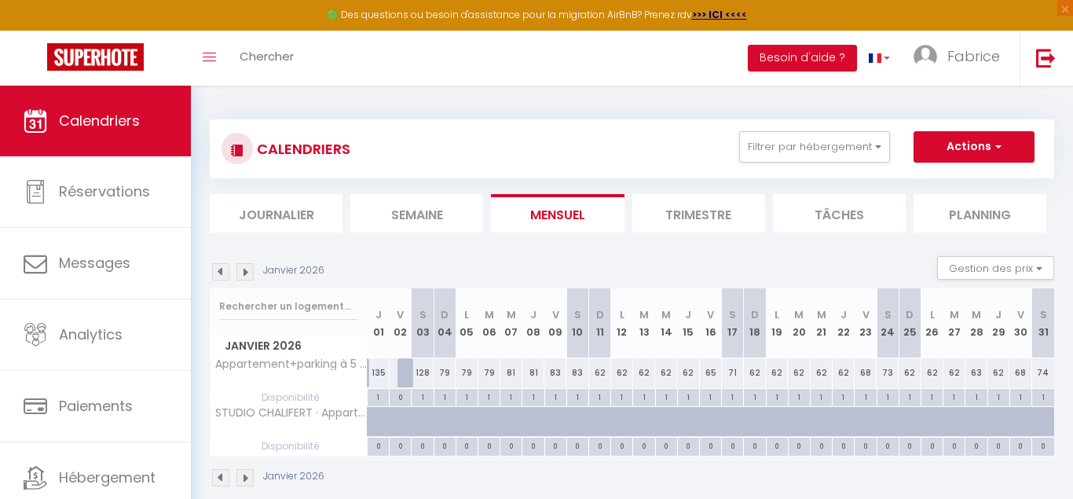
click at [693, 219] on li "Trimestre" at bounding box center [698, 213] width 133 height 38
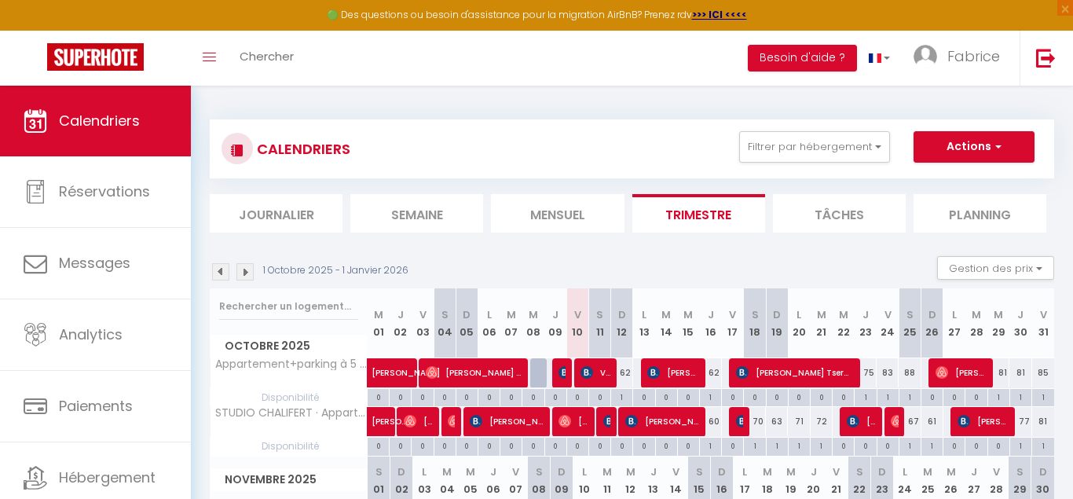
click at [252, 273] on img at bounding box center [244, 271] width 17 height 17
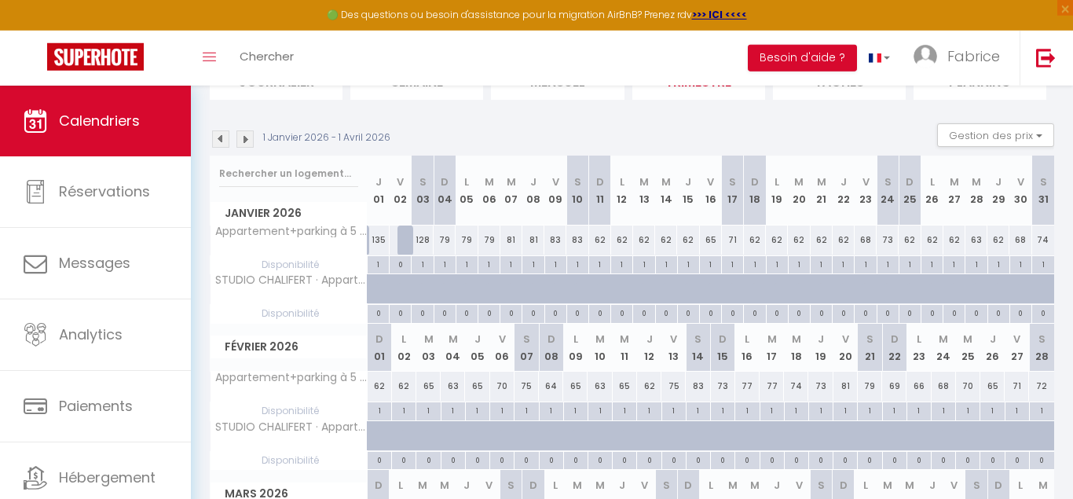
scroll to position [160, 0]
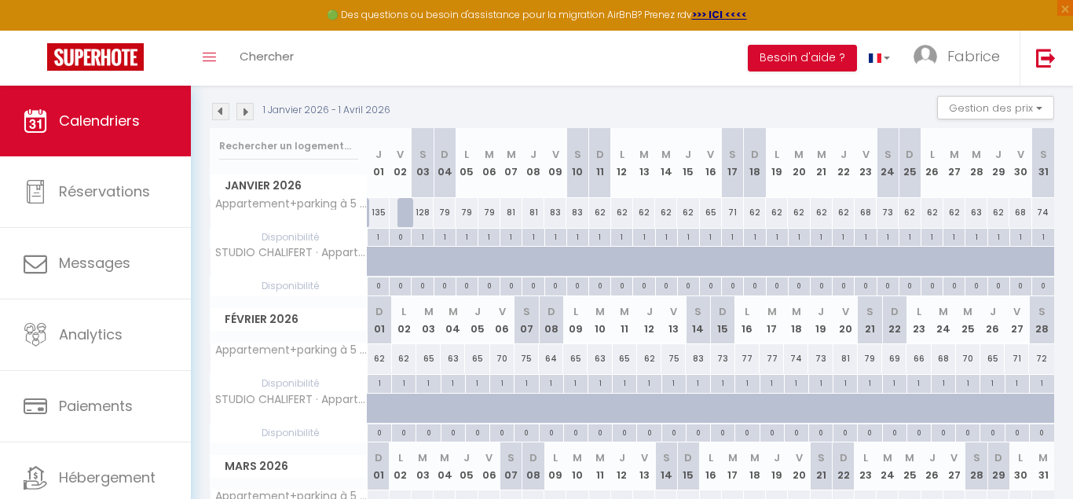
click at [380, 218] on div "135" at bounding box center [379, 212] width 22 height 29
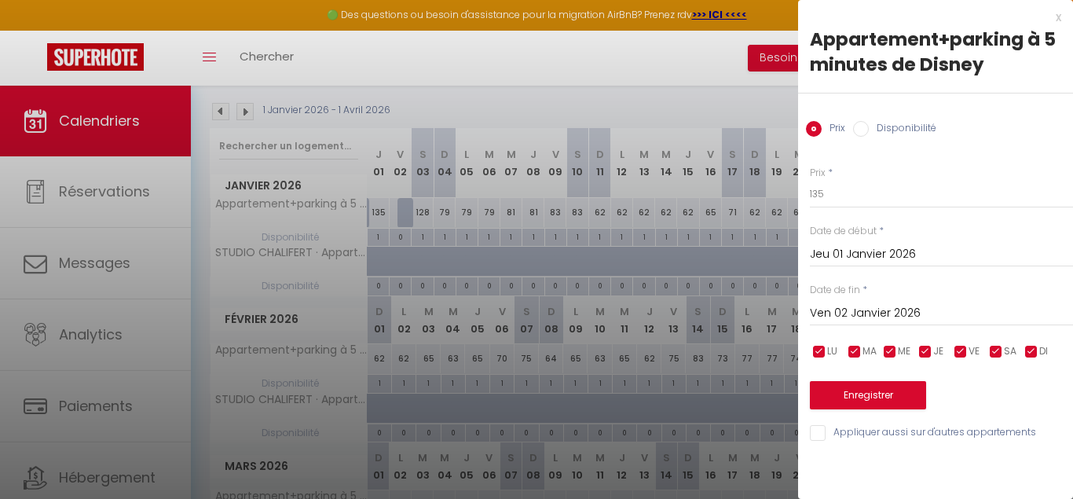
click at [866, 127] on input "Disponibilité" at bounding box center [861, 129] width 16 height 16
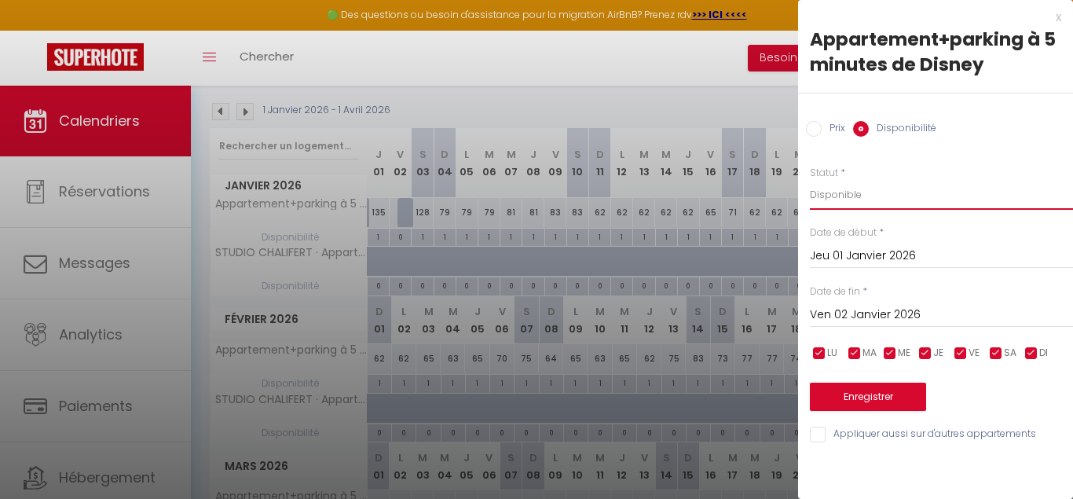
click at [810, 180] on select "Disponible Indisponible" at bounding box center [941, 195] width 263 height 30
click option "Disponible" at bounding box center [0, 0] width 0 height 0
click at [914, 322] on input "Ven 02 Janvier 2026" at bounding box center [941, 315] width 263 height 20
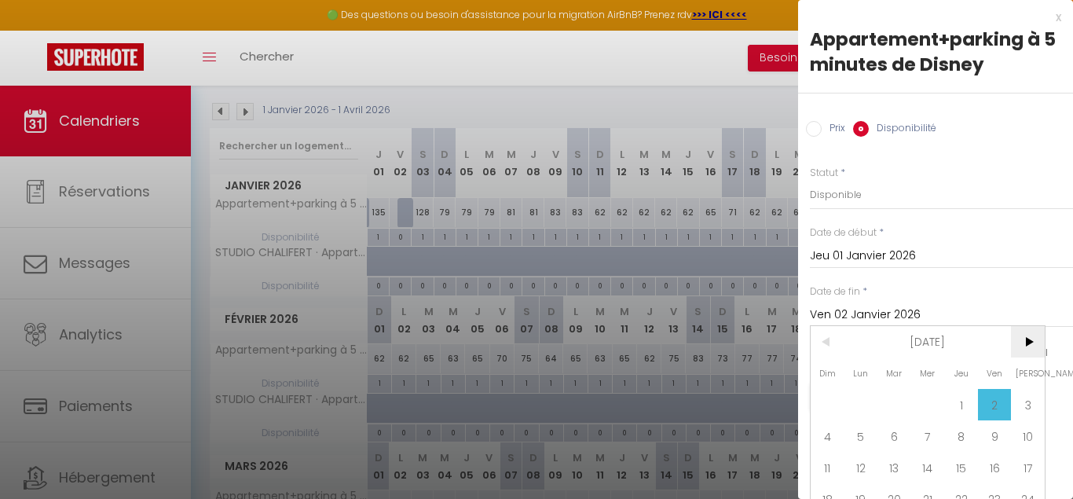
click at [1028, 343] on span ">" at bounding box center [1028, 341] width 34 height 31
click at [1032, 482] on span "21" at bounding box center [1028, 467] width 34 height 31
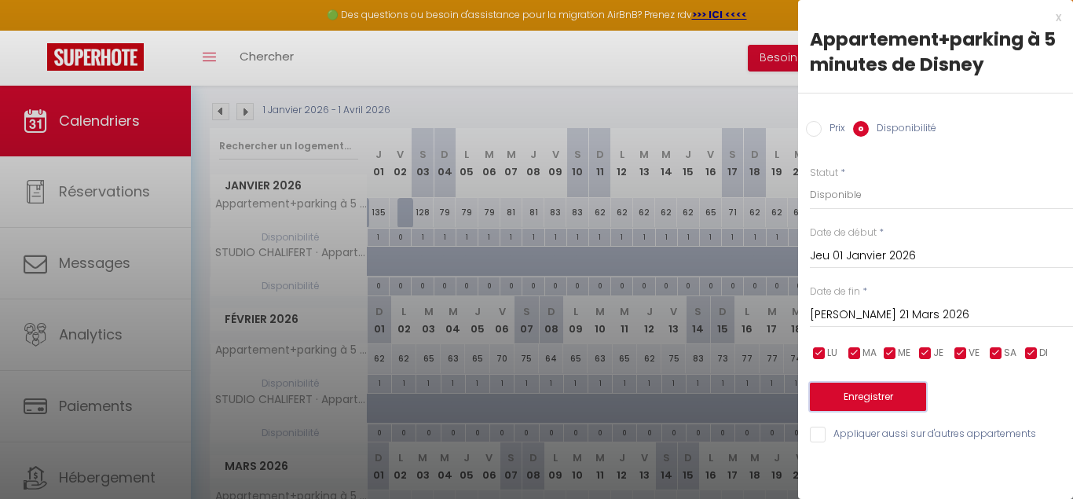
click at [856, 398] on button "Enregistrer" at bounding box center [868, 397] width 116 height 28
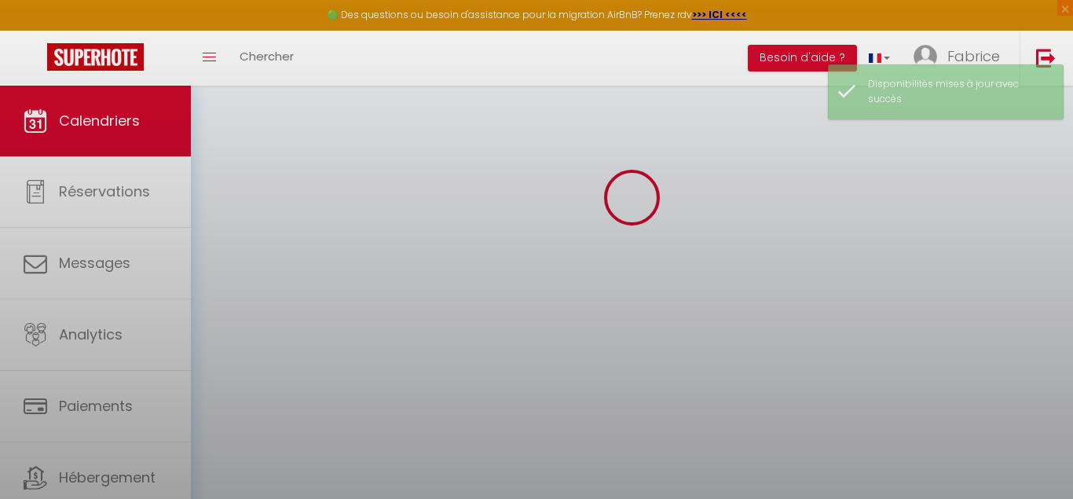
scroll to position [86, 0]
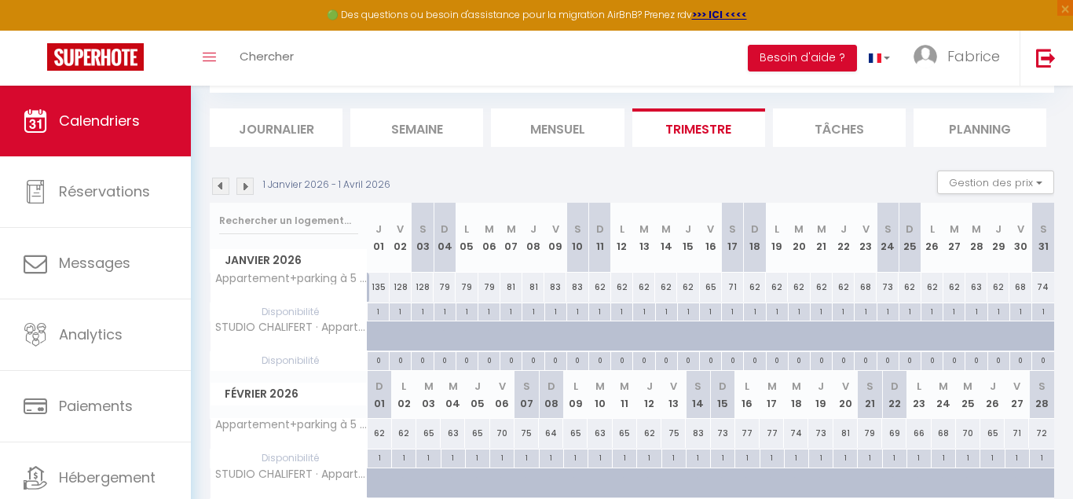
click at [760, 153] on div "CALENDRIERS Filtrer par hébergement Tous Appartement+parking à 5 minutes de Dis…" at bounding box center [632, 364] width 845 height 691
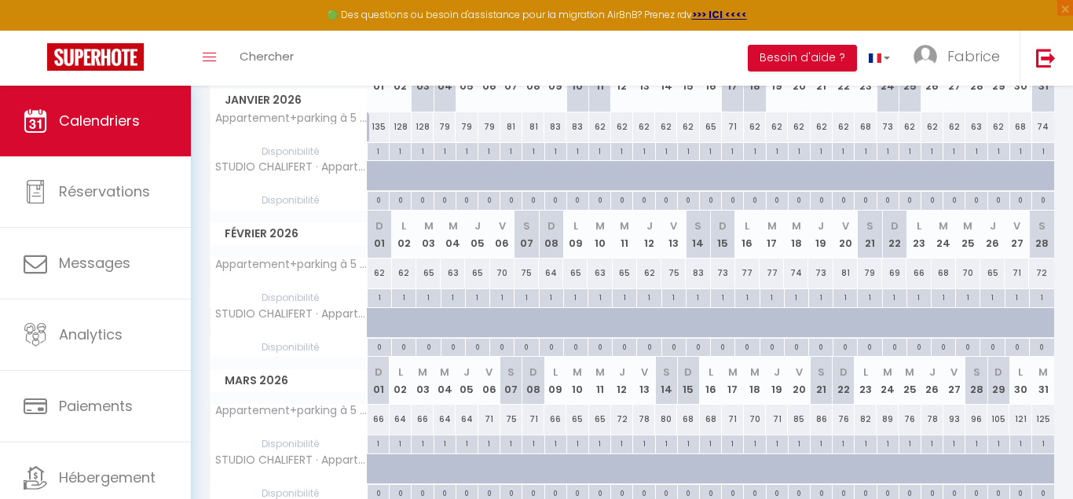
scroll to position [286, 0]
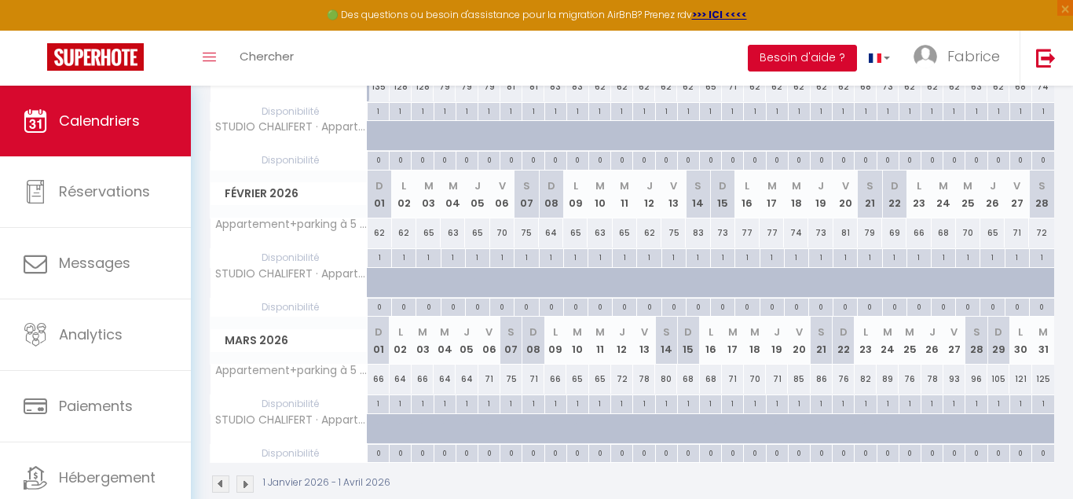
click at [799, 60] on button "Besoin d'aide ?" at bounding box center [802, 58] width 109 height 27
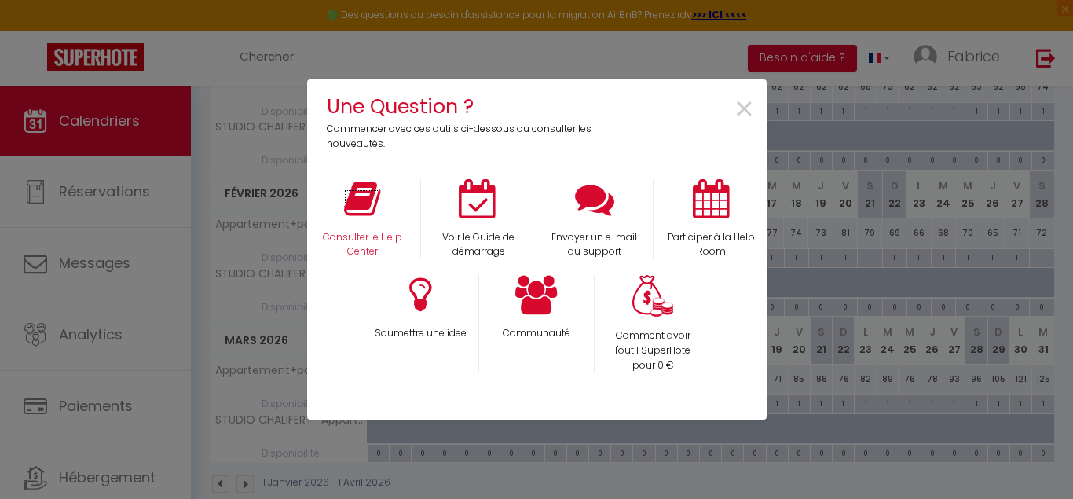
click at [372, 200] on icon at bounding box center [362, 198] width 36 height 39
click at [745, 108] on span "×" at bounding box center [744, 109] width 21 height 49
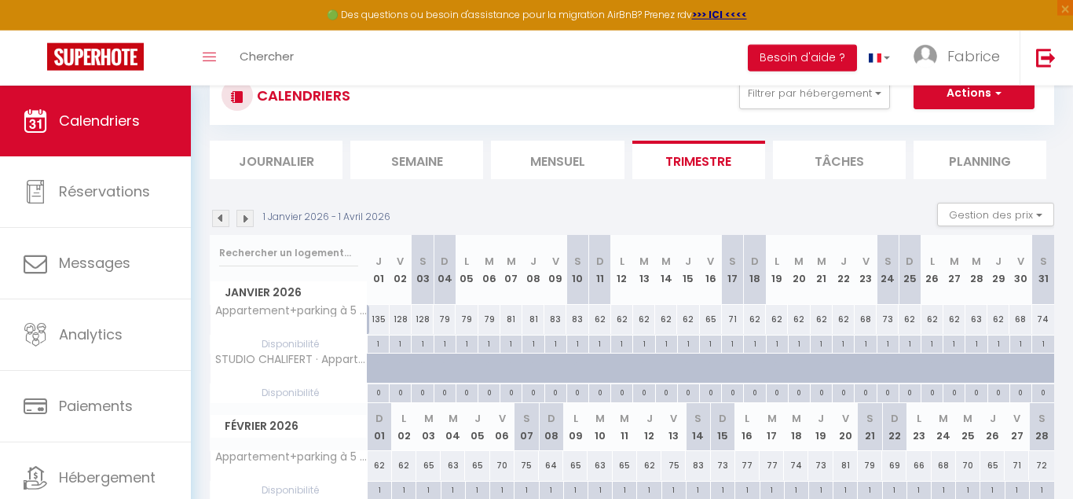
scroll to position [0, 0]
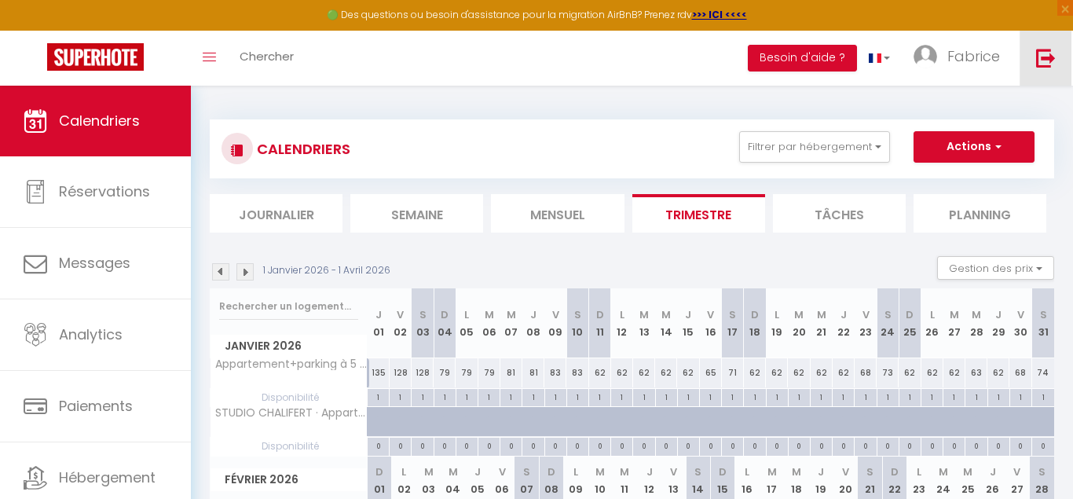
click at [1043, 68] on link at bounding box center [1046, 58] width 52 height 55
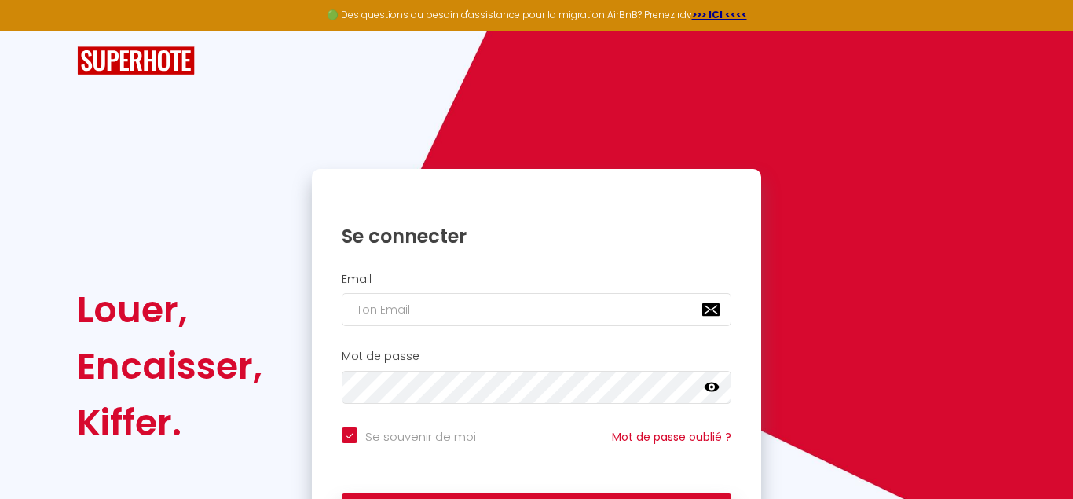
click at [492, 293] on div "Email" at bounding box center [536, 300] width 429 height 54
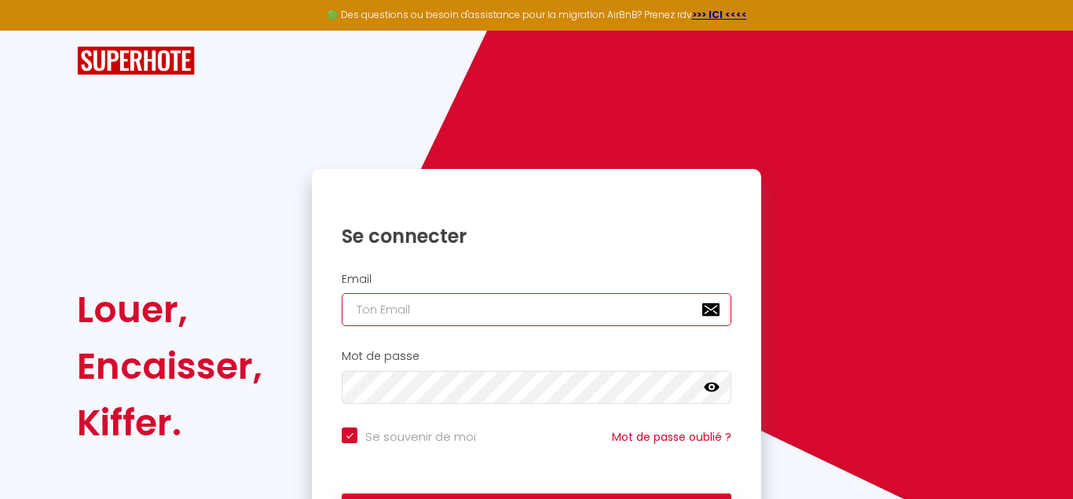
click at [493, 306] on input "email" at bounding box center [537, 309] width 390 height 33
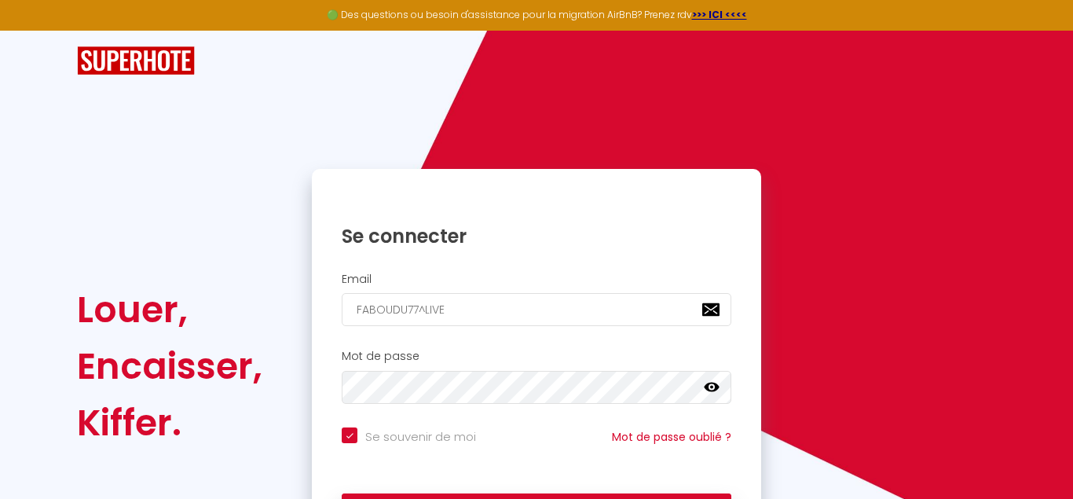
click at [462, 282] on h2 "Email" at bounding box center [537, 279] width 390 height 13
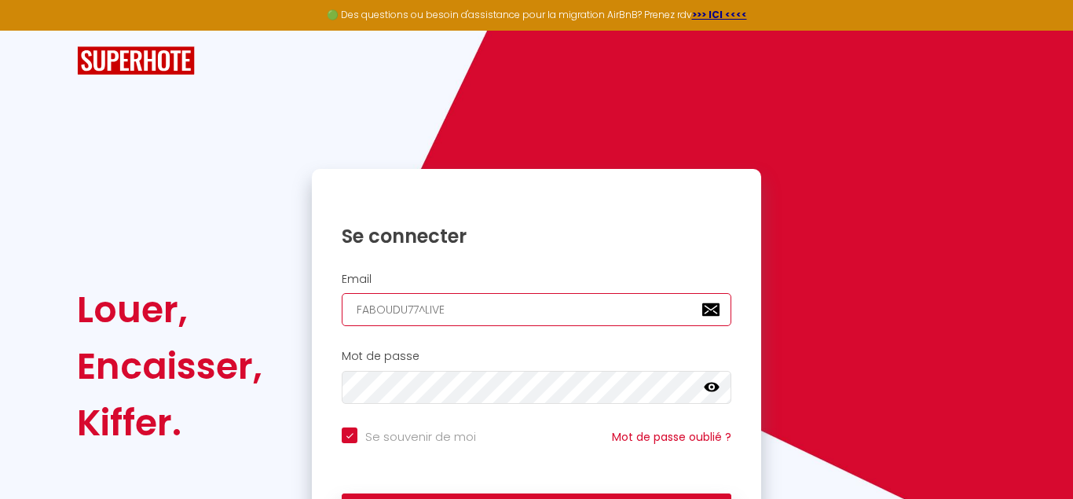
click at [493, 306] on input "FABOUDU77^LIVE" at bounding box center [537, 309] width 390 height 33
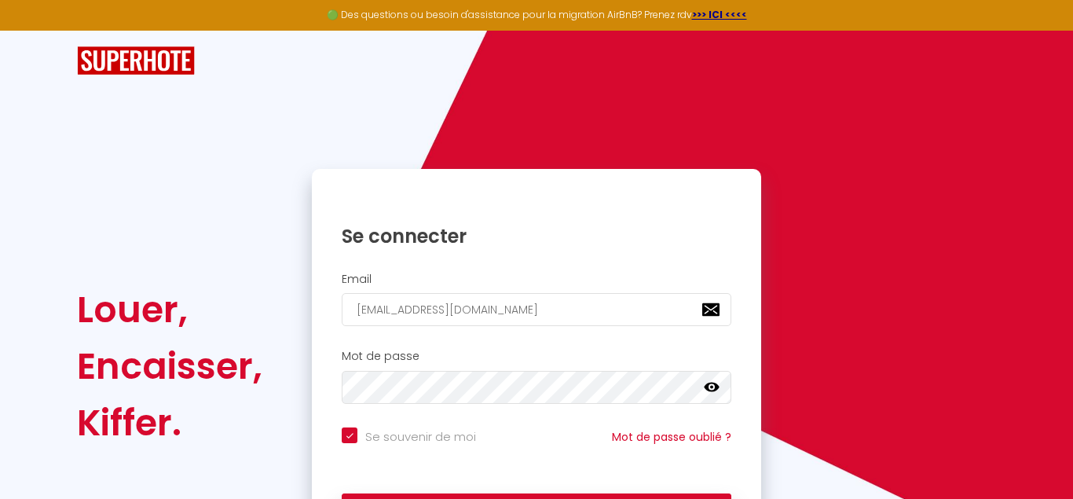
click at [717, 387] on icon at bounding box center [712, 387] width 16 height 9
click at [713, 387] on icon at bounding box center [712, 387] width 16 height 13
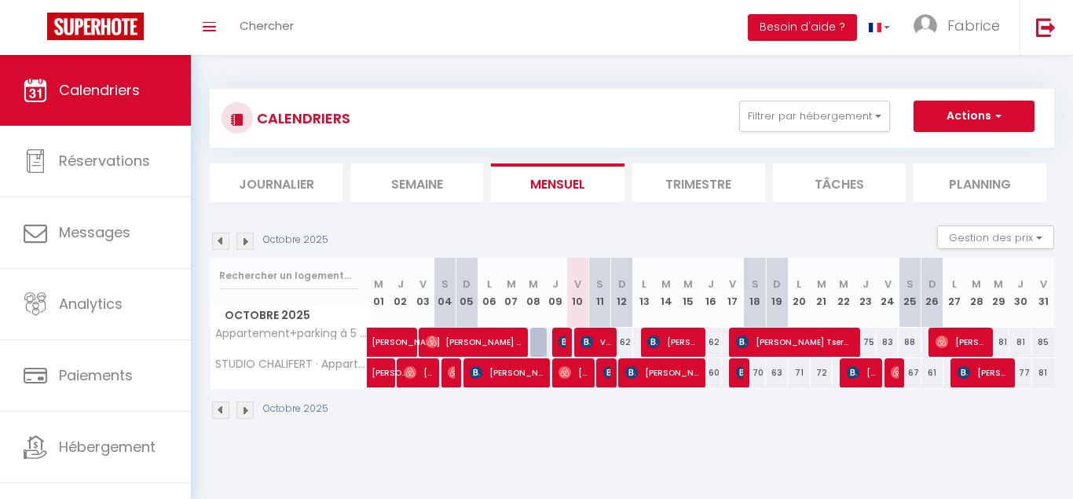
click at [712, 171] on li "Trimestre" at bounding box center [698, 182] width 133 height 38
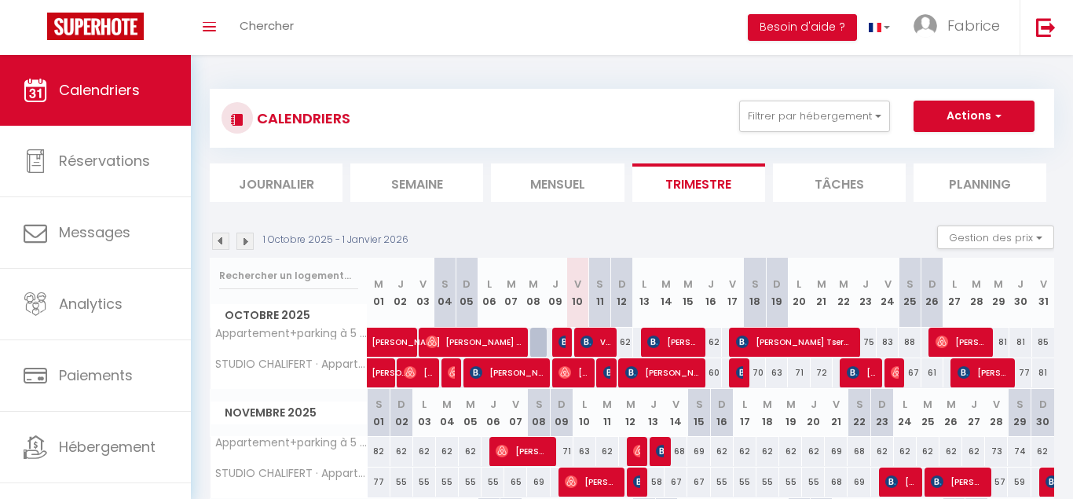
click at [244, 243] on img at bounding box center [244, 241] width 17 height 17
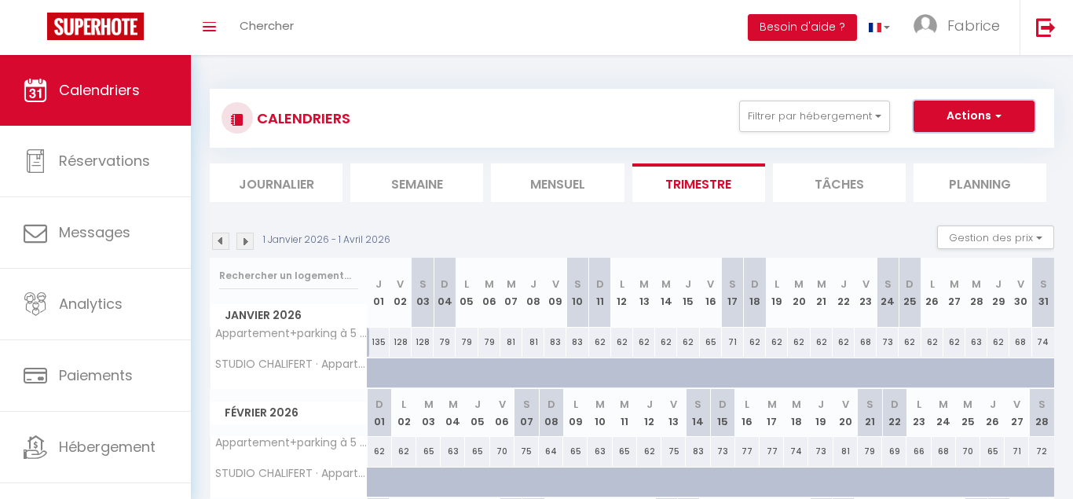
click at [1014, 112] on button "Actions" at bounding box center [974, 116] width 121 height 31
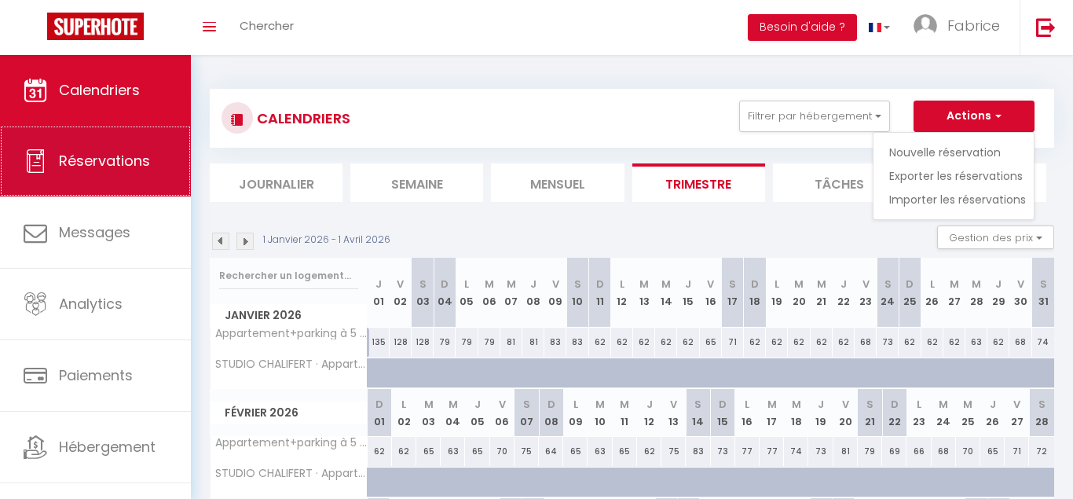
click at [136, 173] on link "Réservations" at bounding box center [95, 161] width 191 height 71
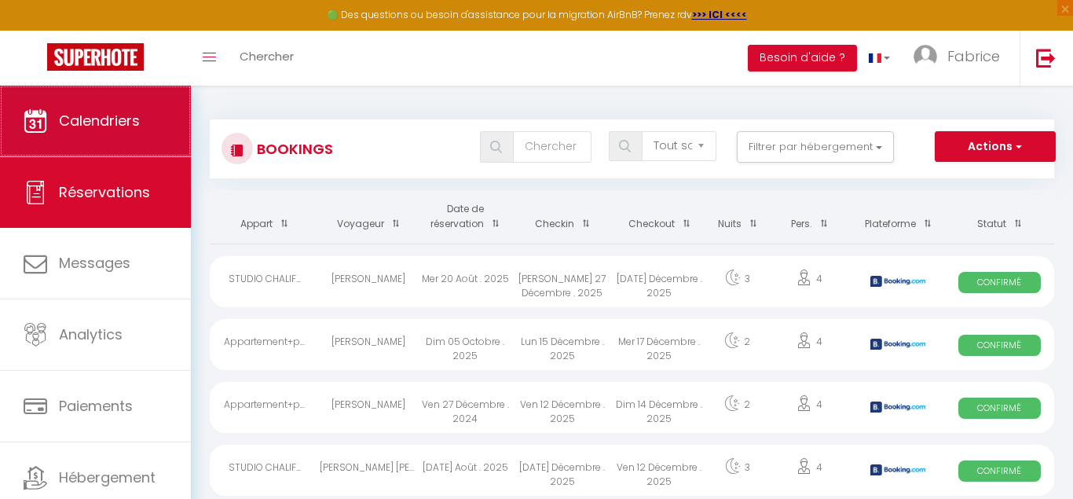
click at [130, 135] on link "Calendriers" at bounding box center [95, 121] width 191 height 71
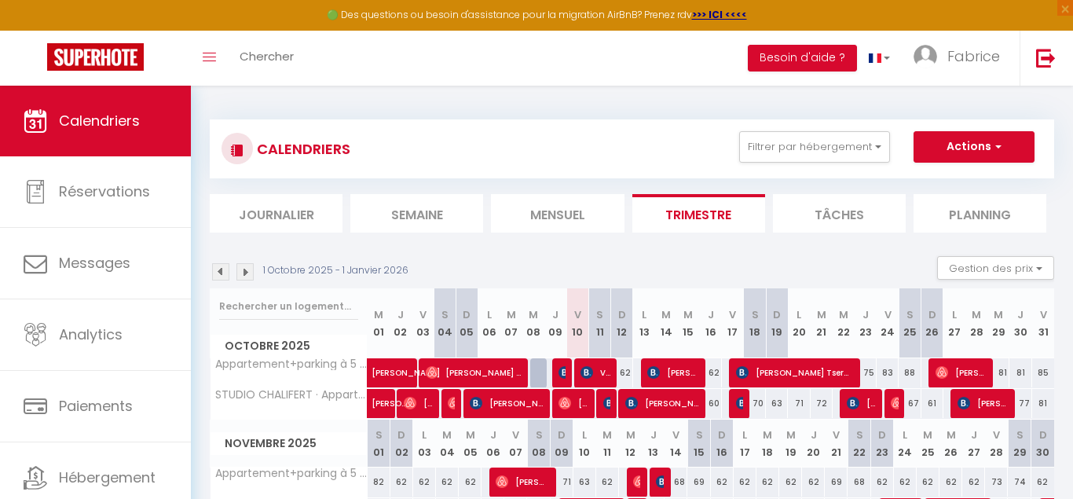
click at [240, 273] on img at bounding box center [244, 271] width 17 height 17
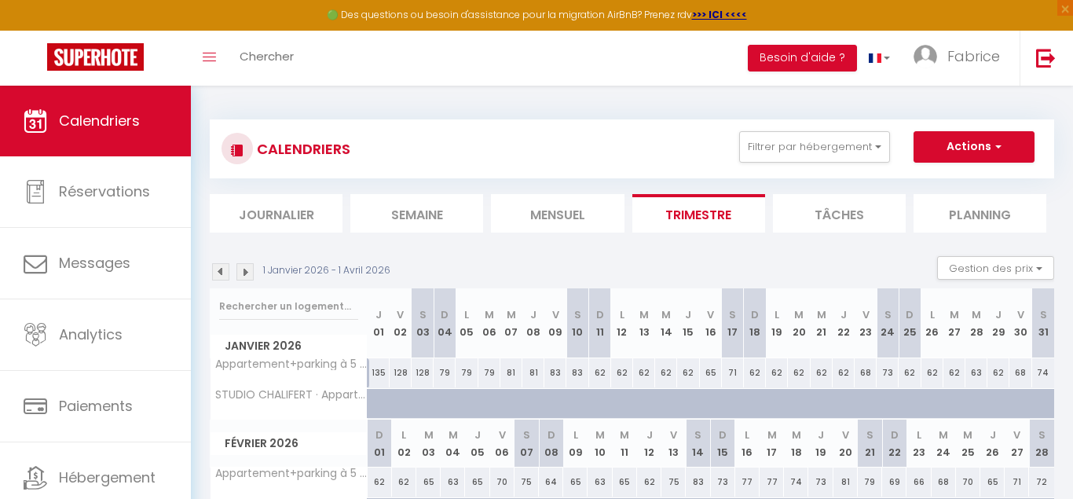
click at [382, 370] on div "135" at bounding box center [379, 372] width 22 height 29
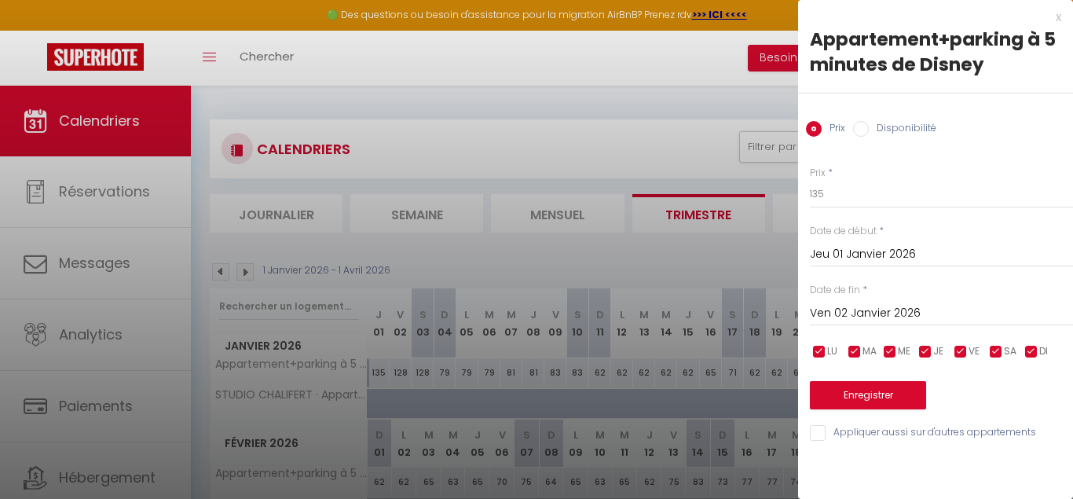
click at [867, 130] on input "Disponibilité" at bounding box center [861, 129] width 16 height 16
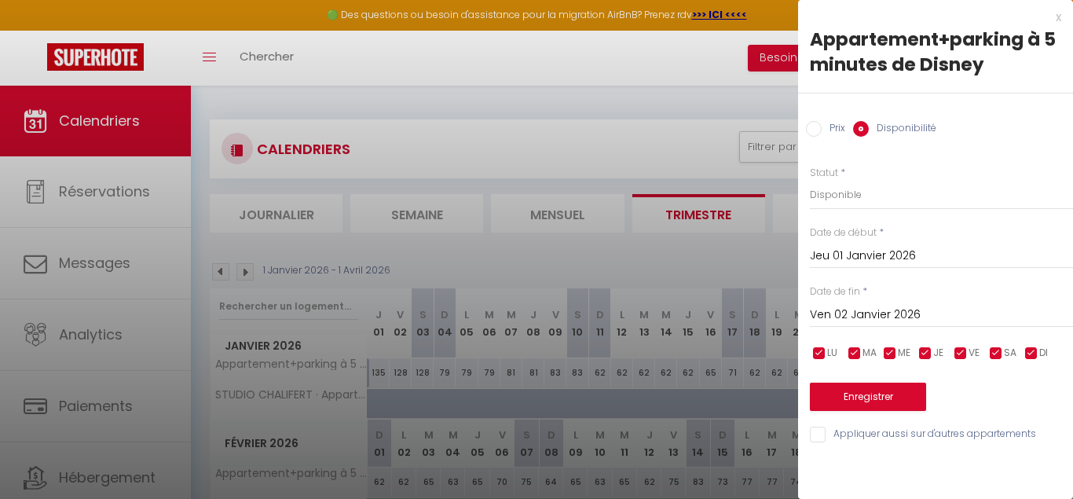
click at [872, 296] on div "Date de fin * Ven 02 Janvier 2026 < [DATE] > Dim Lun Mar Mer Jeu Ven Sam 1 2 3 …" at bounding box center [941, 305] width 263 height 43
click at [871, 310] on input "Ven 02 Janvier 2026" at bounding box center [941, 315] width 263 height 20
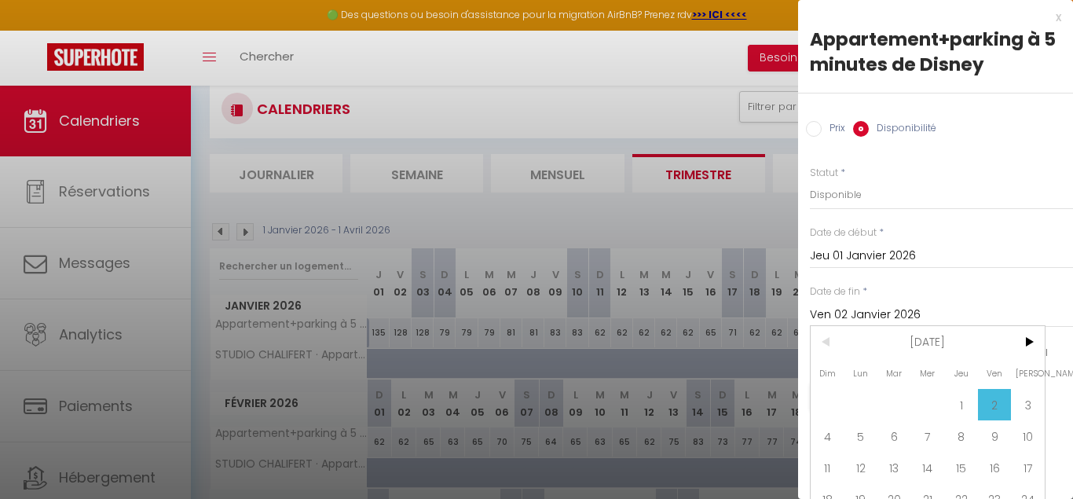
scroll to position [80, 0]
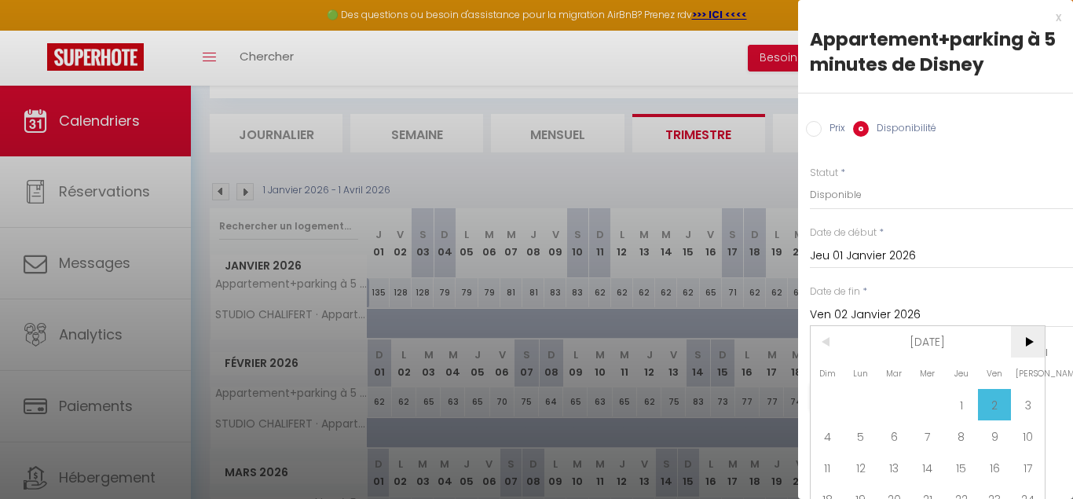
click at [1028, 353] on span ">" at bounding box center [1028, 341] width 34 height 31
click at [833, 398] on span "1" at bounding box center [828, 404] width 34 height 31
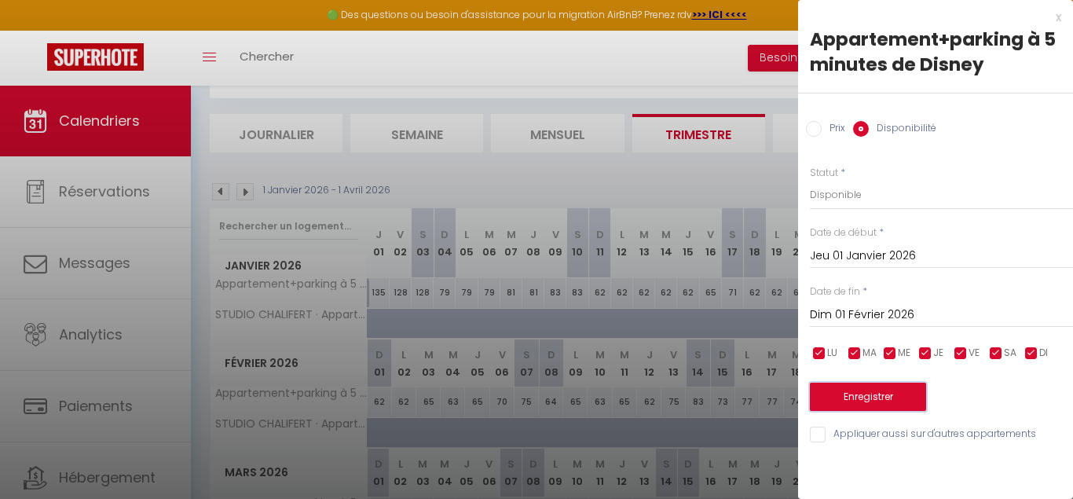
click at [879, 403] on button "Enregistrer" at bounding box center [868, 397] width 116 height 28
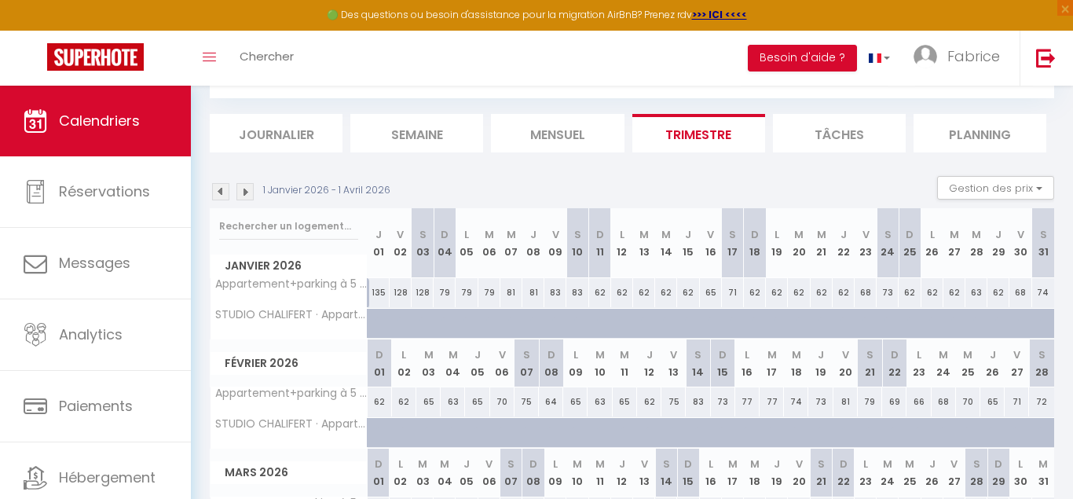
click at [581, 139] on li "Mensuel" at bounding box center [557, 133] width 133 height 38
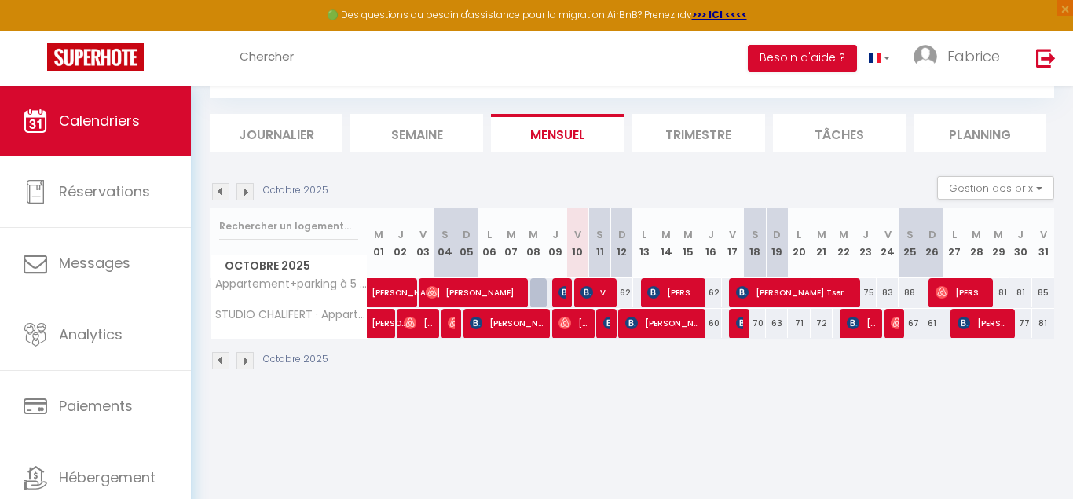
click at [713, 129] on li "Trimestre" at bounding box center [698, 133] width 133 height 38
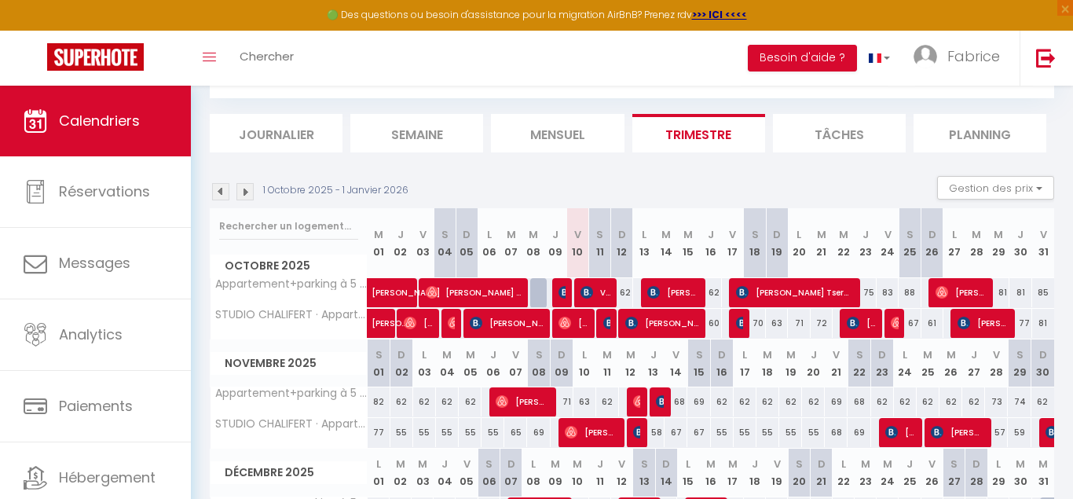
click at [251, 185] on img at bounding box center [244, 191] width 17 height 17
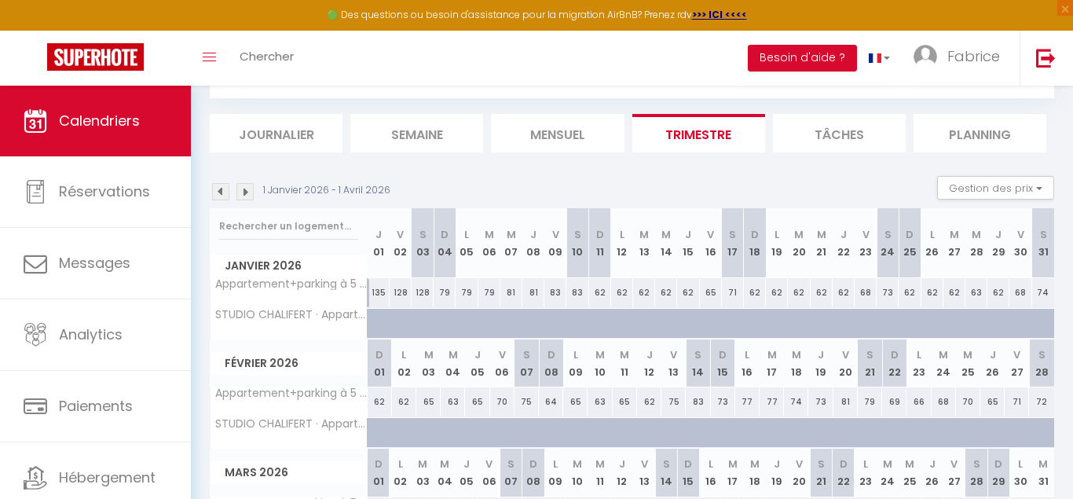
click at [861, 134] on li "Tâches" at bounding box center [839, 133] width 133 height 38
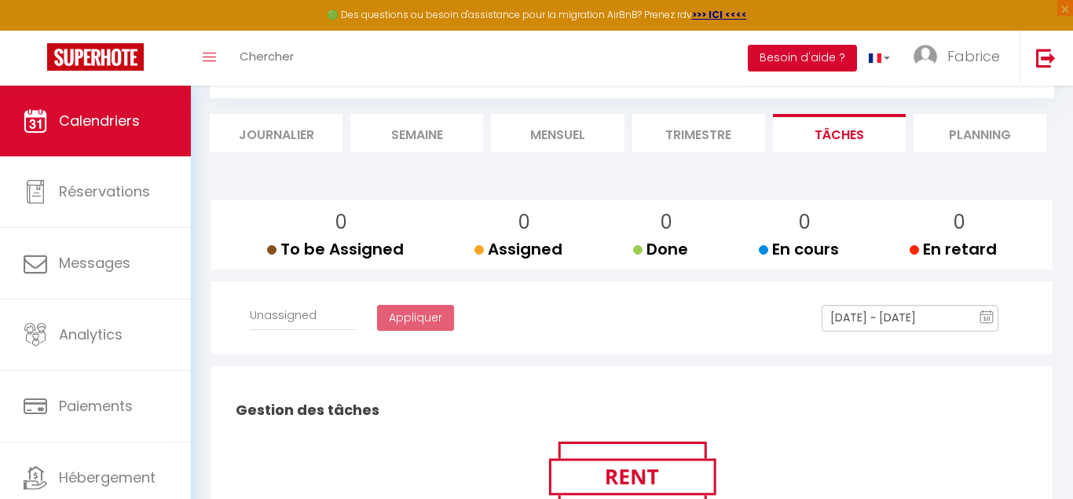
click at [772, 56] on button "Besoin d'aide ?" at bounding box center [802, 58] width 109 height 27
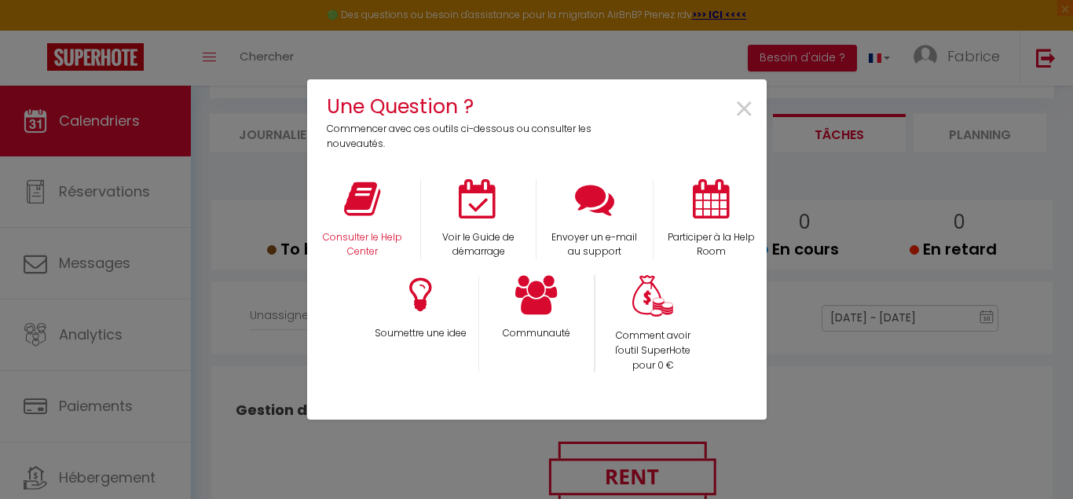
click at [360, 220] on div "Consulter le Help Center" at bounding box center [362, 219] width 116 height 81
click at [359, 247] on p "Consulter le Help Center" at bounding box center [363, 245] width 96 height 30
